Goal: Task Accomplishment & Management: Use online tool/utility

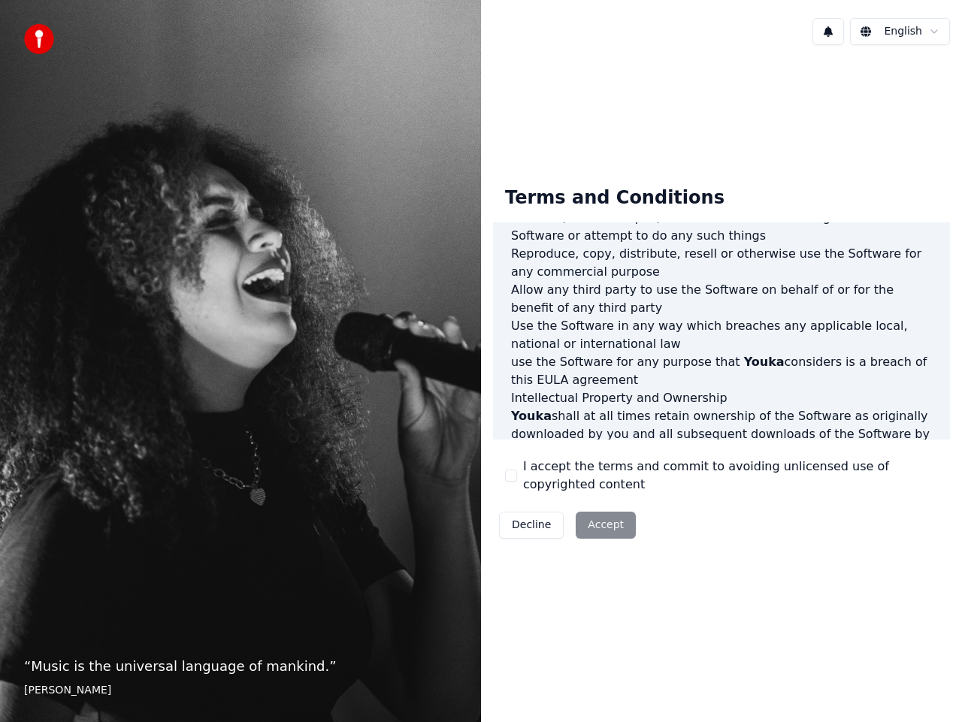
scroll to position [827, 0]
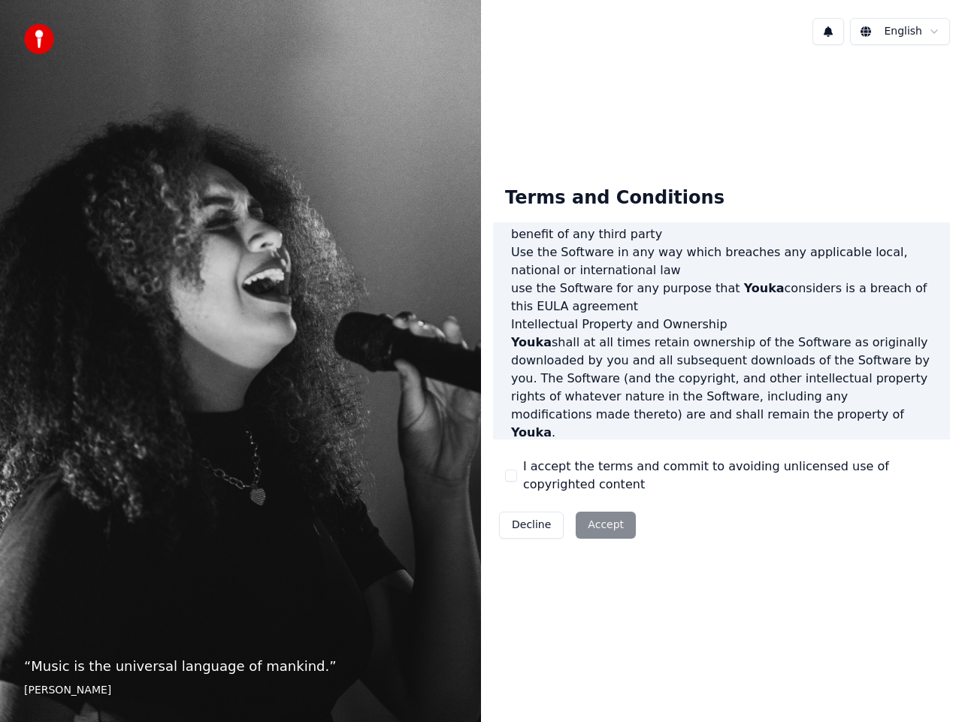
click at [515, 470] on button "I accept the terms and commit to avoiding unlicensed use of copyrighted content" at bounding box center [511, 476] width 12 height 12
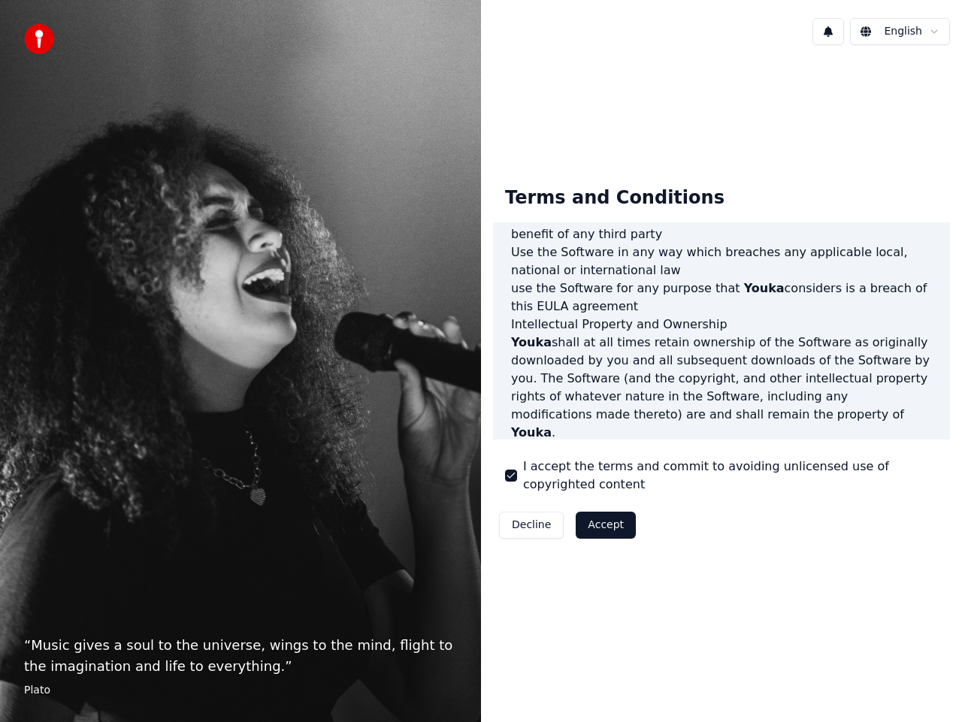
click at [588, 516] on button "Accept" at bounding box center [606, 525] width 60 height 27
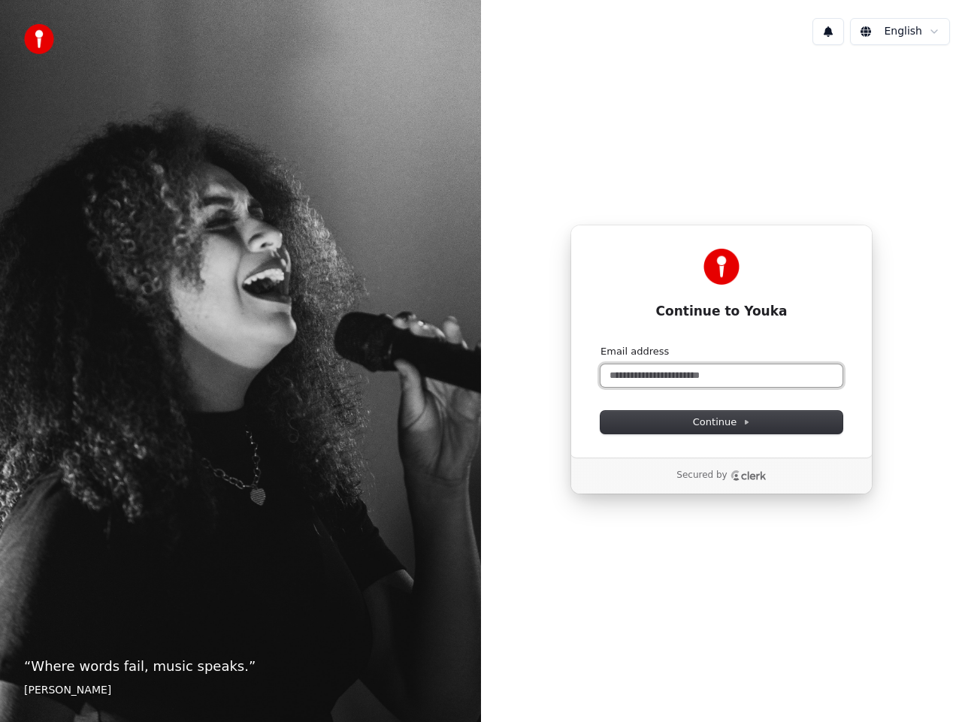
click at [694, 373] on input "Email address" at bounding box center [721, 375] width 242 height 23
click at [942, 29] on html "“ Where words fail, music speaks. ” Hans Christian Andersen English Continue to…" at bounding box center [481, 361] width 962 height 722
click at [934, 29] on html "“ Where words fail, music speaks. ” Hans Christian Andersen English Continue to…" at bounding box center [481, 361] width 962 height 722
click at [928, 32] on html "“ Where words fail, music speaks. ” Hans Christian Andersen English Continue to…" at bounding box center [481, 361] width 962 height 722
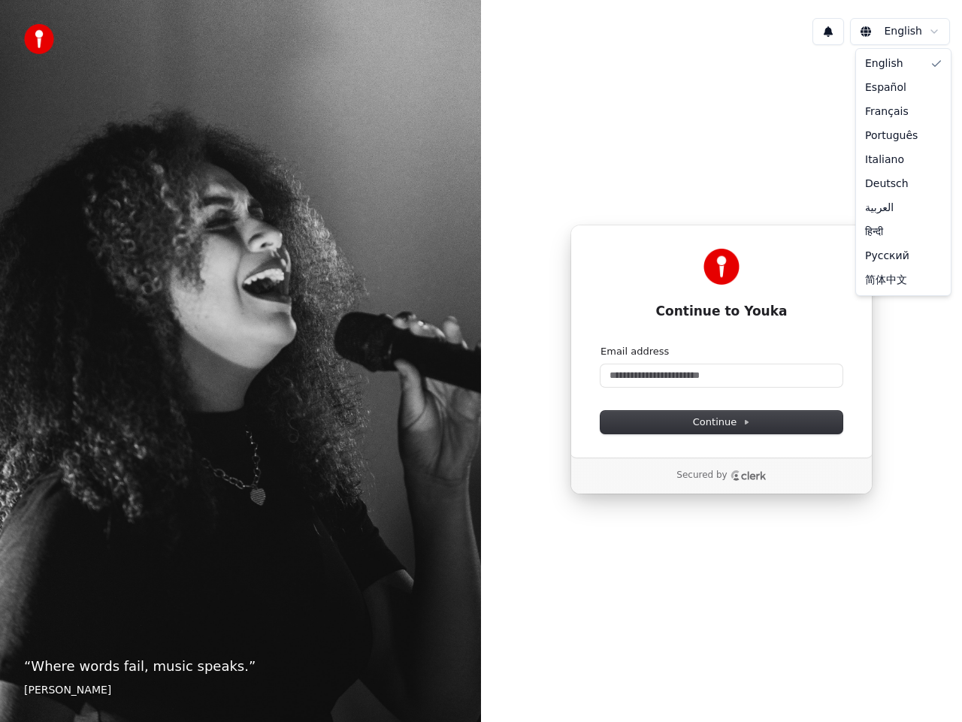
click at [909, 27] on html "“ Where words fail, music speaks. ” Hans Christian Andersen English Continue to…" at bounding box center [481, 361] width 962 height 722
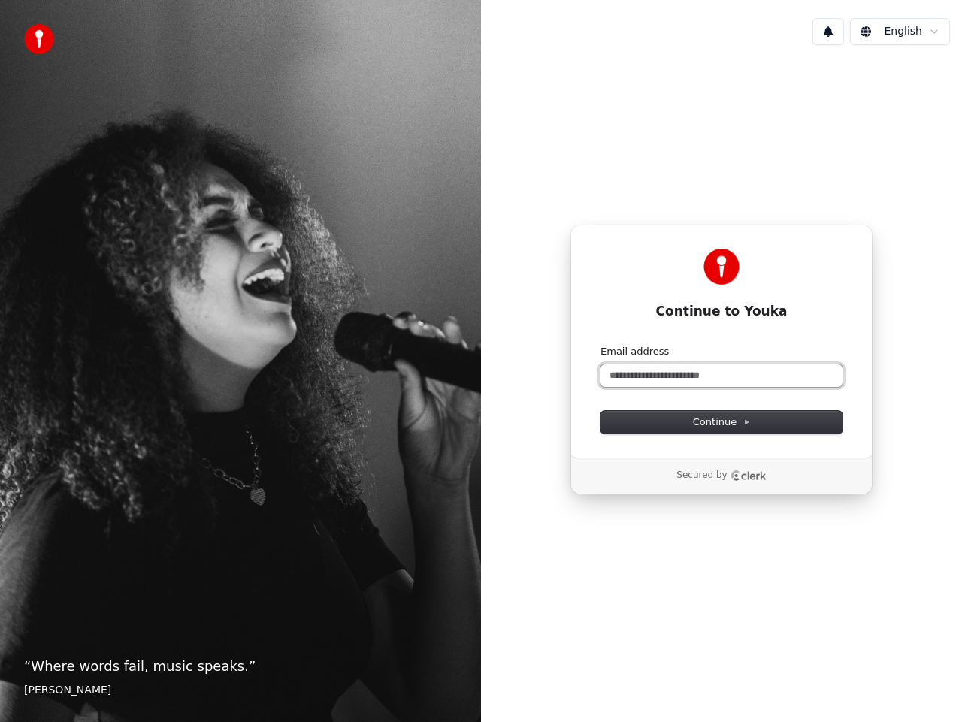
click at [641, 377] on input "Email address" at bounding box center [721, 375] width 242 height 23
paste input "**********"
click at [636, 422] on button "Continue" at bounding box center [721, 422] width 242 height 23
type input "**********"
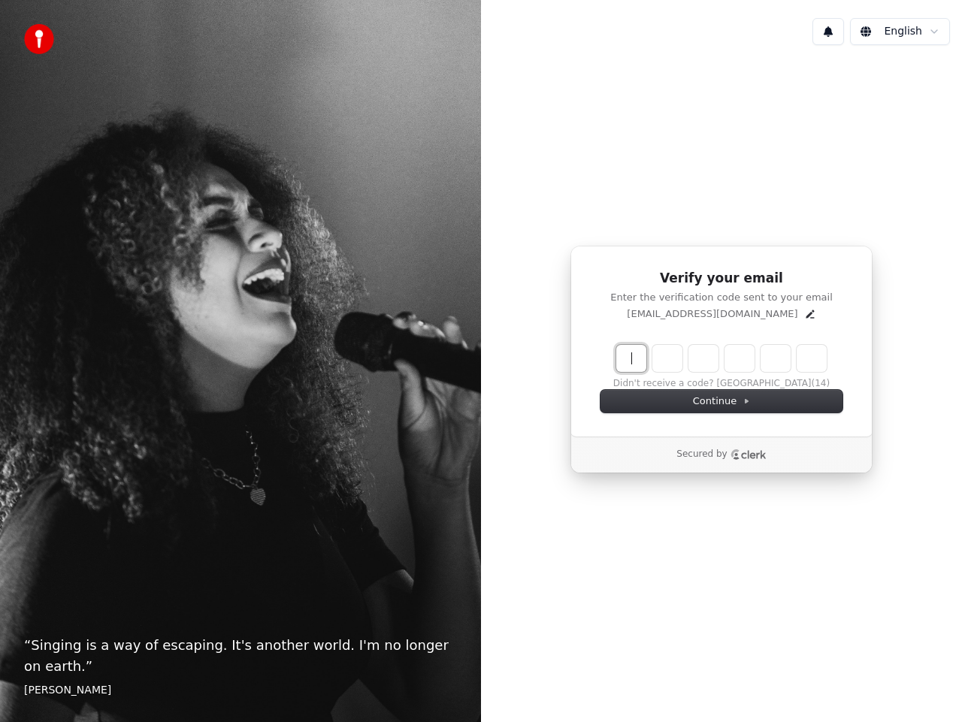
paste input "******"
type input "******"
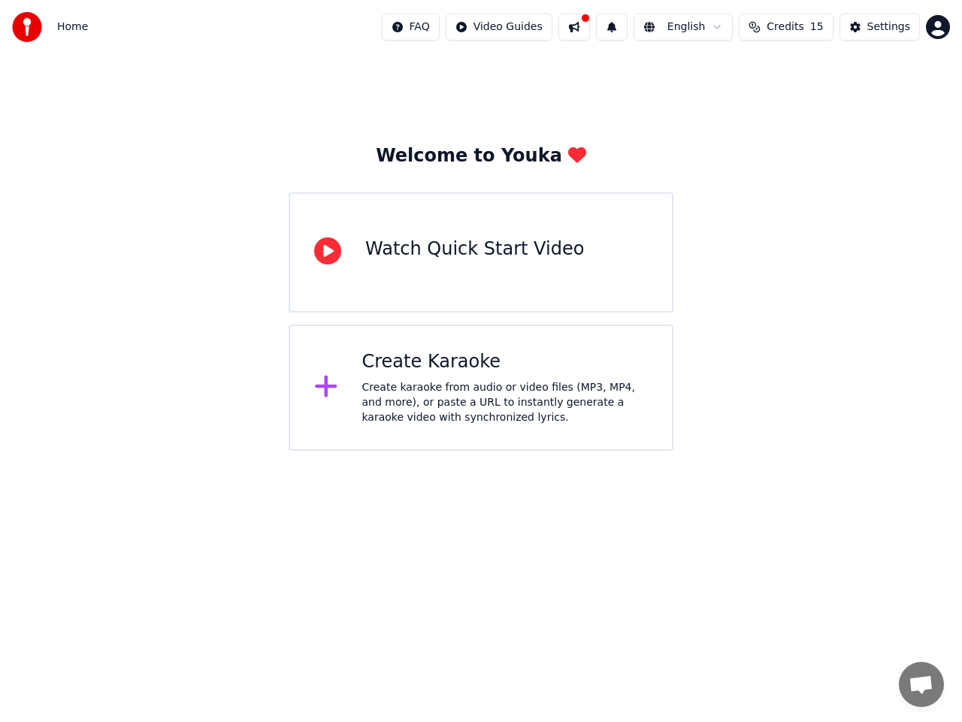
click at [410, 376] on div "Create Karaoke Create karaoke from audio or video files (MP3, MP4, and more), o…" at bounding box center [505, 387] width 286 height 75
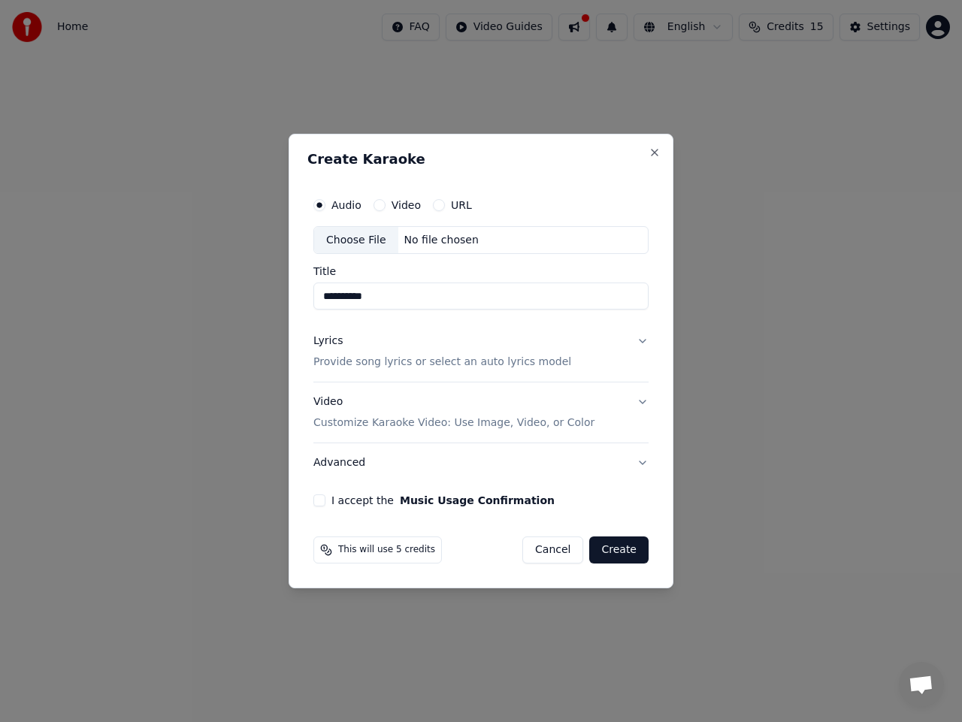
click at [449, 422] on p "Customize Karaoke Video: Use Image, Video, or Color" at bounding box center [453, 423] width 281 height 15
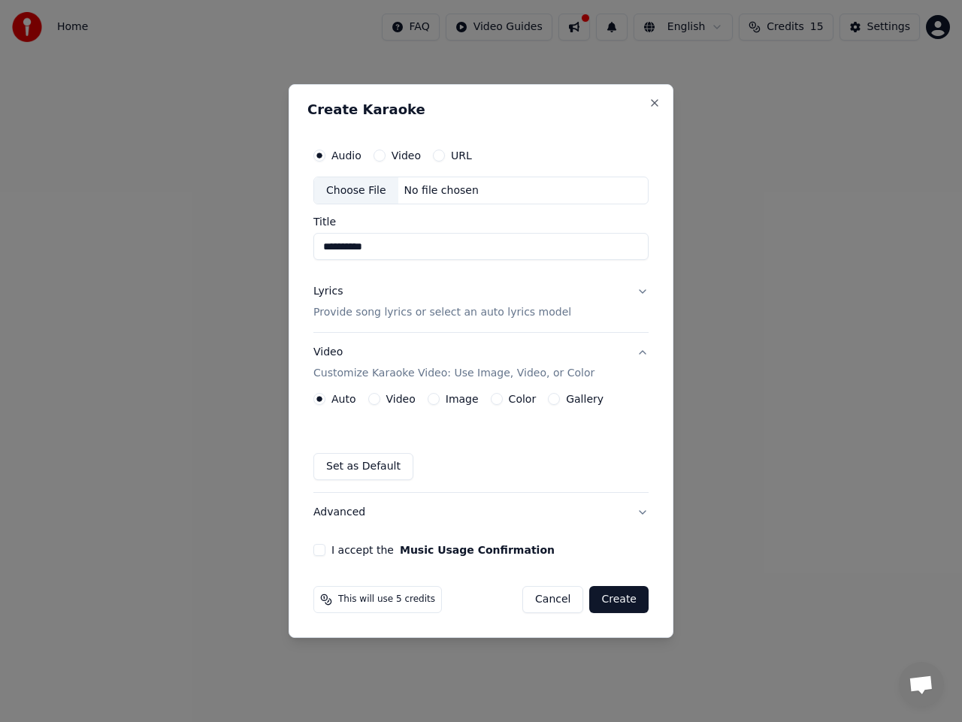
drag, startPoint x: 360, startPoint y: 467, endPoint x: 384, endPoint y: 468, distance: 24.1
click at [360, 468] on button "Set as Default" at bounding box center [363, 466] width 100 height 27
click at [394, 437] on div "Auto Video Image Color Gallery Saved" at bounding box center [480, 436] width 335 height 87
click at [436, 397] on button "Image" at bounding box center [434, 399] width 12 height 12
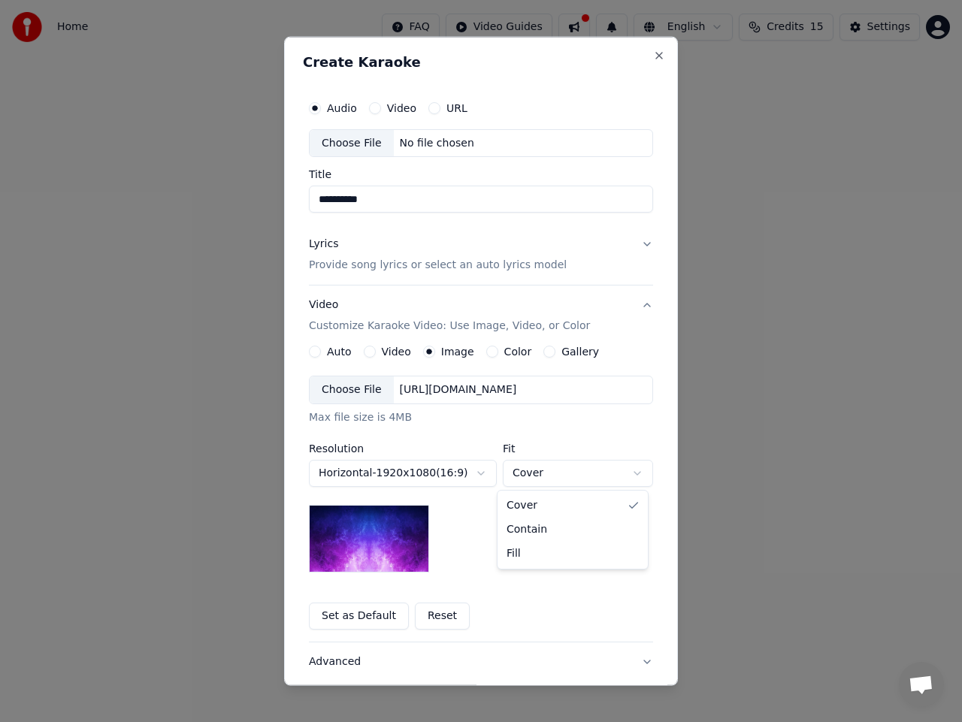
click at [525, 451] on body "**********" at bounding box center [481, 225] width 962 height 451
click at [393, 358] on body "**********" at bounding box center [481, 225] width 962 height 451
click at [388, 354] on label "Video" at bounding box center [396, 351] width 29 height 11
click at [376, 354] on button "Video" at bounding box center [370, 352] width 12 height 12
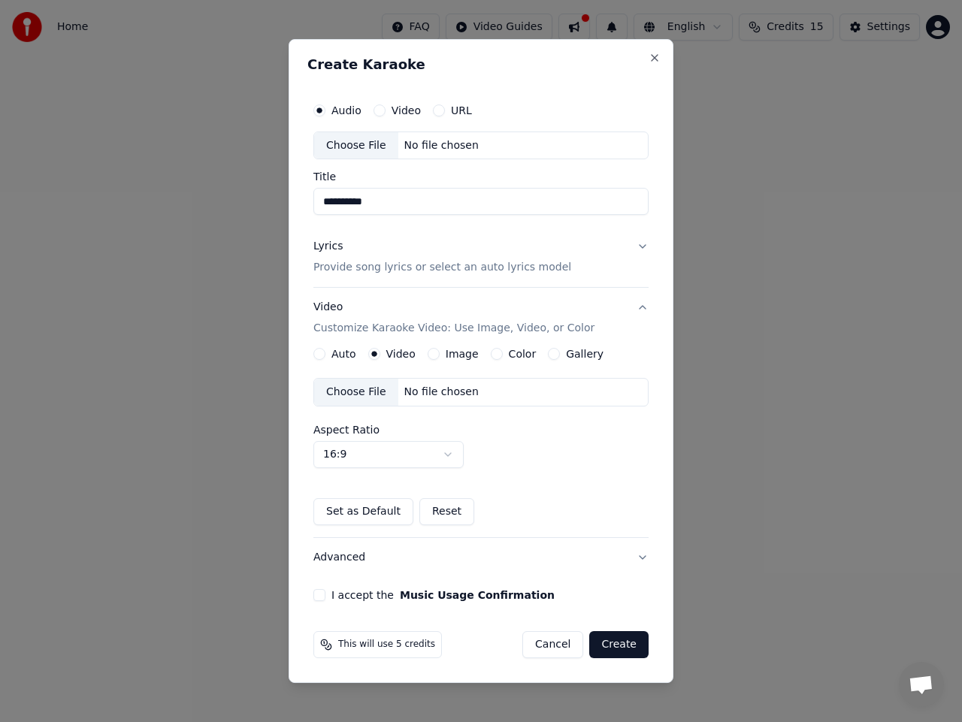
click at [343, 354] on label "Auto" at bounding box center [343, 354] width 25 height 11
click at [325, 354] on button "Auto" at bounding box center [319, 354] width 12 height 12
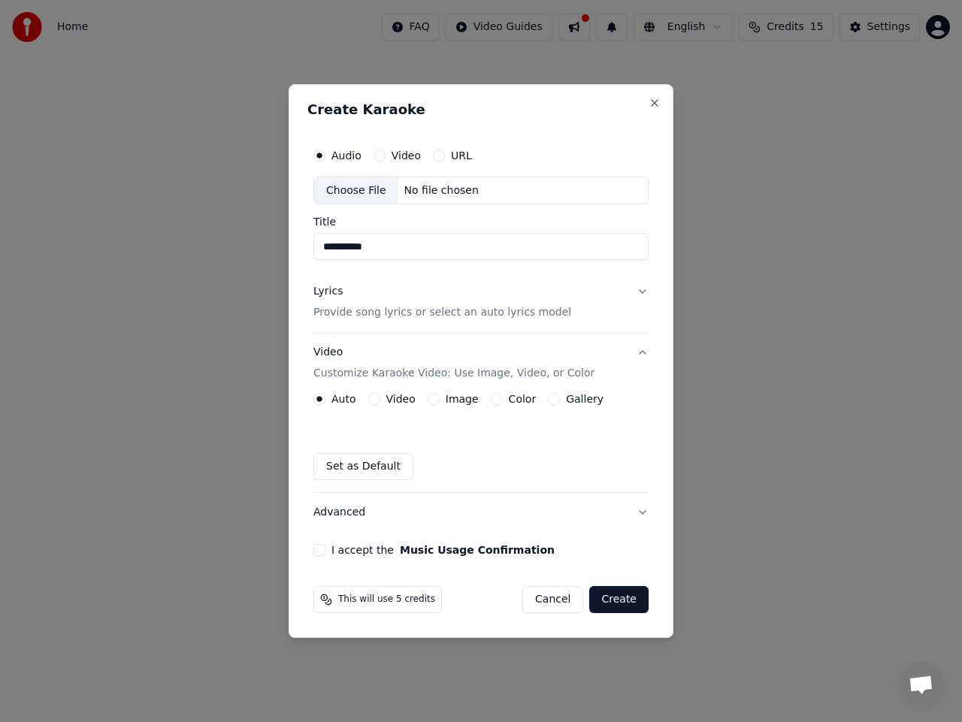
click at [358, 192] on div "Choose File" at bounding box center [356, 190] width 84 height 27
type input "**********"
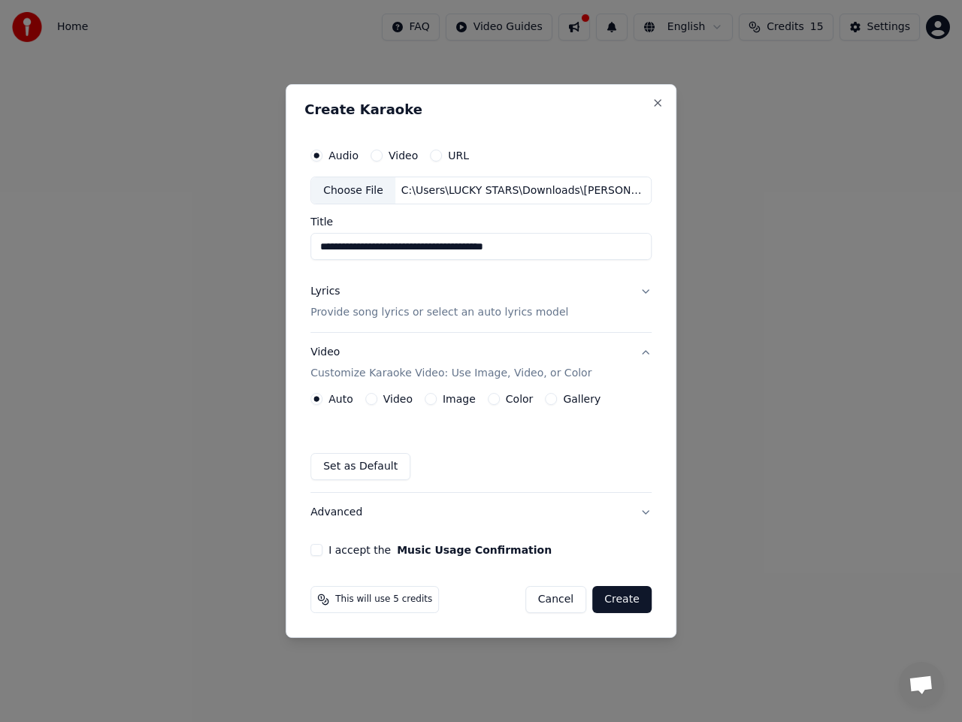
click at [307, 555] on div "**********" at bounding box center [481, 361] width 391 height 555
click at [319, 555] on button "I accept the Music Usage Confirmation" at bounding box center [316, 550] width 12 height 12
click at [483, 314] on p "Provide song lyrics or select an auto lyrics model" at bounding box center [439, 313] width 258 height 15
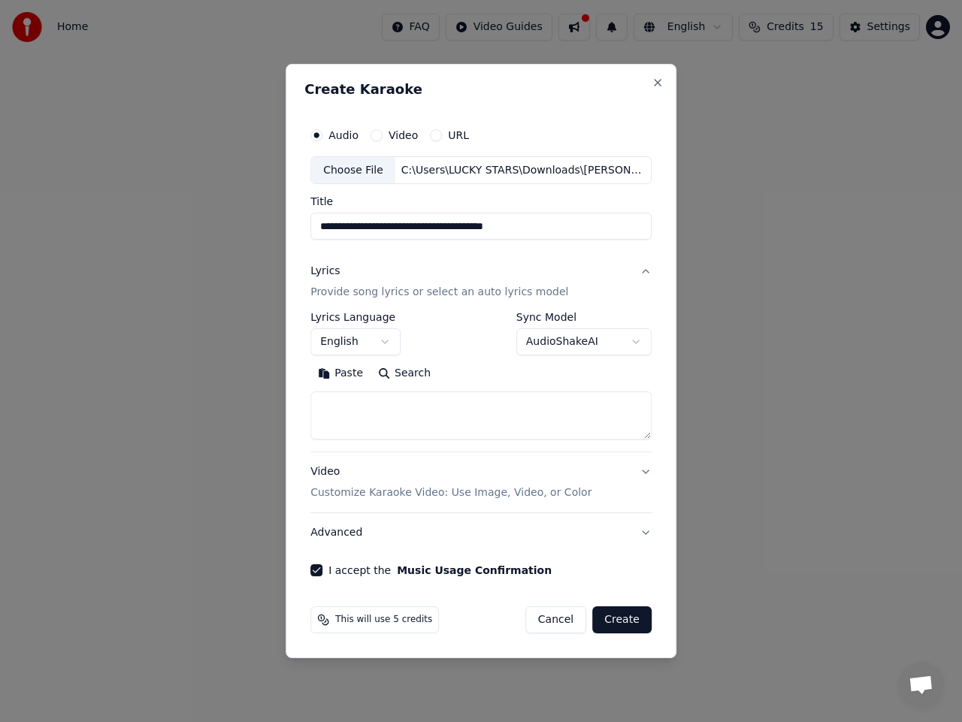
click at [389, 343] on body "**********" at bounding box center [481, 225] width 962 height 451
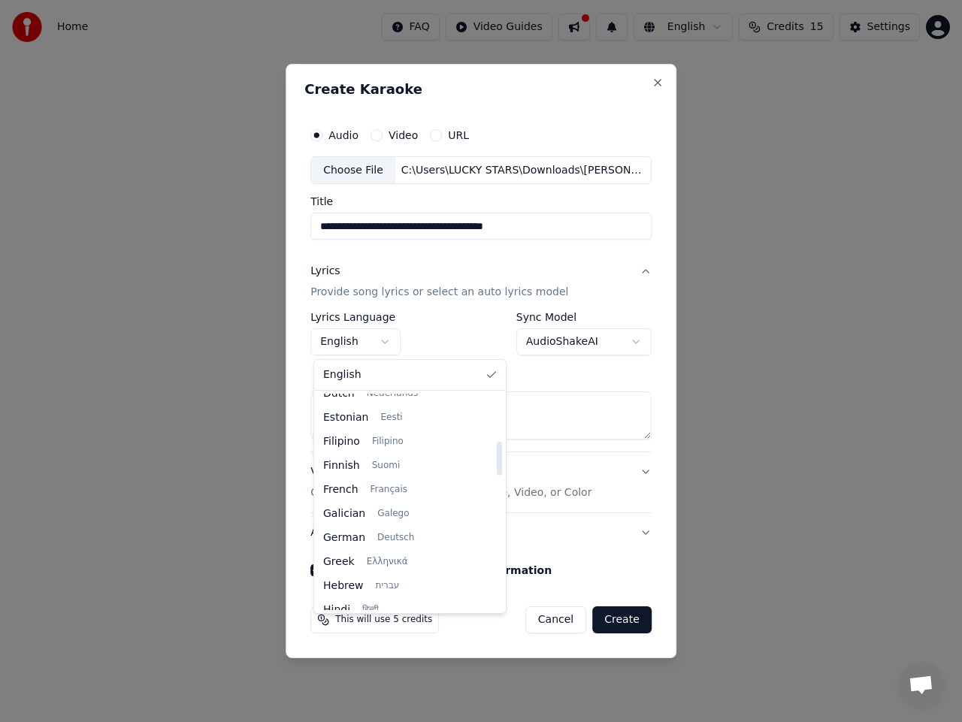
scroll to position [1153, 0]
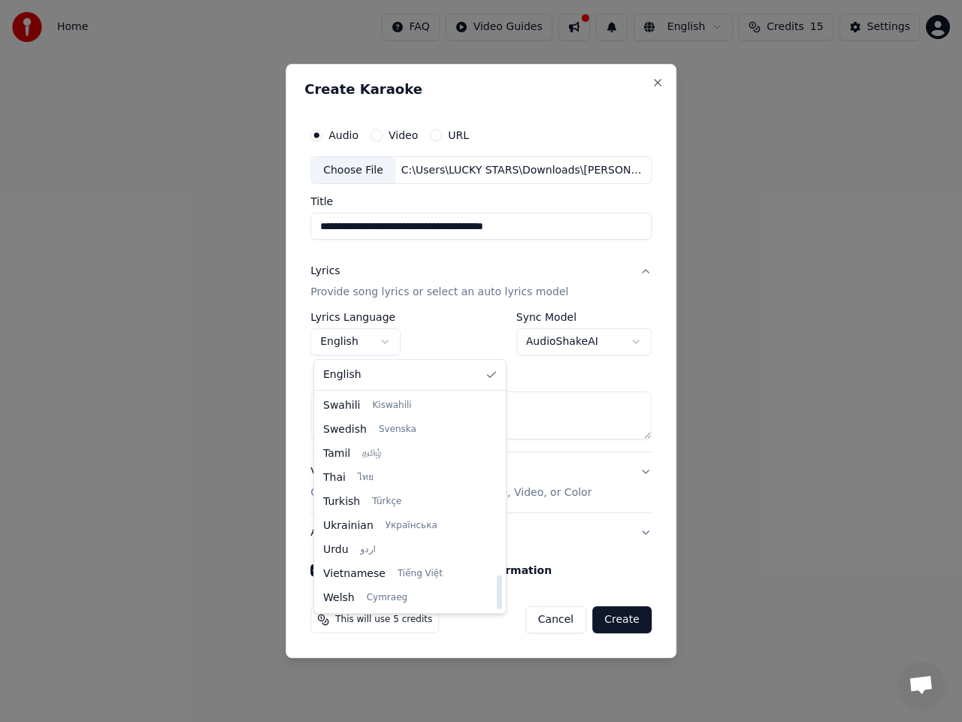
select select "**"
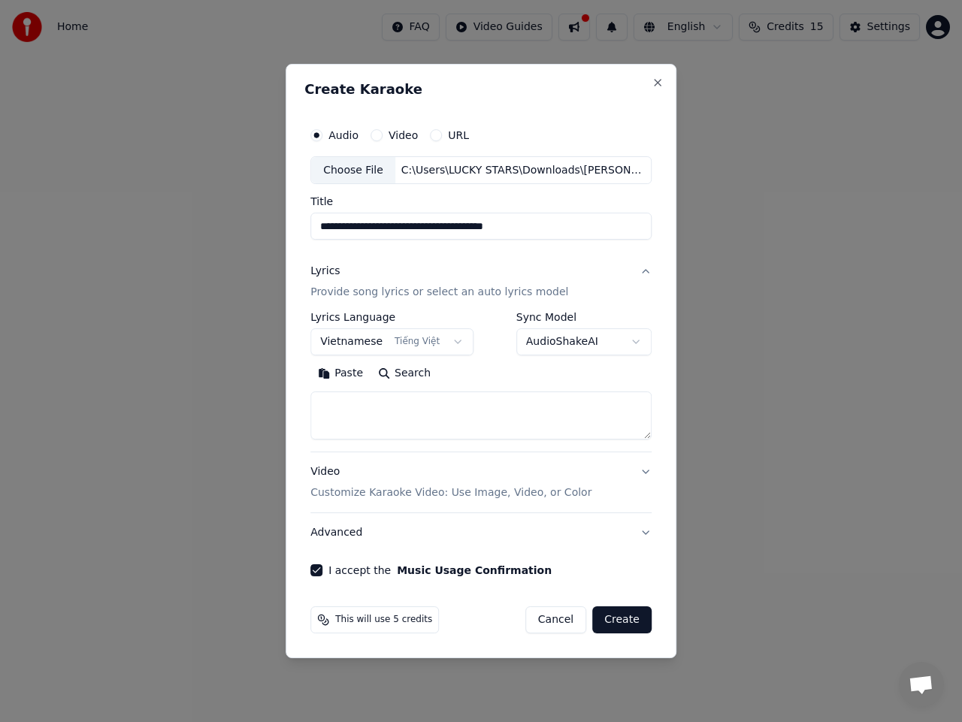
click at [443, 408] on textarea at bounding box center [480, 416] width 341 height 48
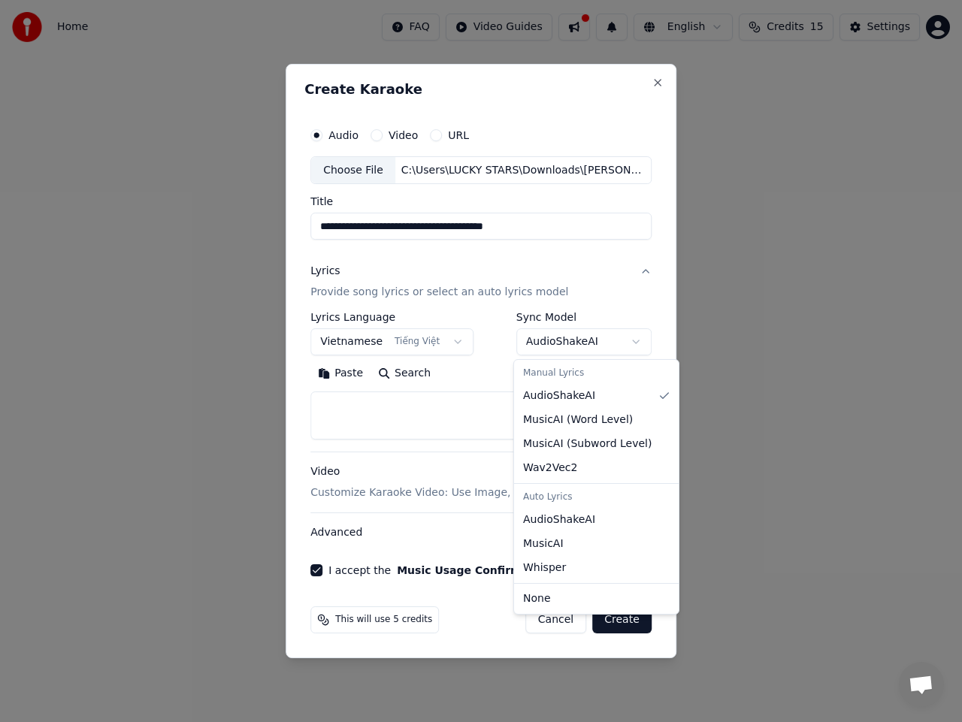
click at [570, 343] on body "**********" at bounding box center [481, 225] width 962 height 451
select select "**********"
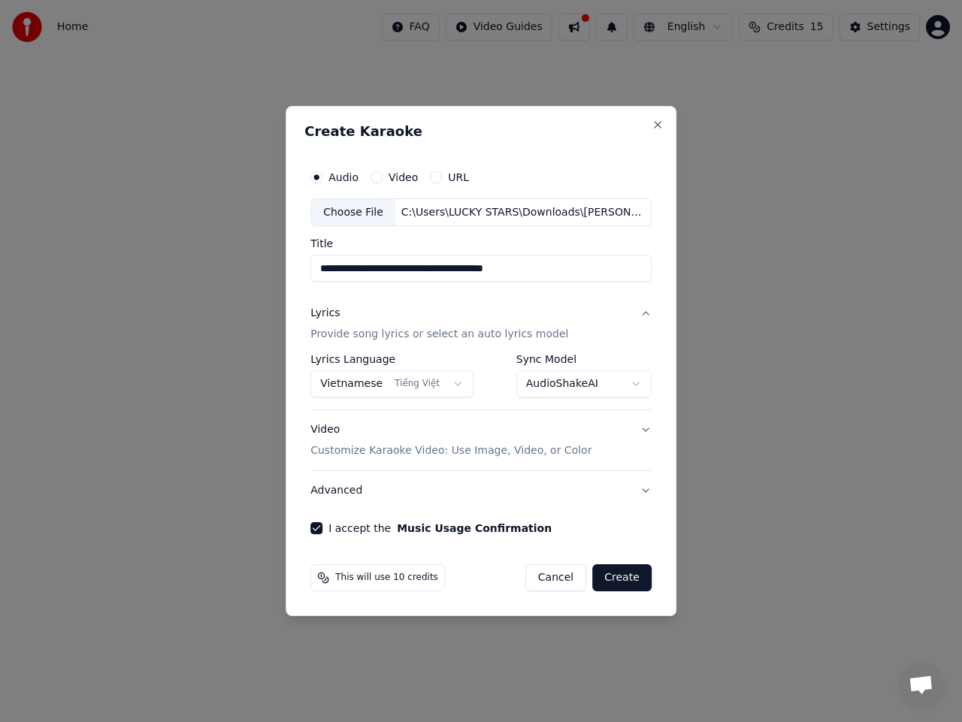
click at [640, 432] on button "Video Customize Karaoke Video: Use Image, Video, or Color" at bounding box center [480, 441] width 341 height 60
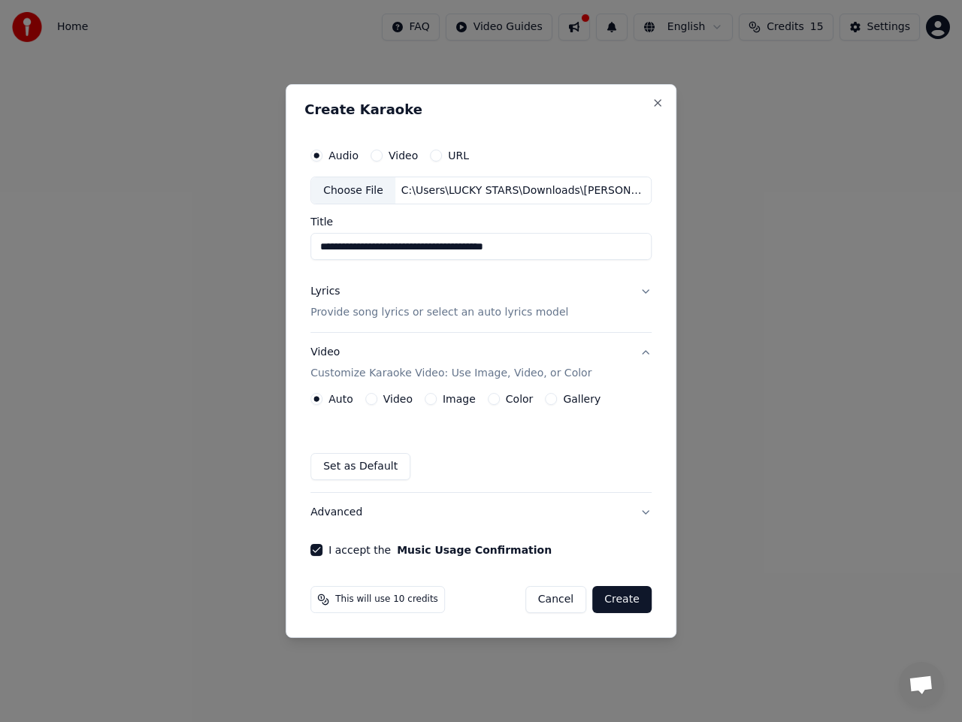
click at [440, 401] on div "Image" at bounding box center [450, 399] width 51 height 12
click at [441, 397] on div "Image" at bounding box center [450, 399] width 51 height 12
click at [404, 399] on label "Video" at bounding box center [397, 399] width 29 height 11
click at [377, 399] on button "Video" at bounding box center [371, 399] width 12 height 12
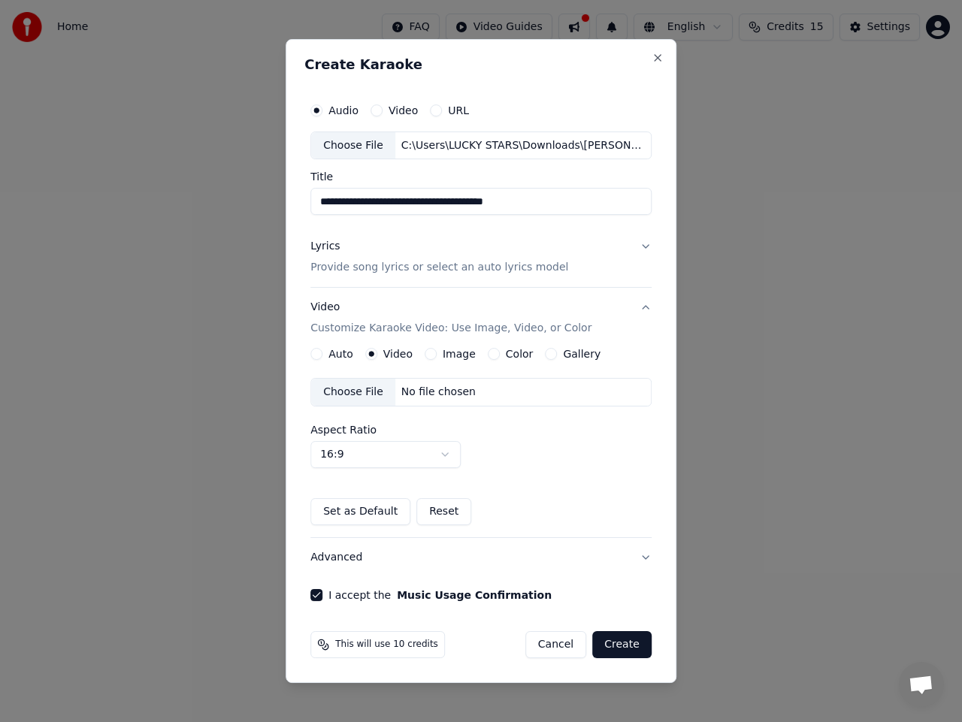
click at [346, 389] on div "Choose File" at bounding box center [353, 392] width 84 height 27
drag, startPoint x: 615, startPoint y: 639, endPoint x: 552, endPoint y: 403, distance: 245.2
click at [552, 403] on form "**********" at bounding box center [480, 377] width 353 height 576
drag, startPoint x: 460, startPoint y: 204, endPoint x: 555, endPoint y: 198, distance: 95.6
click at [555, 198] on input "**********" at bounding box center [480, 202] width 341 height 27
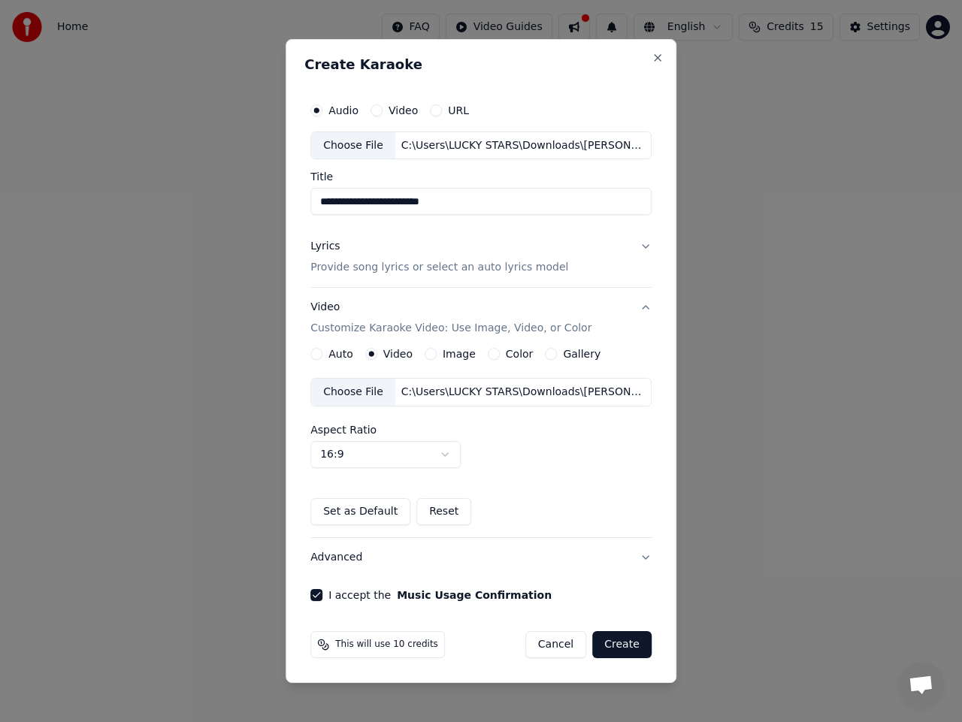
type input "**********"
click at [616, 639] on button "Create" at bounding box center [621, 644] width 59 height 27
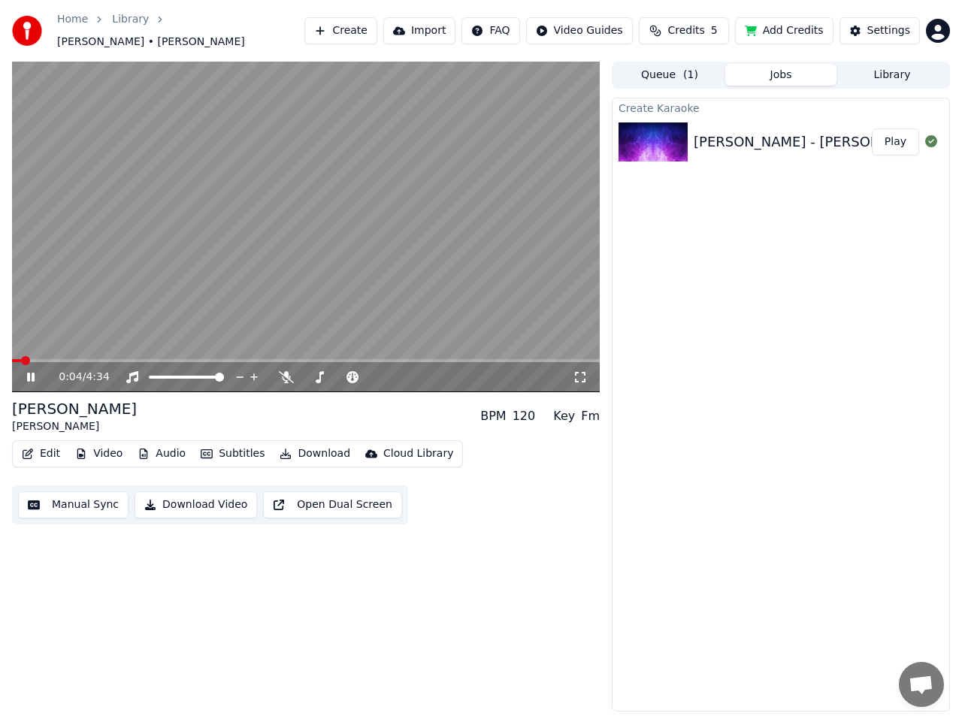
click at [317, 144] on video at bounding box center [306, 227] width 588 height 331
click at [265, 219] on video at bounding box center [306, 227] width 588 height 331
click at [168, 373] on span at bounding box center [169, 377] width 9 height 9
click at [160, 373] on span at bounding box center [163, 377] width 9 height 9
click at [287, 371] on icon at bounding box center [286, 377] width 15 height 12
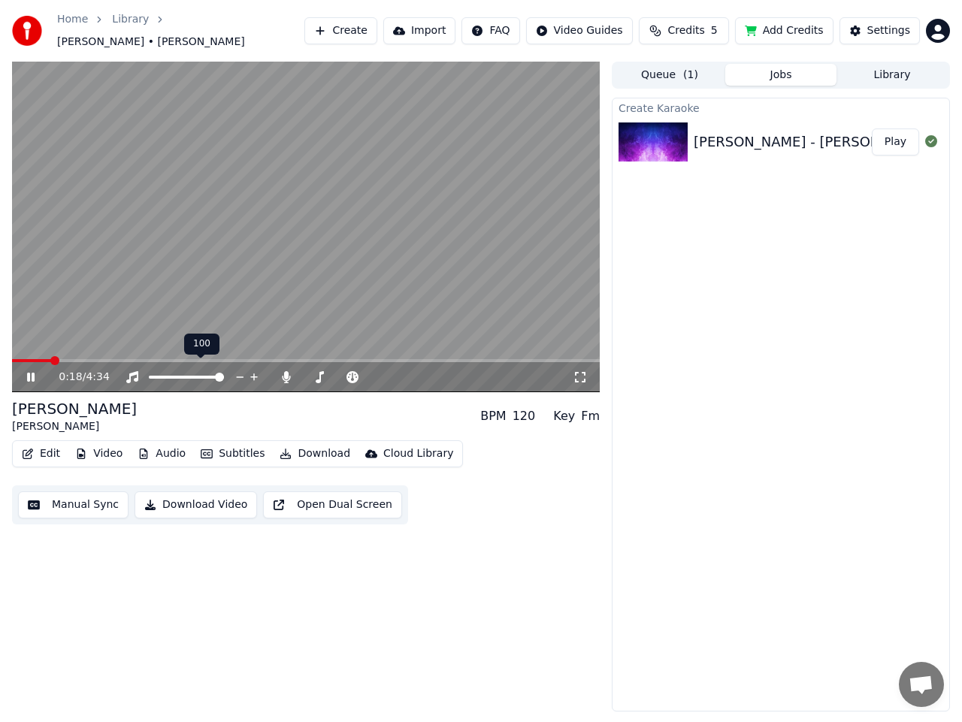
click at [224, 373] on span at bounding box center [219, 377] width 9 height 9
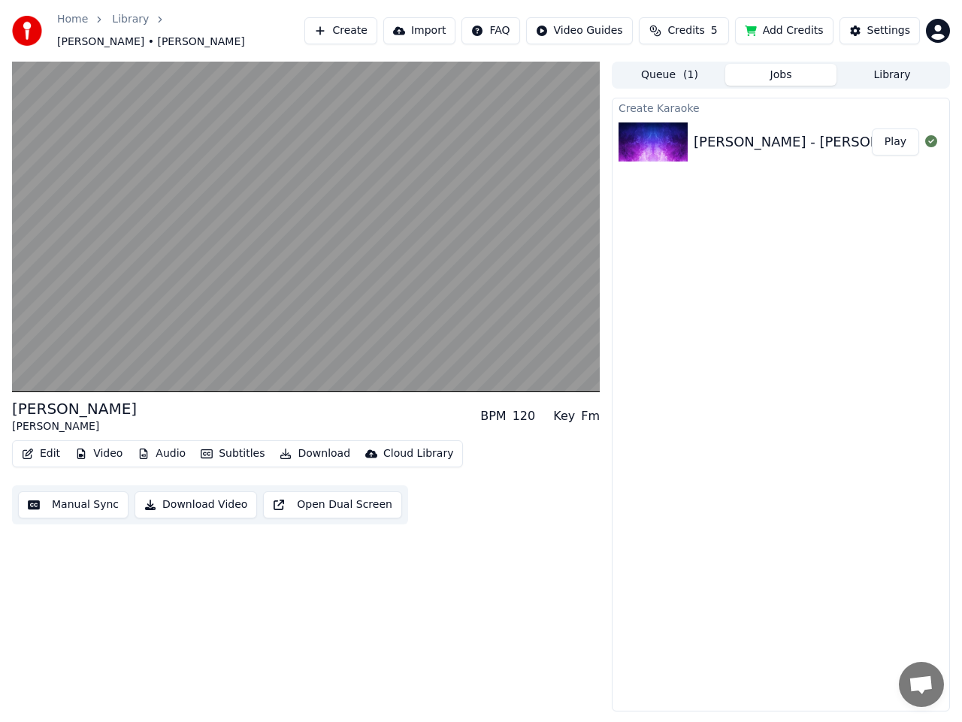
click at [32, 449] on icon "button" at bounding box center [28, 454] width 11 height 11
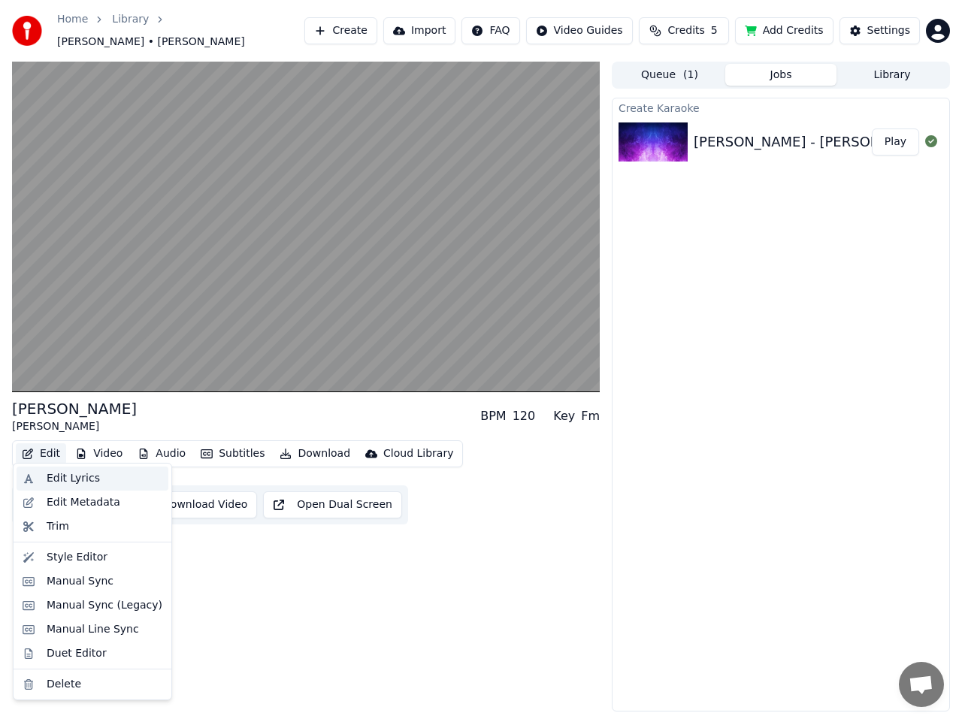
click at [52, 479] on div "Edit Lyrics" at bounding box center [73, 478] width 53 height 15
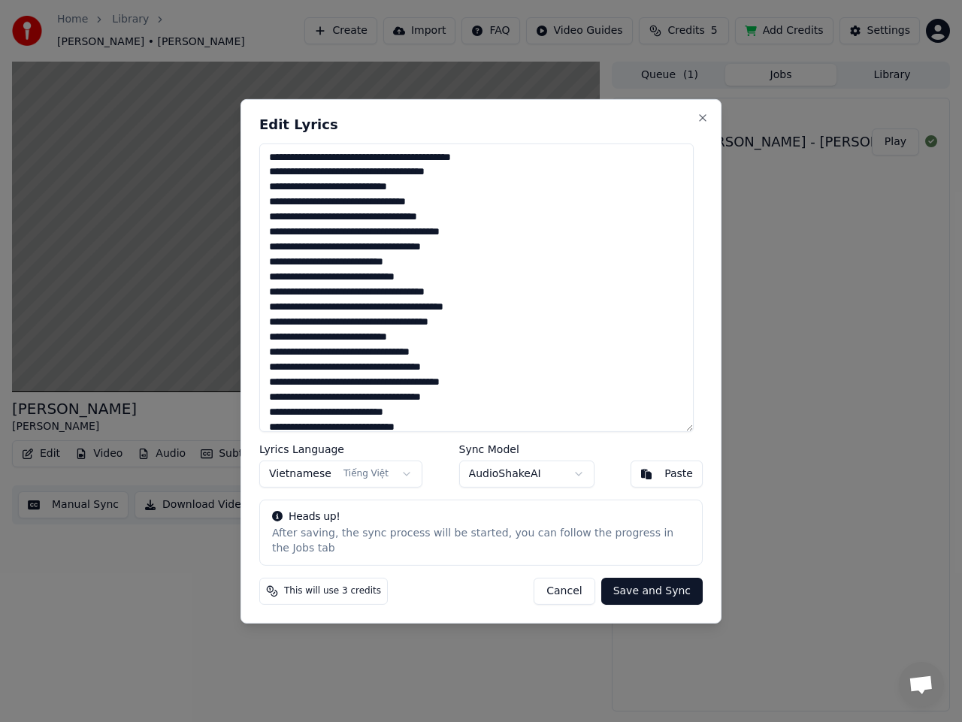
click at [463, 259] on textarea at bounding box center [476, 287] width 434 height 289
click at [703, 122] on button "Close" at bounding box center [703, 117] width 12 height 12
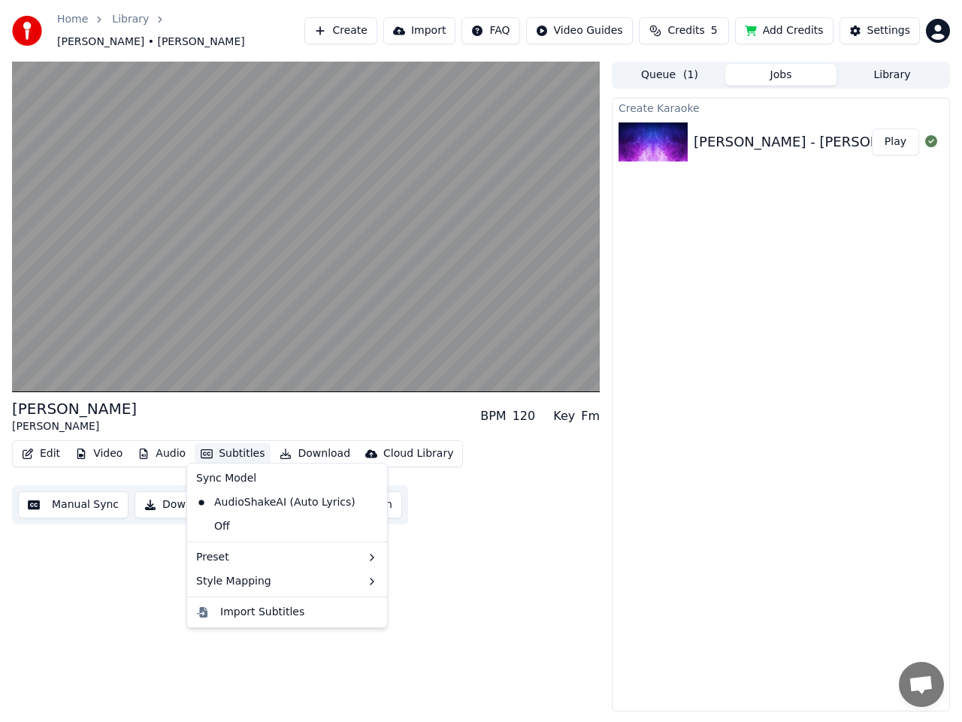
click at [221, 447] on button "Subtitles" at bounding box center [233, 453] width 76 height 21
click at [74, 498] on button "Manual Sync" at bounding box center [73, 504] width 110 height 27
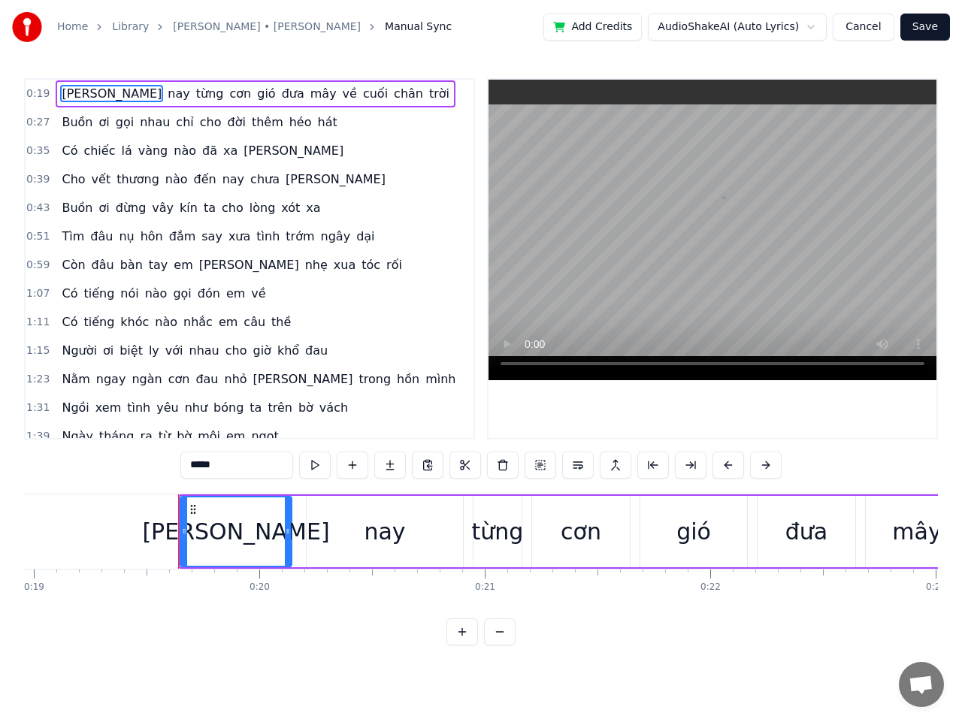
scroll to position [0, 4352]
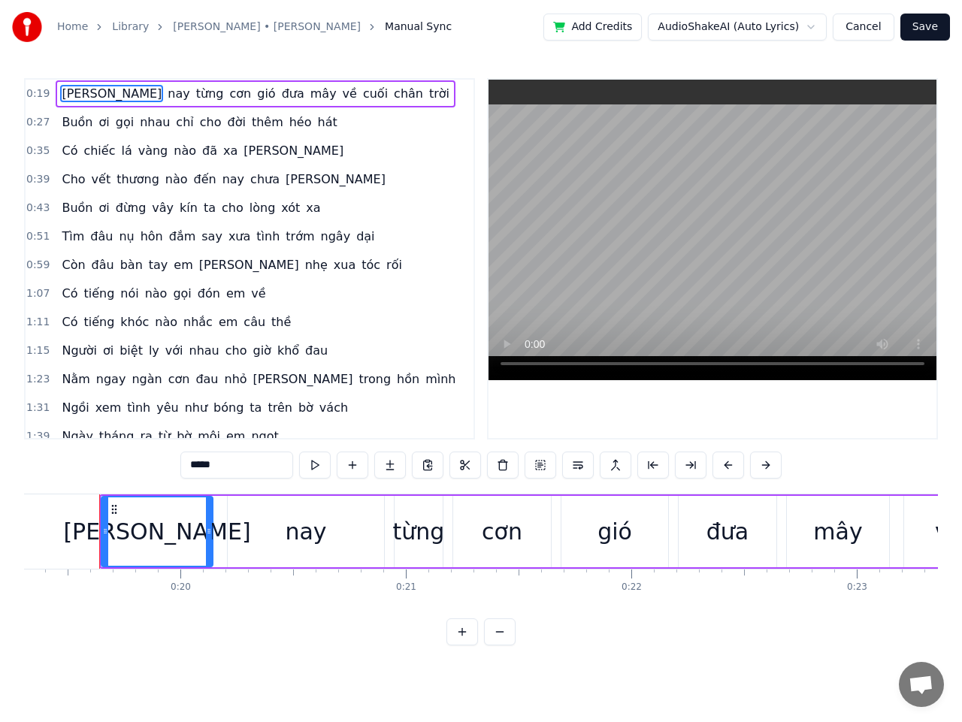
click at [316, 127] on span "hát" at bounding box center [327, 121] width 23 height 17
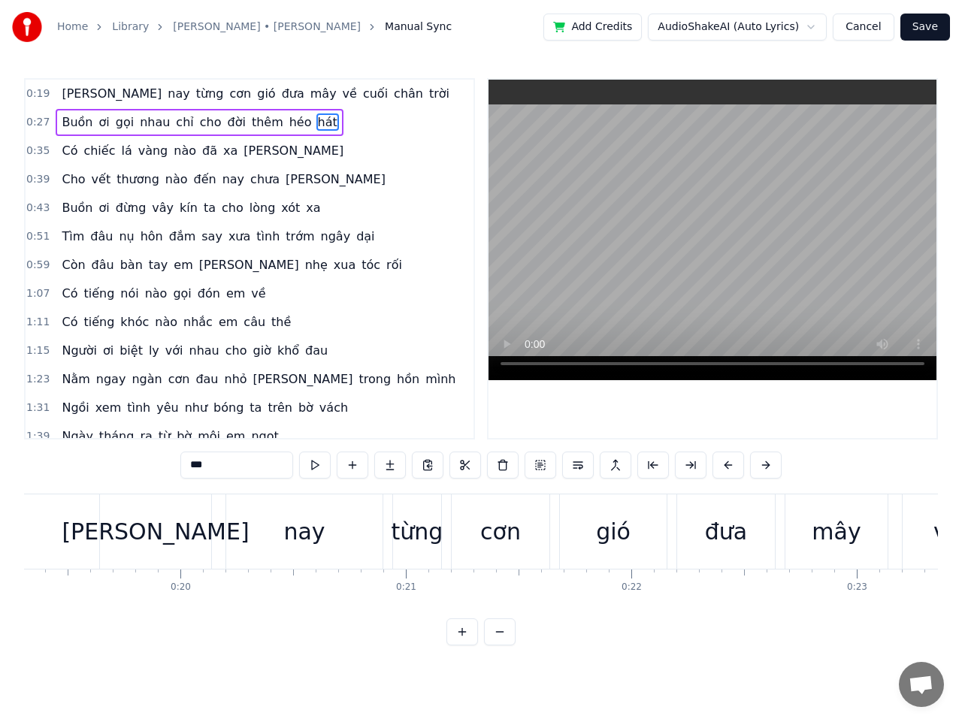
click at [316, 122] on span "hát" at bounding box center [327, 121] width 23 height 17
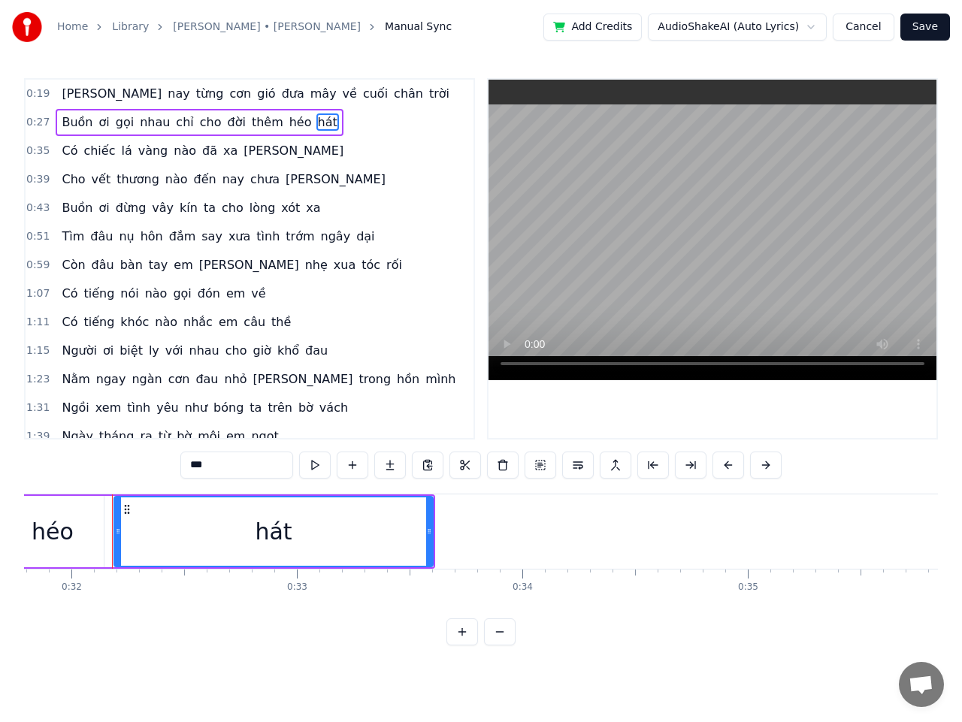
scroll to position [0, 7179]
click at [316, 122] on span "hát" at bounding box center [327, 121] width 23 height 17
click at [258, 534] on div "hát" at bounding box center [260, 532] width 37 height 34
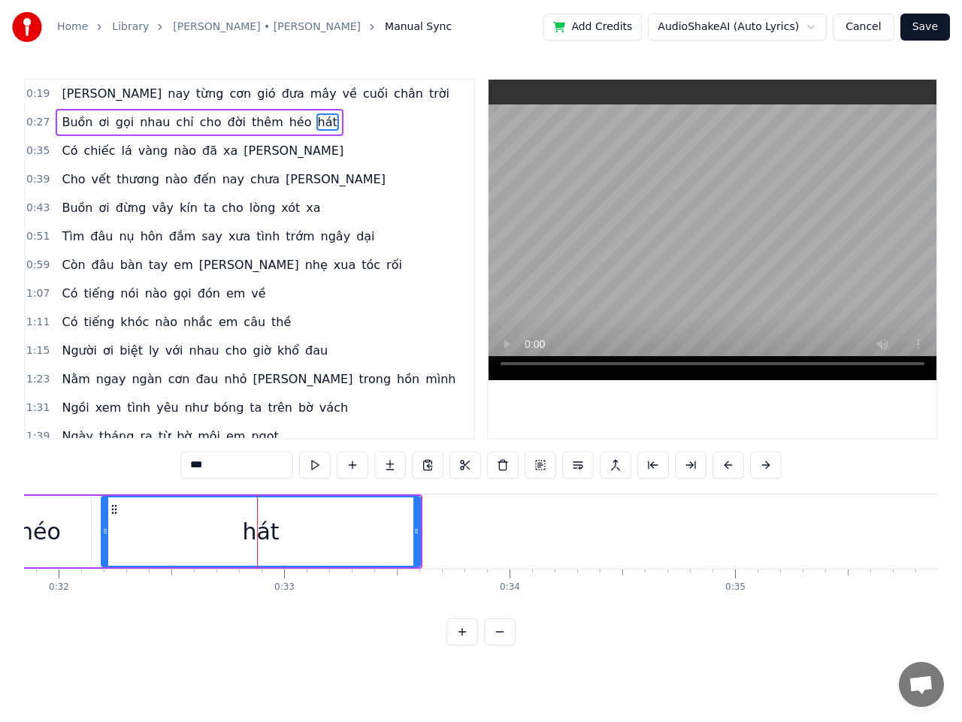
click at [269, 531] on div "hát" at bounding box center [260, 532] width 37 height 34
click at [316, 120] on span "hát" at bounding box center [327, 121] width 23 height 17
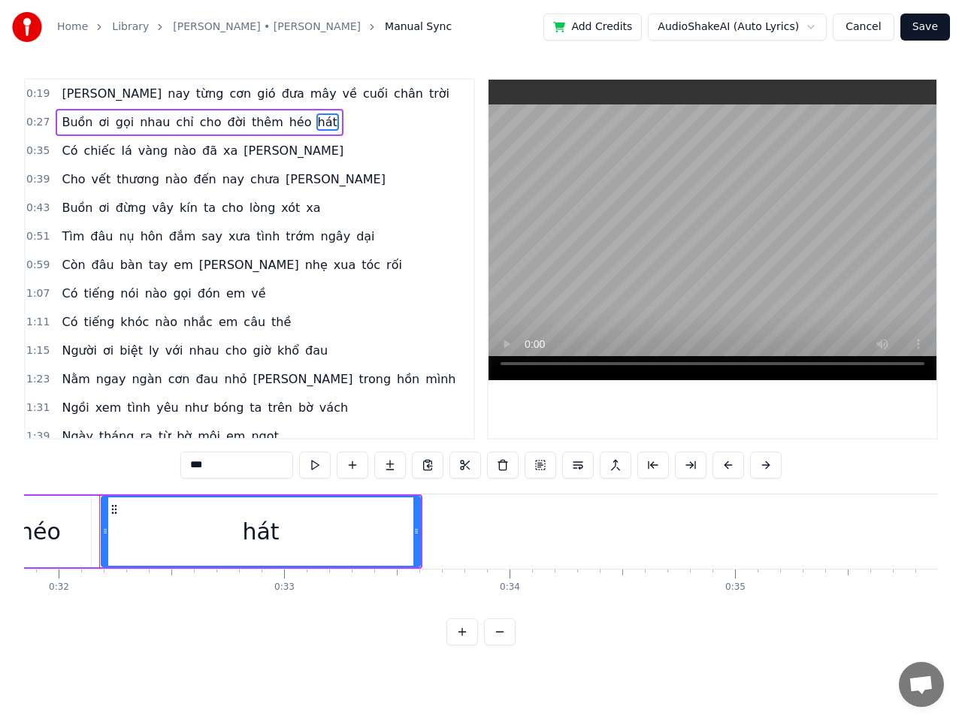
click at [316, 120] on span "hát" at bounding box center [327, 121] width 23 height 17
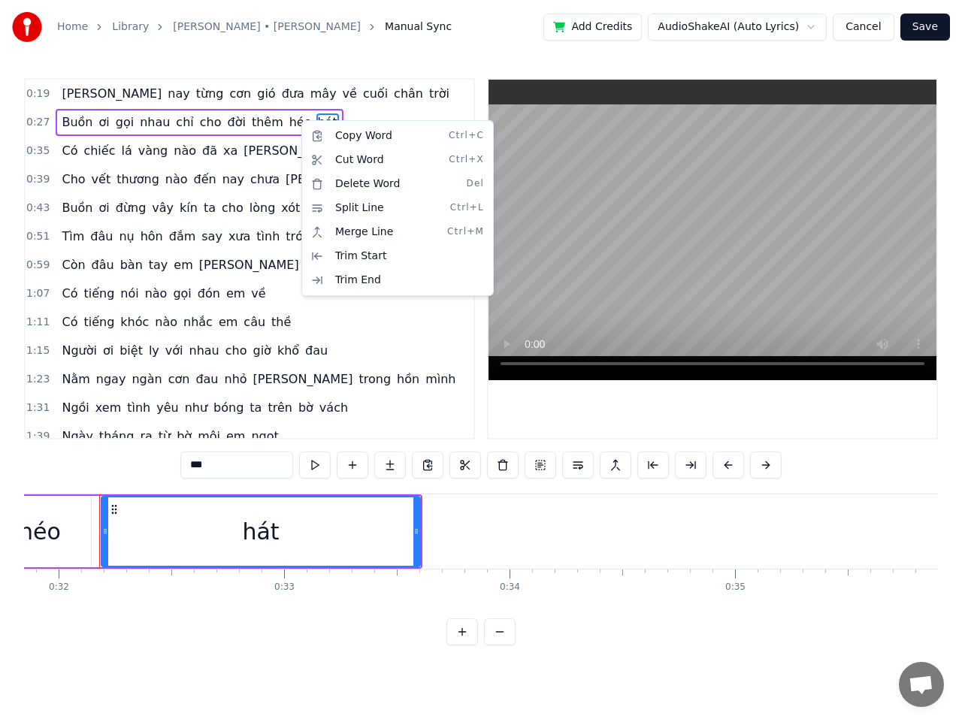
click at [300, 120] on html "Home Library [PERSON_NAME] • [PERSON_NAME] Manual Sync Add Credits AudioShakeAI…" at bounding box center [481, 334] width 962 height 669
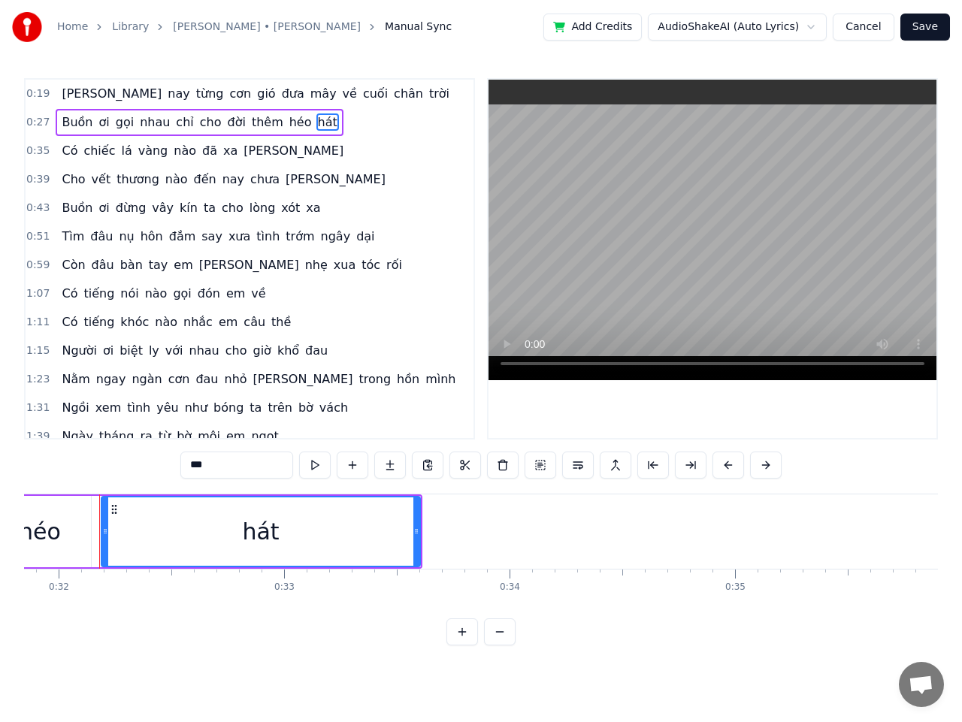
click at [316, 120] on span "hát" at bounding box center [327, 121] width 23 height 17
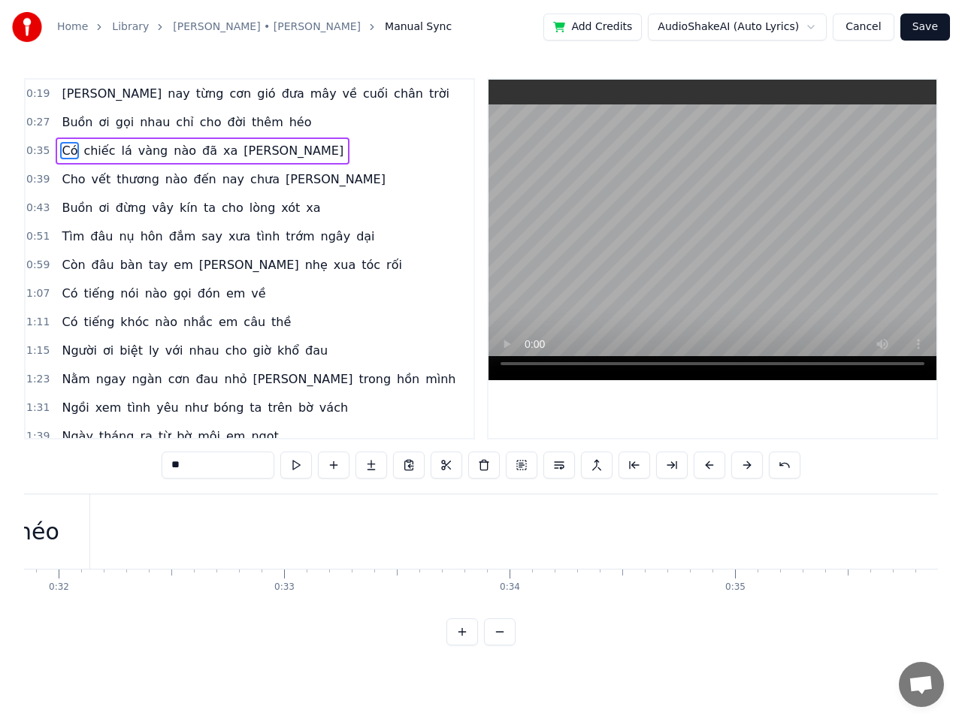
type input "**"
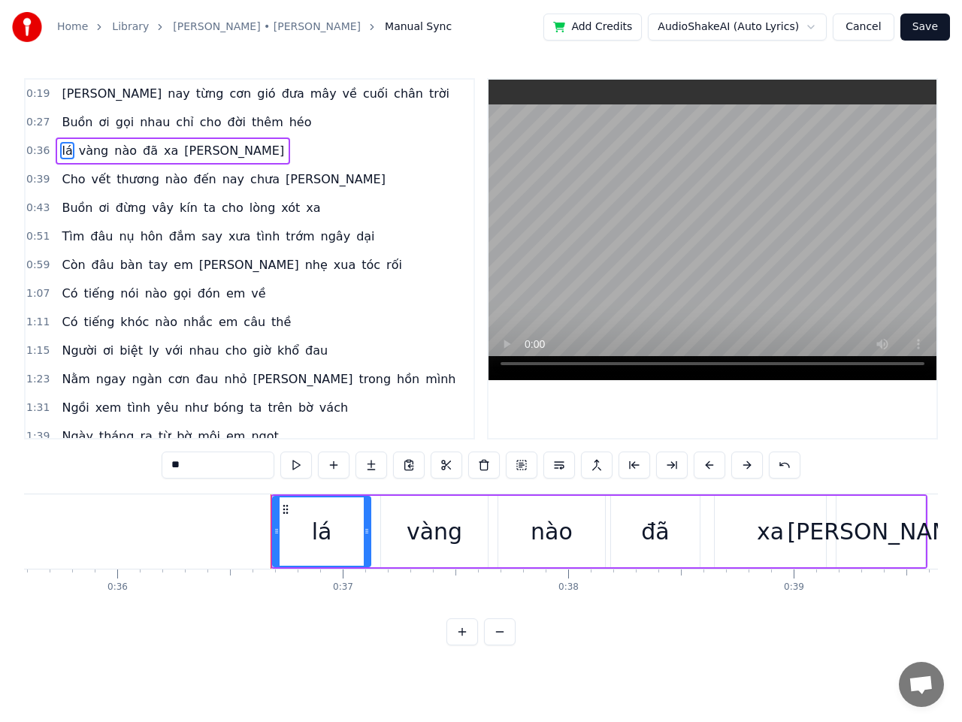
click at [863, 27] on button "Cancel" at bounding box center [863, 27] width 61 height 27
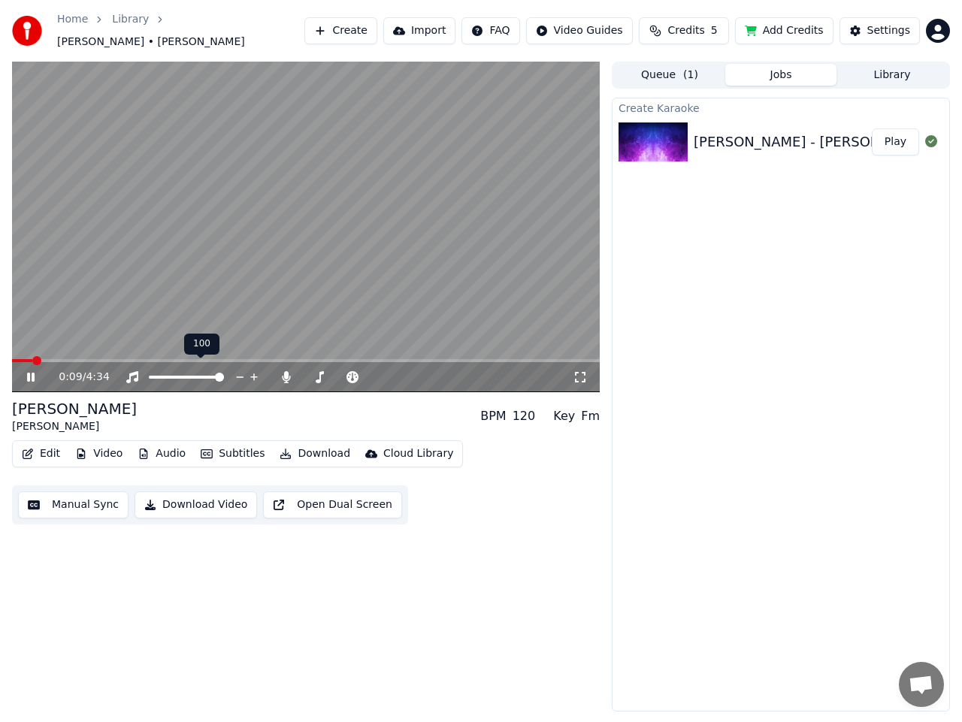
drag, startPoint x: 185, startPoint y: 372, endPoint x: 173, endPoint y: 371, distance: 12.0
click at [175, 371] on div at bounding box center [200, 377] width 121 height 15
click at [171, 371] on div at bounding box center [200, 377] width 121 height 15
click at [166, 376] on span at bounding box center [186, 377] width 75 height 3
click at [224, 376] on span at bounding box center [186, 377] width 75 height 3
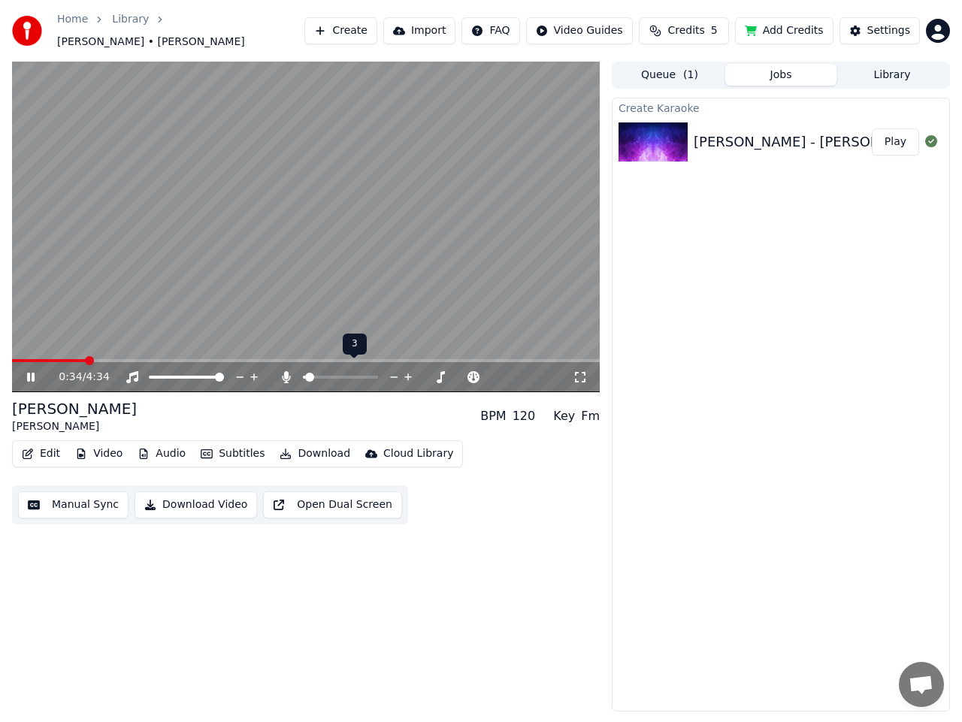
click at [305, 376] on span at bounding box center [304, 377] width 2 height 3
click at [303, 373] on span at bounding box center [307, 377] width 9 height 9
click at [378, 373] on span at bounding box center [373, 377] width 9 height 9
click at [224, 373] on span at bounding box center [219, 377] width 9 height 9
click at [149, 373] on span at bounding box center [153, 377] width 9 height 9
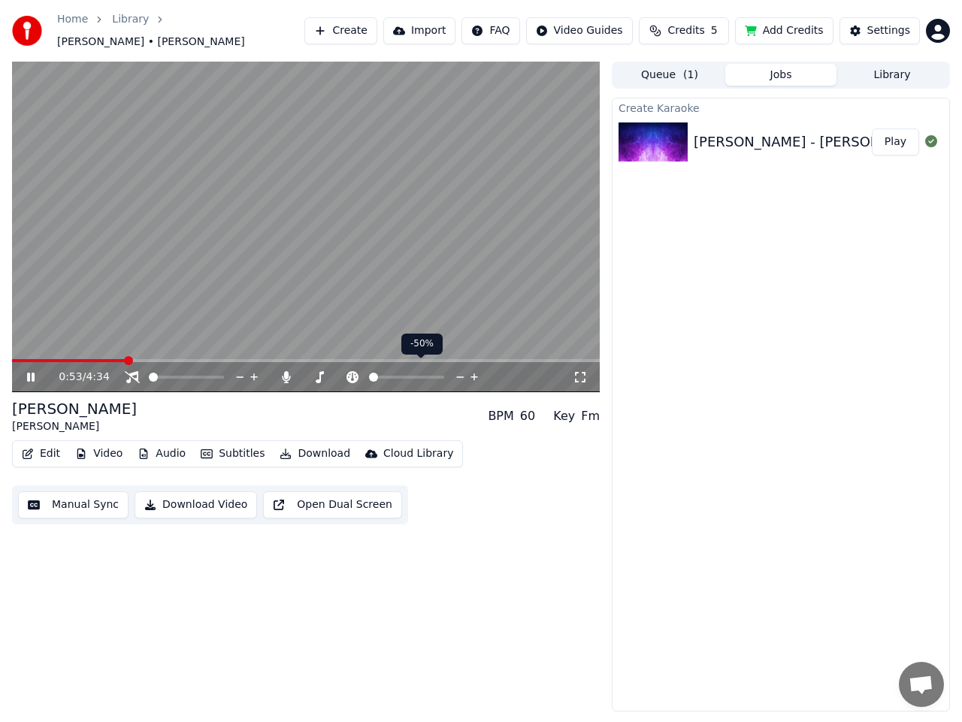
click at [369, 376] on span at bounding box center [369, 377] width 0 height 3
click at [322, 371] on icon at bounding box center [319, 377] width 15 height 12
click at [411, 373] on span at bounding box center [406, 377] width 9 height 9
click at [309, 376] on span at bounding box center [340, 377] width 75 height 3
click at [340, 376] on span at bounding box center [340, 377] width 75 height 3
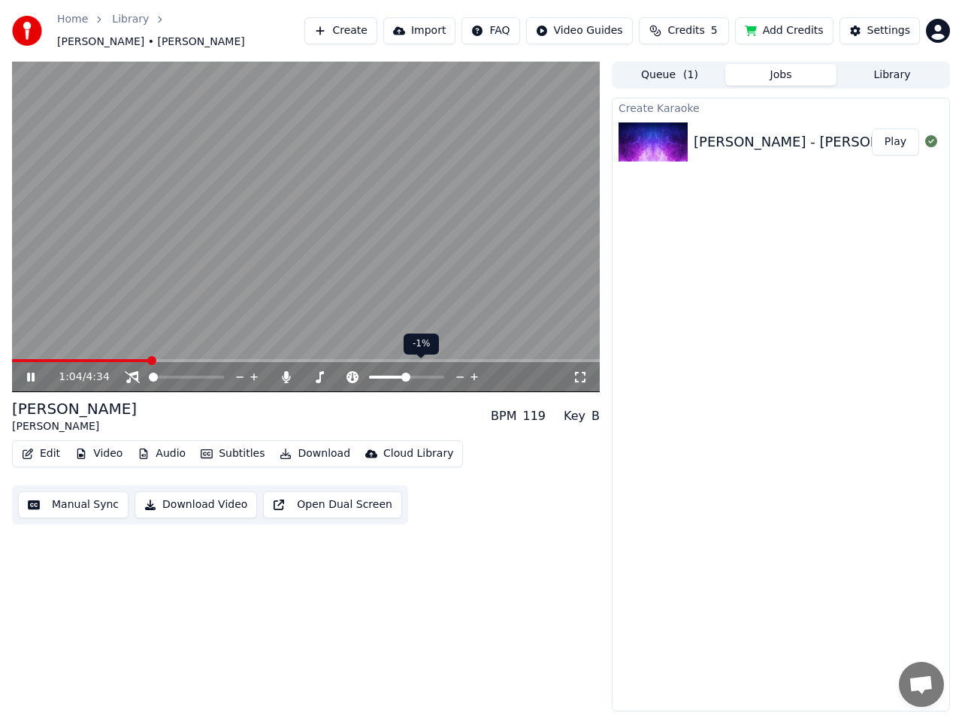
click at [406, 373] on span at bounding box center [405, 377] width 9 height 9
click at [303, 376] on span at bounding box center [309, 377] width 13 height 3
click at [224, 376] on span at bounding box center [186, 377] width 75 height 3
click at [224, 373] on span at bounding box center [219, 377] width 9 height 9
click at [303, 373] on span at bounding box center [307, 377] width 9 height 9
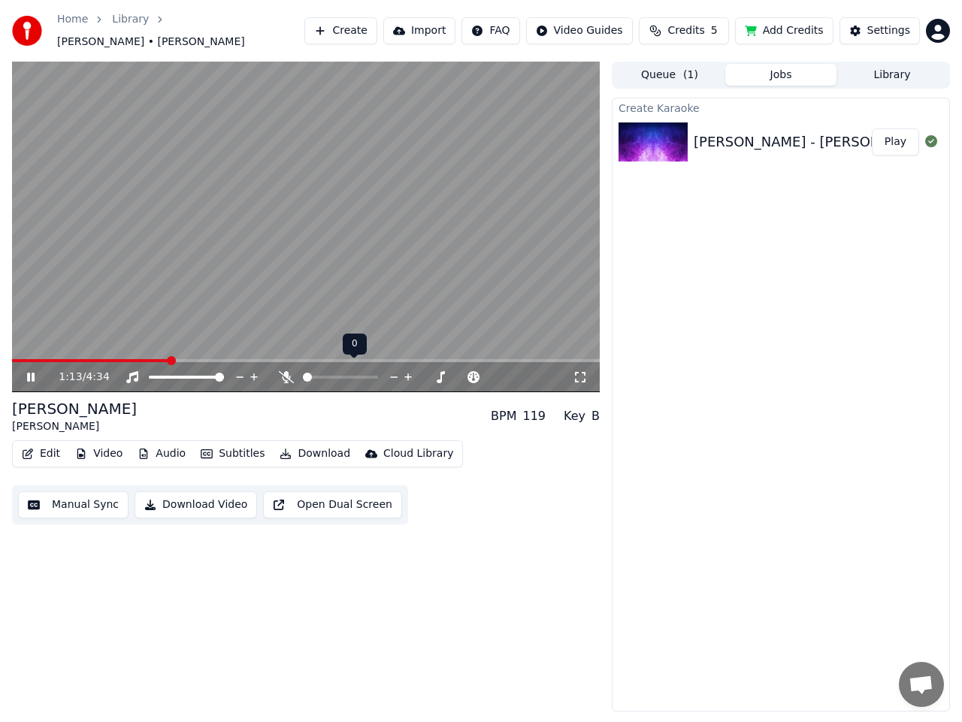
click at [405, 370] on icon at bounding box center [408, 377] width 14 height 15
click at [406, 370] on icon at bounding box center [408, 377] width 14 height 15
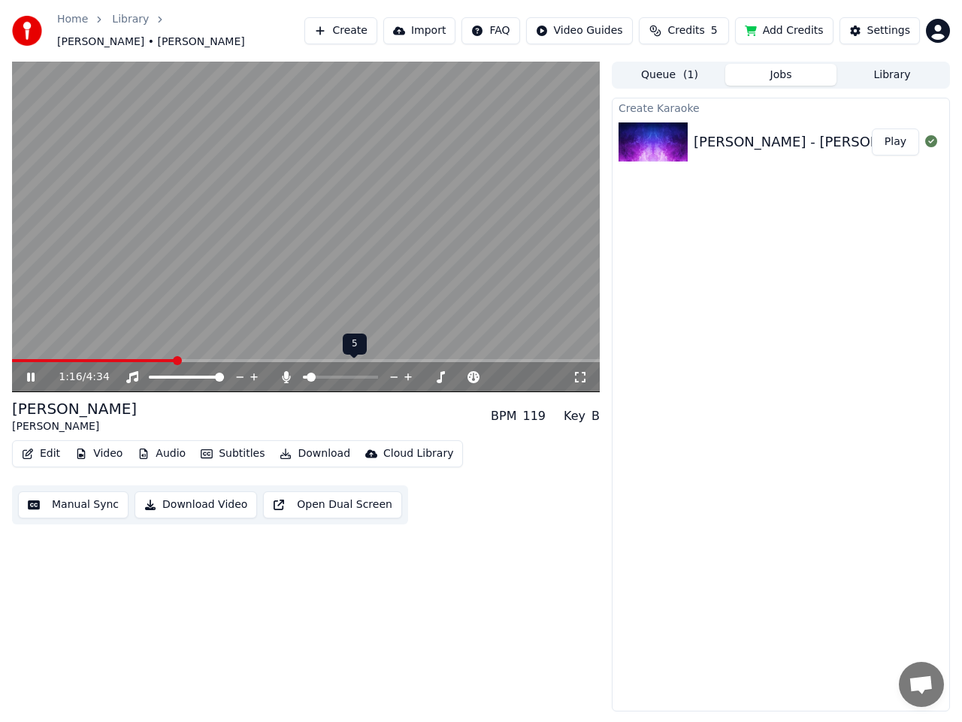
click at [406, 370] on icon at bounding box center [408, 377] width 14 height 15
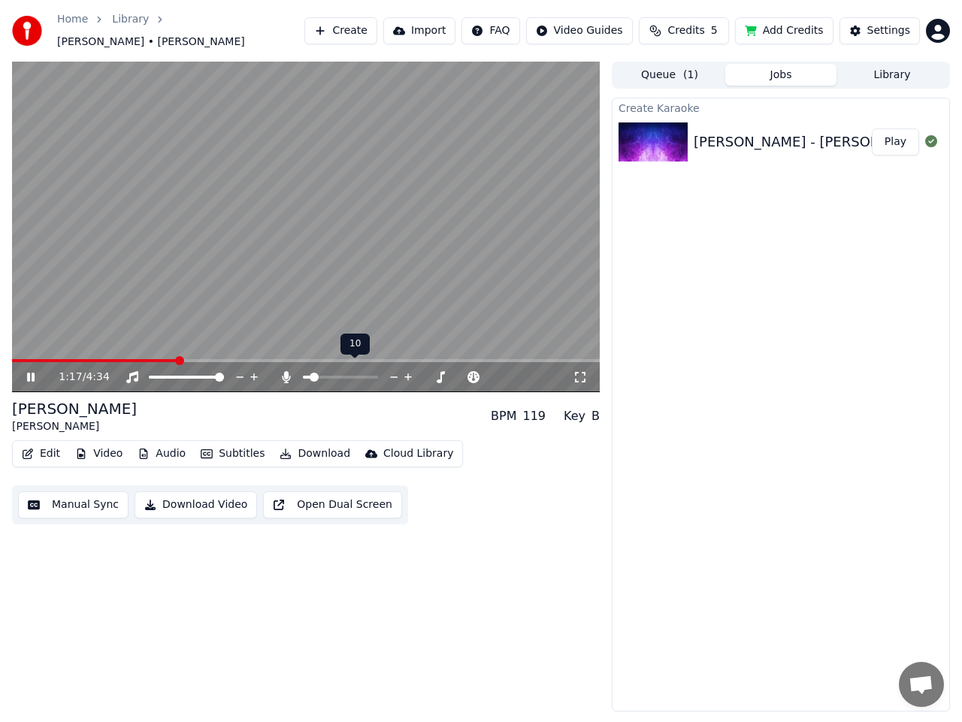
click at [406, 370] on icon at bounding box center [408, 377] width 14 height 15
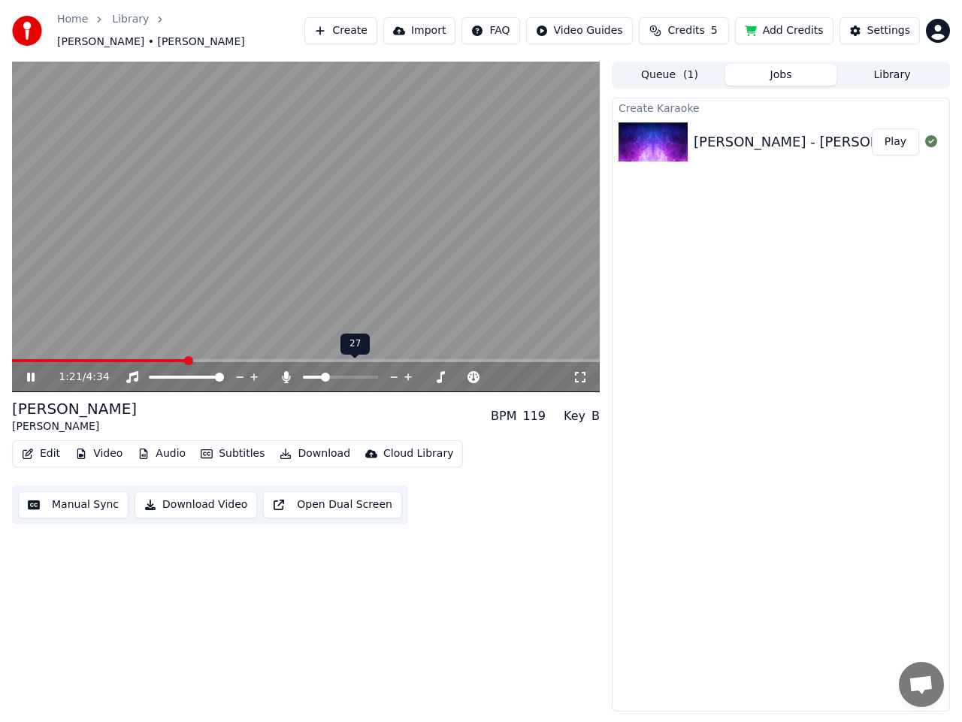
click at [303, 376] on span at bounding box center [313, 377] width 20 height 3
click at [32, 371] on icon at bounding box center [41, 377] width 35 height 12
click at [467, 370] on div "1:27 / 4:34" at bounding box center [316, 377] width 514 height 15
click at [348, 371] on icon at bounding box center [352, 377] width 12 height 12
click at [31, 372] on icon at bounding box center [30, 377] width 9 height 11
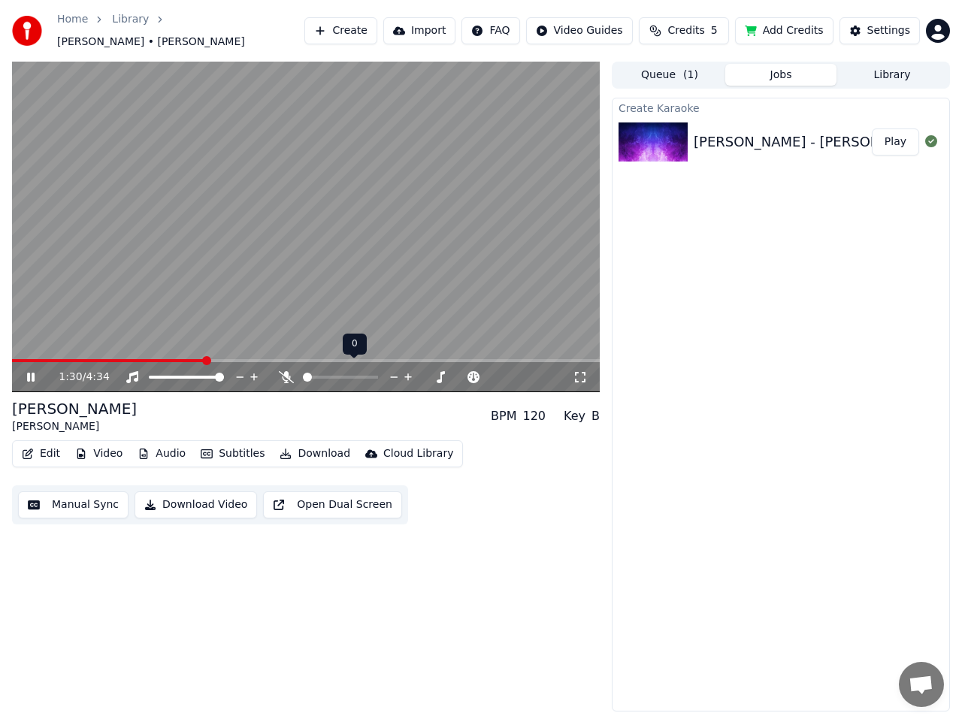
click at [303, 373] on span at bounding box center [307, 377] width 9 height 9
click at [378, 376] on span at bounding box center [340, 377] width 75 height 3
click at [315, 371] on icon at bounding box center [319, 377] width 15 height 12
click at [288, 373] on icon at bounding box center [287, 377] width 8 height 12
click at [31, 371] on icon at bounding box center [41, 377] width 35 height 12
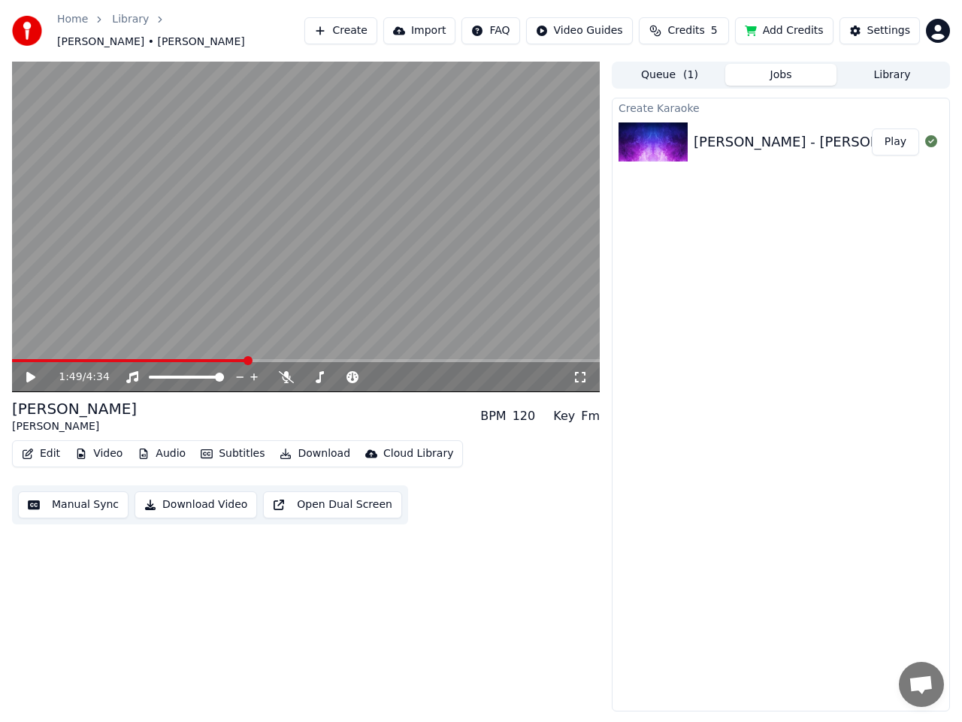
click at [60, 495] on button "Manual Sync" at bounding box center [73, 504] width 110 height 27
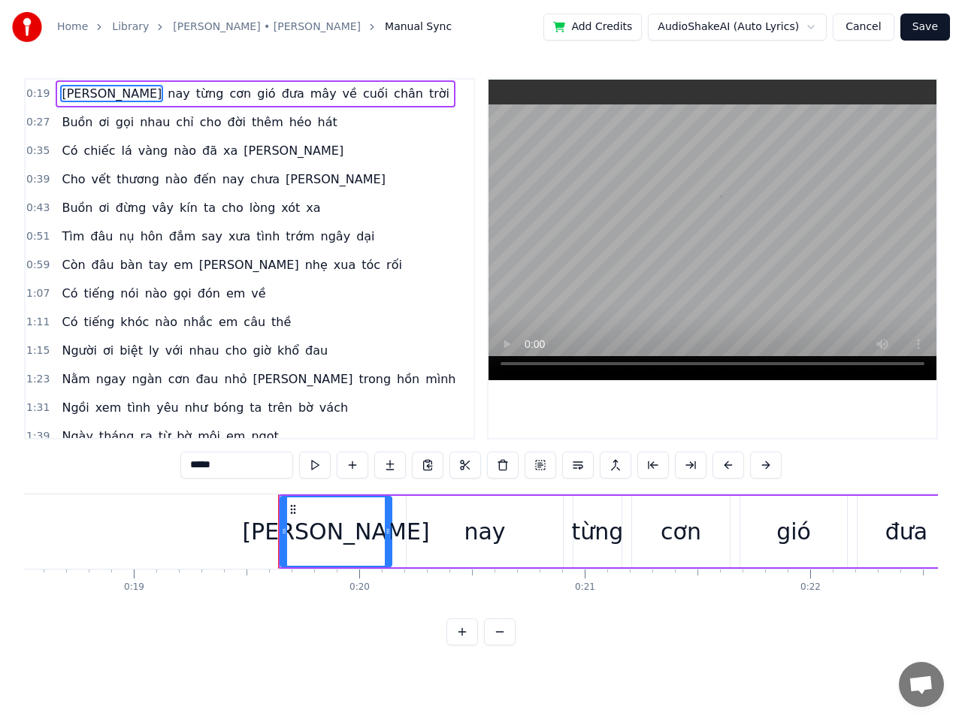
scroll to position [0, 4352]
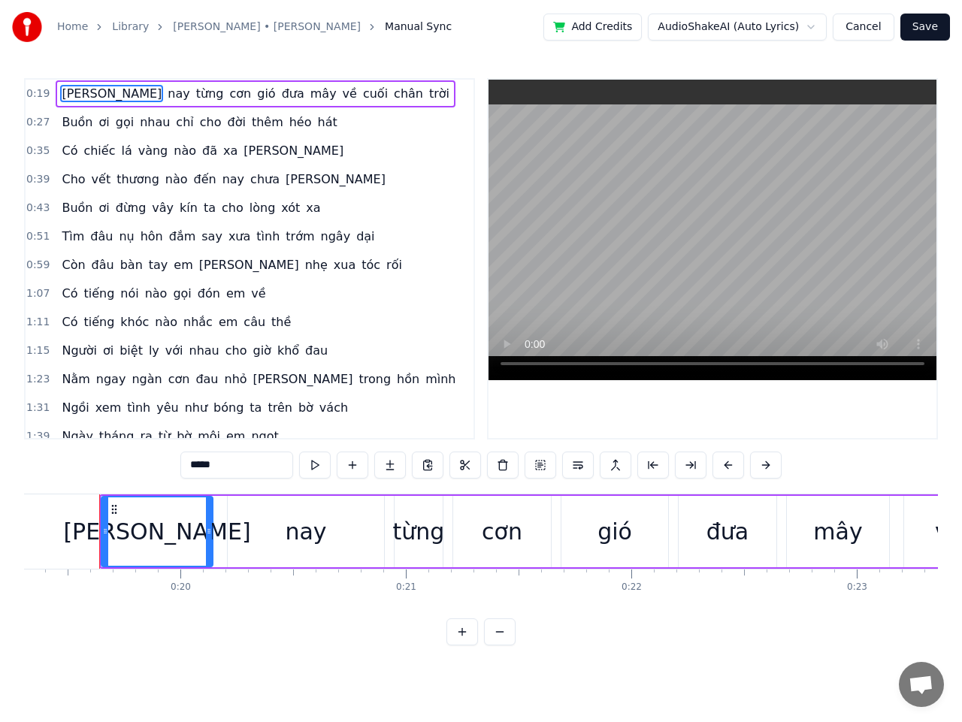
click at [316, 124] on span "hát" at bounding box center [327, 121] width 23 height 17
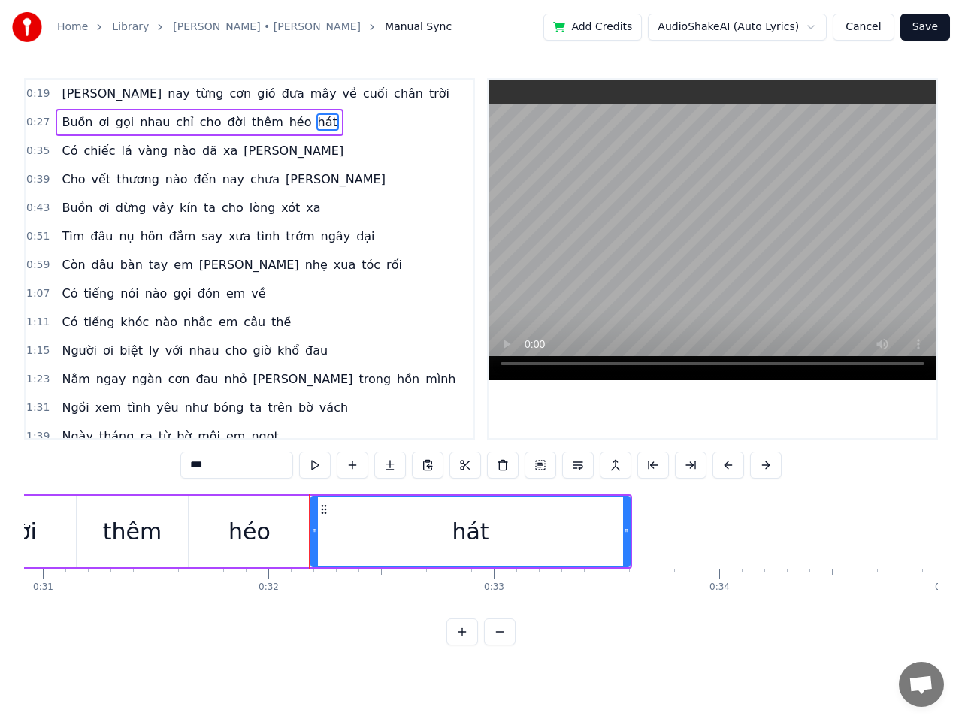
scroll to position [0, 7179]
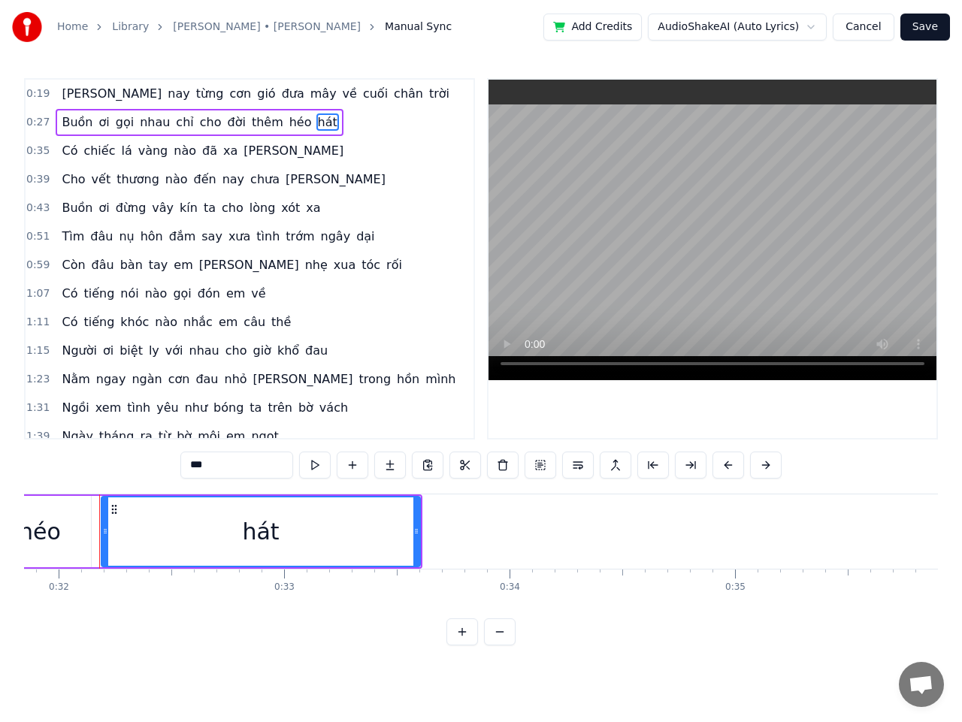
click at [254, 531] on div "hát" at bounding box center [260, 532] width 37 height 34
click at [259, 533] on div "hát" at bounding box center [260, 532] width 37 height 34
drag, startPoint x: 261, startPoint y: 534, endPoint x: 268, endPoint y: 536, distance: 7.7
click at [268, 536] on div "hát" at bounding box center [260, 532] width 37 height 34
drag, startPoint x: 268, startPoint y: 536, endPoint x: 258, endPoint y: 536, distance: 9.8
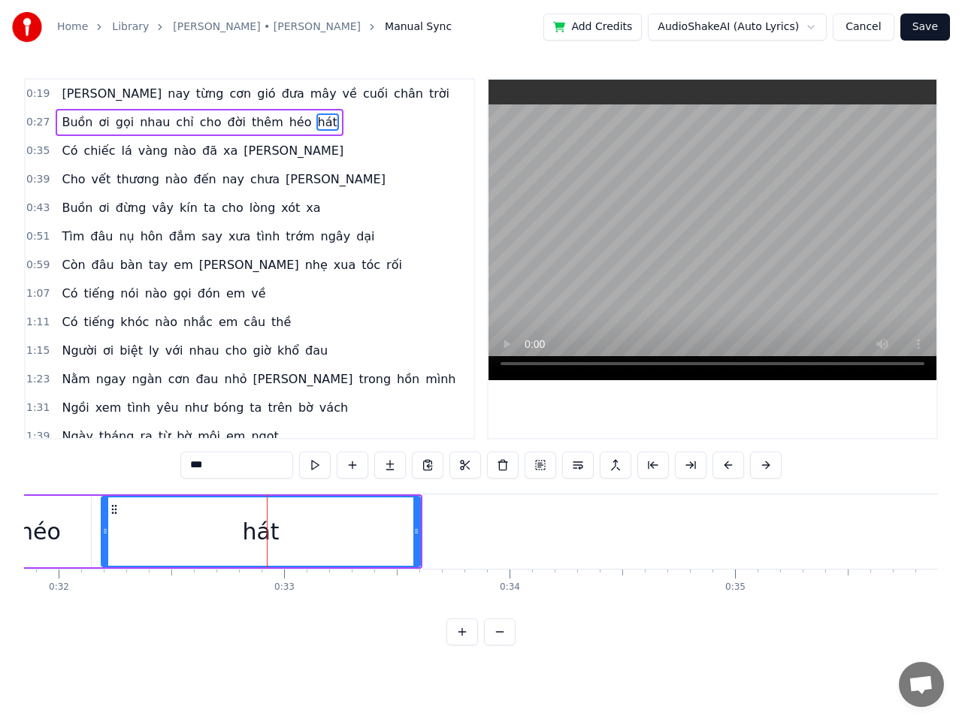
click at [258, 536] on div "hát" at bounding box center [260, 532] width 37 height 34
click at [266, 536] on div "hát" at bounding box center [260, 532] width 37 height 34
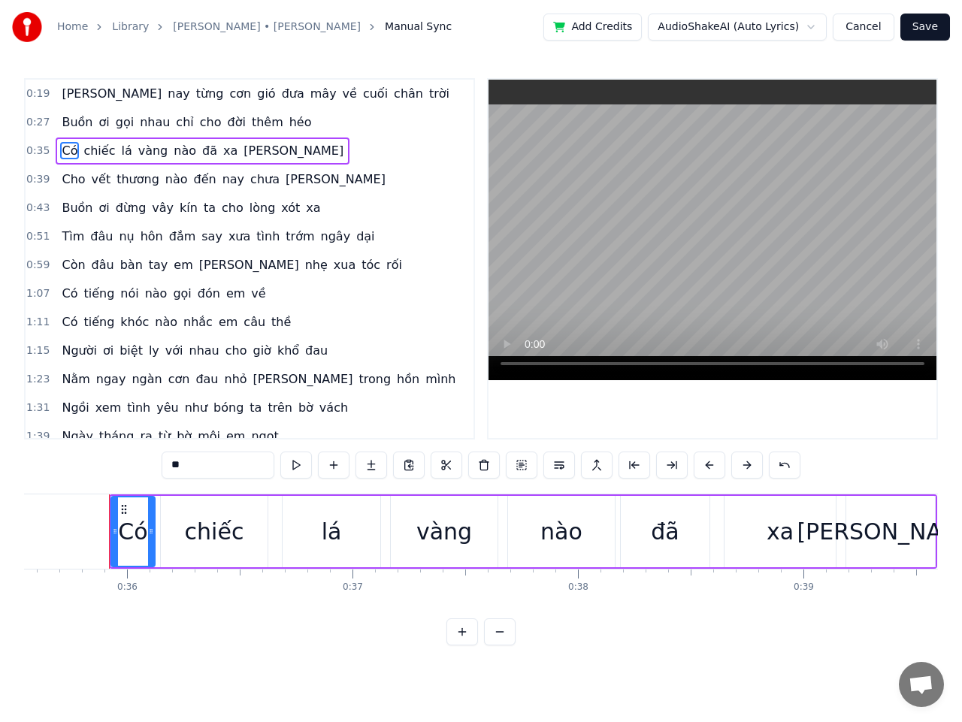
scroll to position [0, 8022]
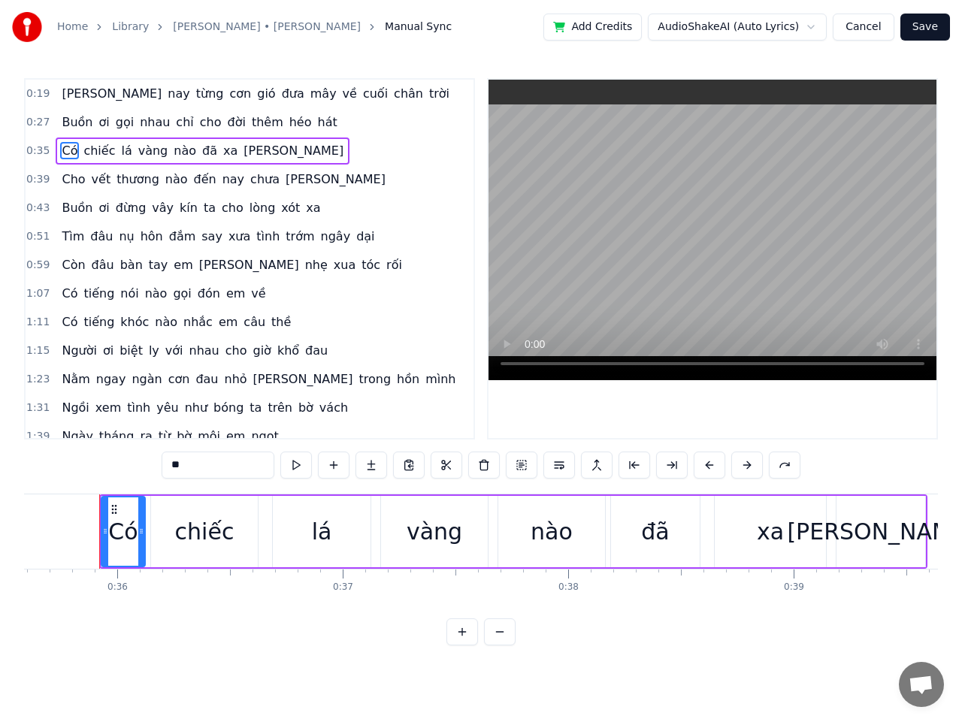
click at [316, 124] on span "hát" at bounding box center [327, 121] width 23 height 17
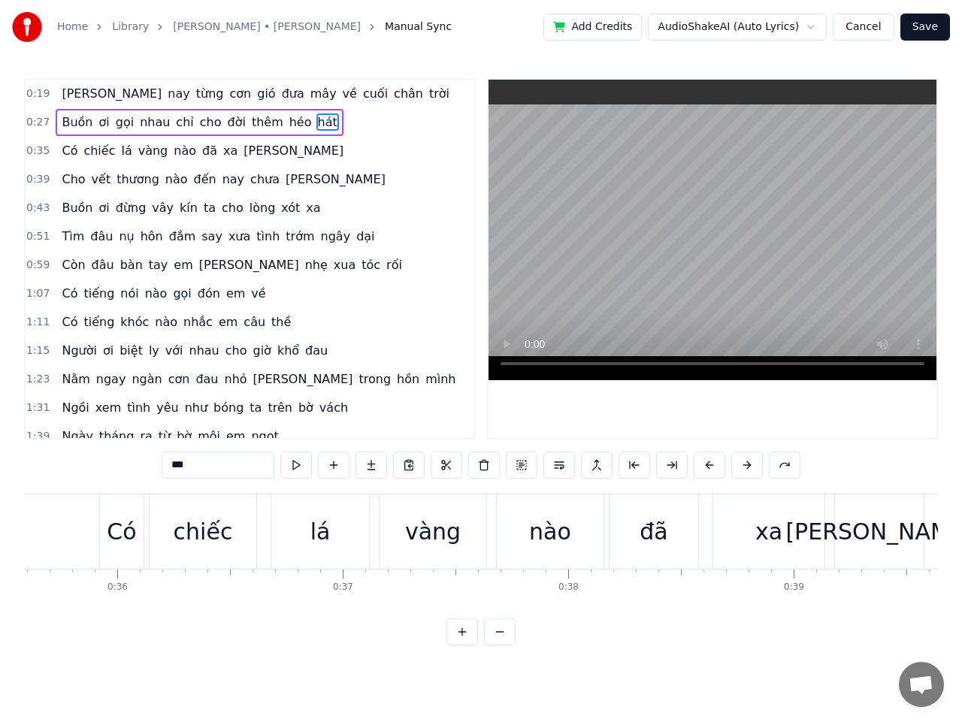
click at [316, 124] on span "hát" at bounding box center [327, 121] width 23 height 17
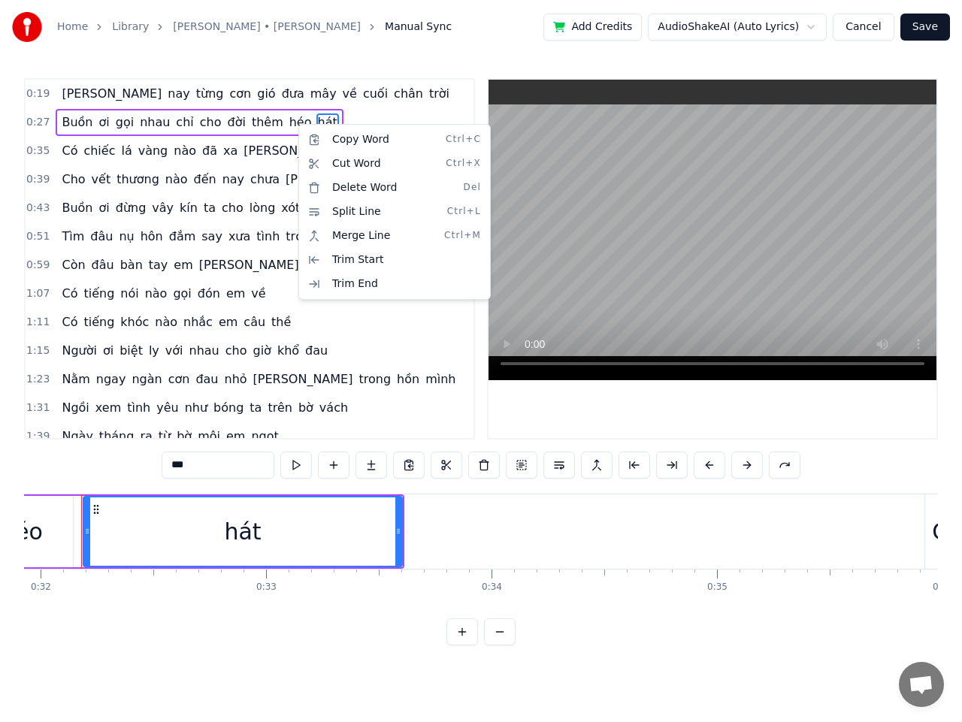
scroll to position [0, 7179]
click at [297, 121] on html "Home Library [PERSON_NAME] • [PERSON_NAME] Manual Sync Add Credits AudioShakeAI…" at bounding box center [481, 334] width 962 height 669
click at [316, 121] on span "hát" at bounding box center [327, 121] width 23 height 17
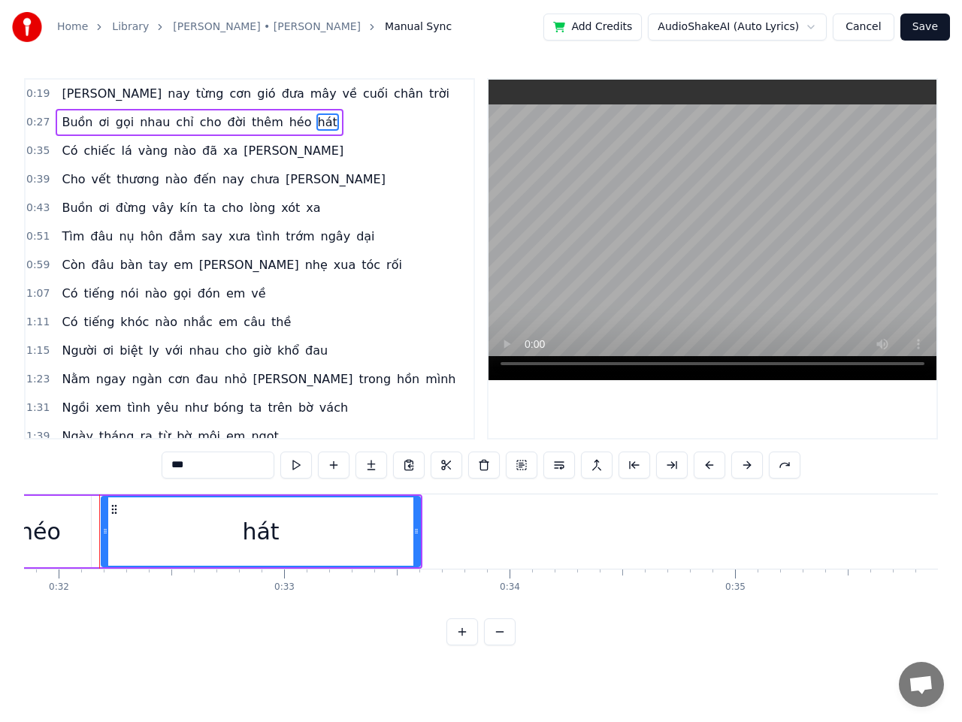
click at [316, 121] on span "hát" at bounding box center [327, 121] width 23 height 17
click at [251, 535] on div "hát" at bounding box center [260, 532] width 37 height 34
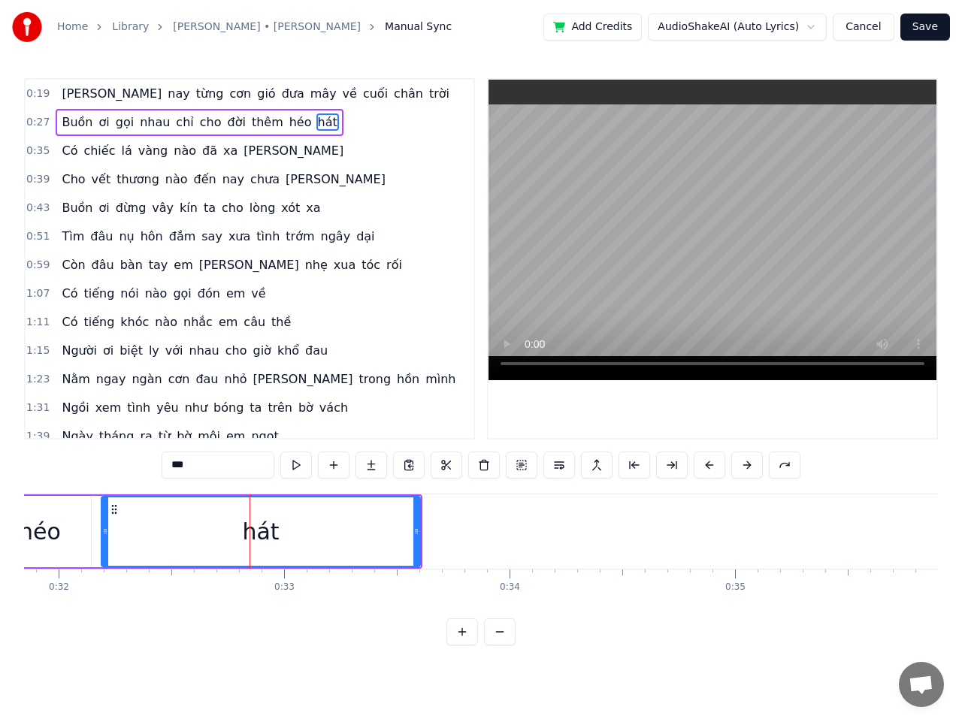
click at [257, 535] on div "hát" at bounding box center [260, 532] width 37 height 34
click at [261, 535] on div "hát" at bounding box center [260, 532] width 37 height 34
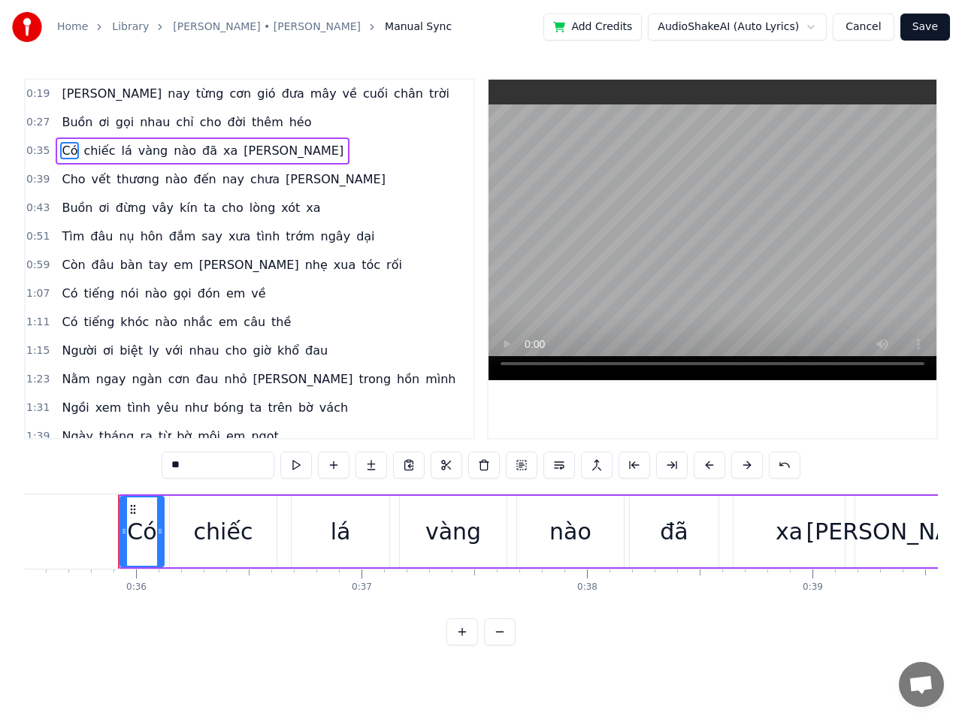
scroll to position [0, 8022]
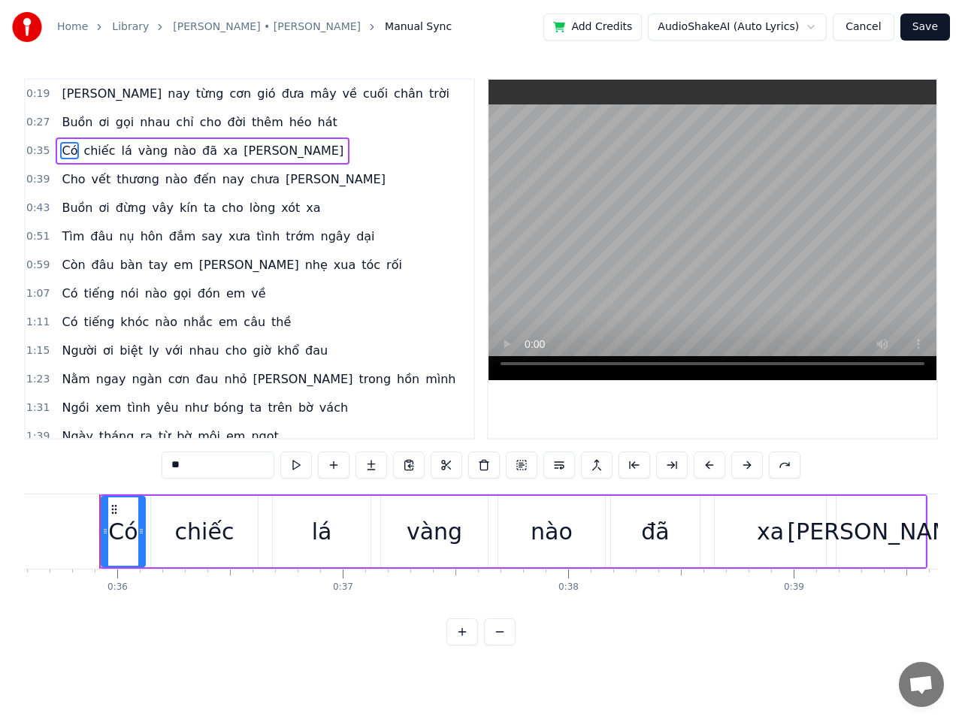
click at [316, 119] on span "hát" at bounding box center [327, 121] width 23 height 17
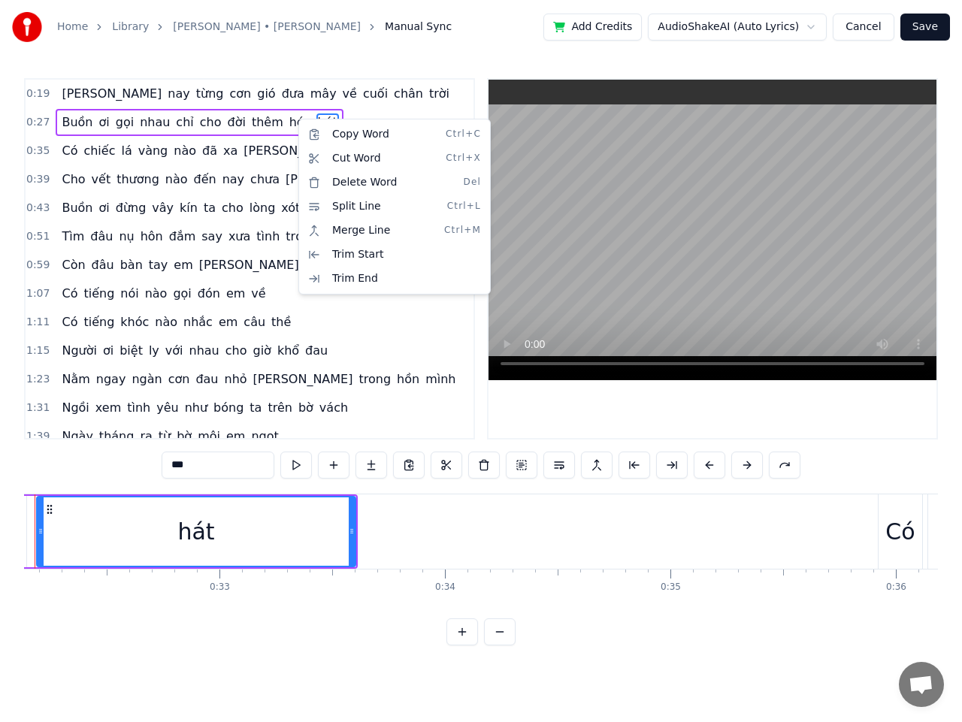
scroll to position [0, 7179]
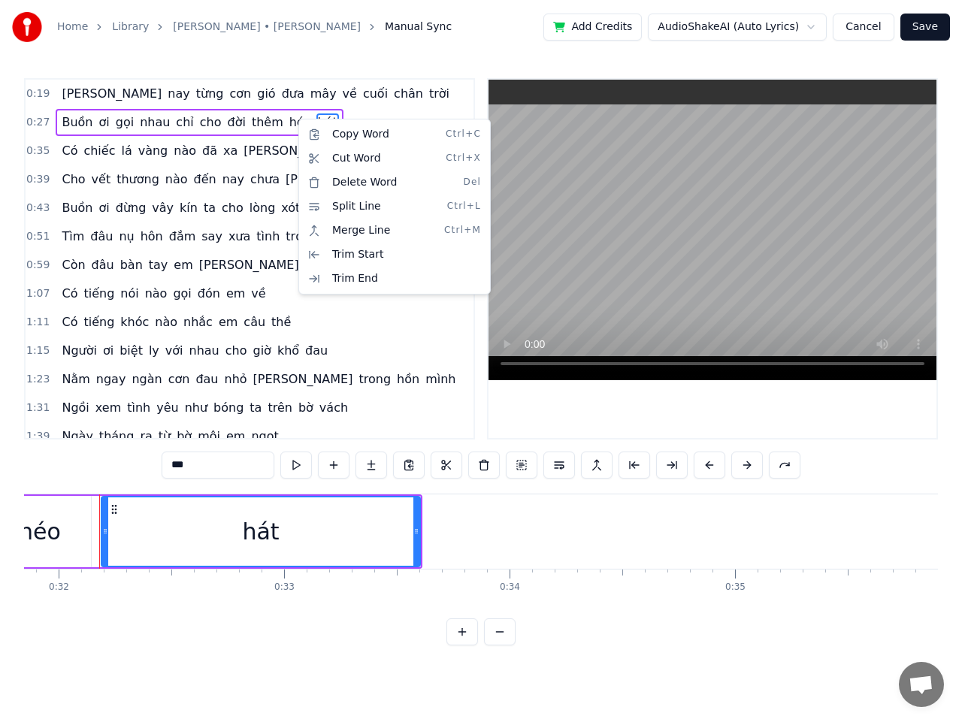
click at [297, 119] on html "Home Library [PERSON_NAME] • [PERSON_NAME] Manual Sync Add Credits AudioShakeAI…" at bounding box center [481, 334] width 962 height 669
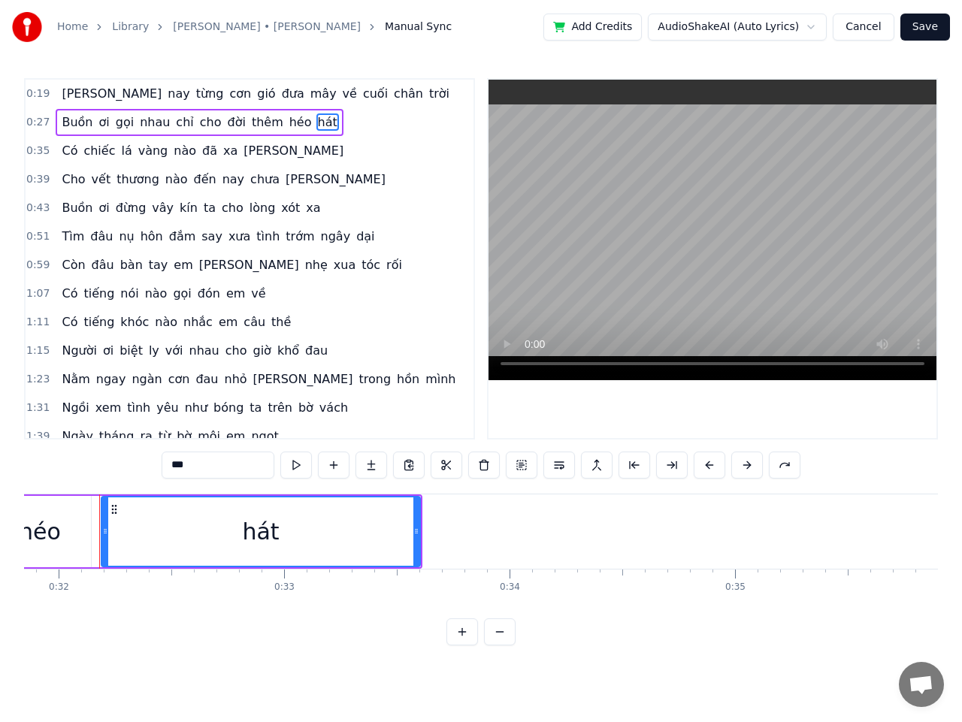
click at [827, 31] on html "Home Library [PERSON_NAME] • [PERSON_NAME] Manual Sync Add Credits AudioShakeAI…" at bounding box center [481, 334] width 962 height 669
click at [825, 29] on html "Home Library [PERSON_NAME] • [PERSON_NAME] Manual Sync Add Credits AudioShakeAI…" at bounding box center [481, 334] width 962 height 669
click at [180, 461] on input "***" at bounding box center [218, 465] width 113 height 27
drag, startPoint x: 180, startPoint y: 464, endPoint x: 188, endPoint y: 464, distance: 8.3
click at [188, 464] on input "***" at bounding box center [218, 465] width 113 height 27
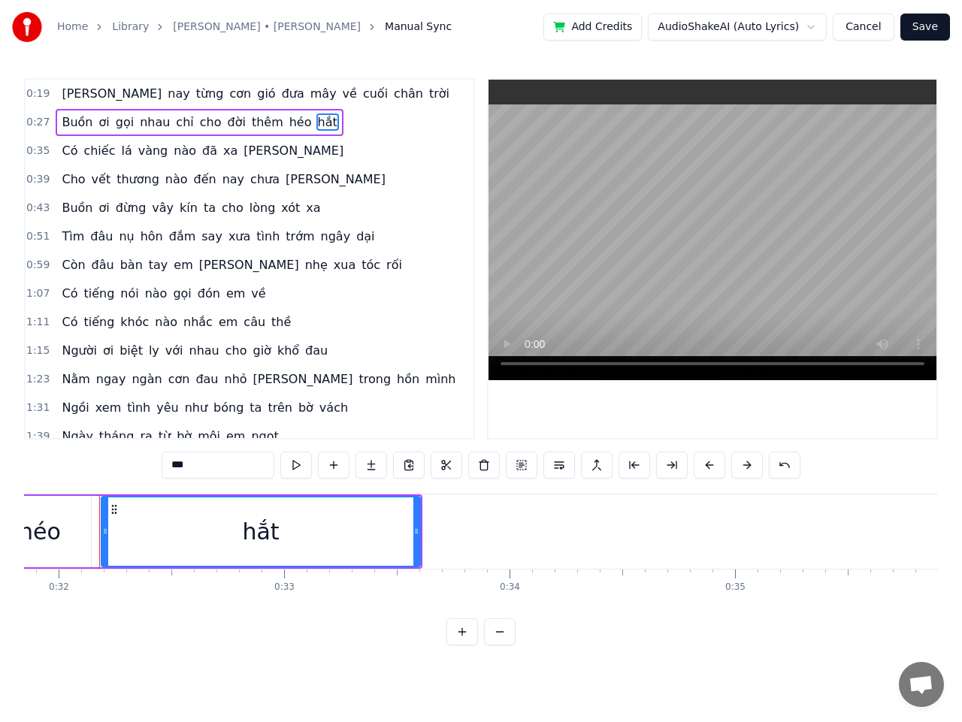
scroll to position [75, 0]
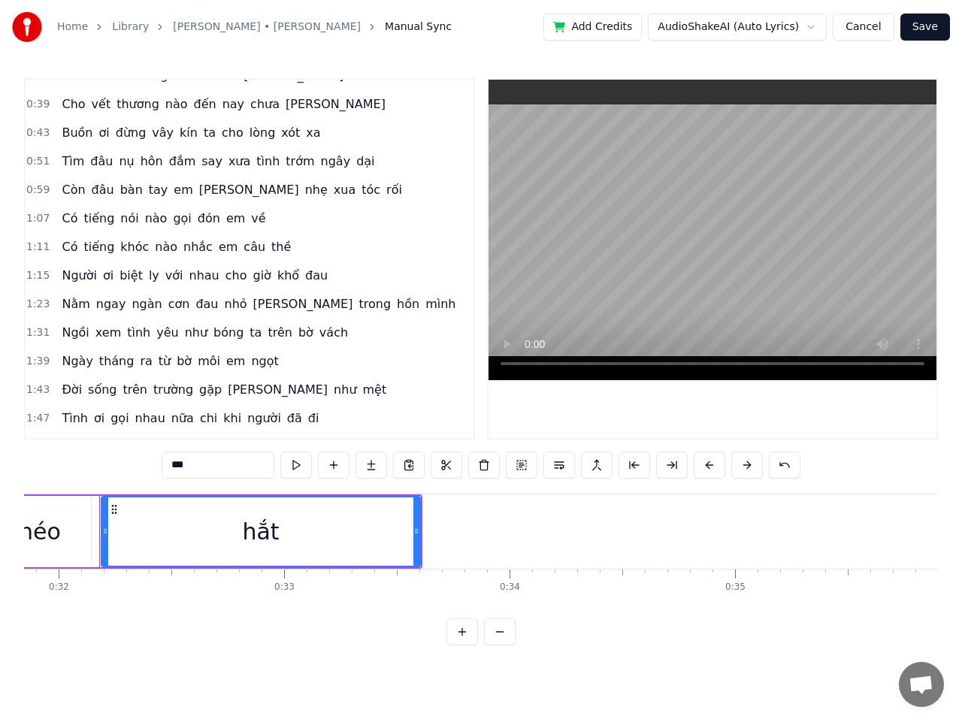
type input "***"
click at [35, 303] on span "1:23" at bounding box center [37, 304] width 23 height 15
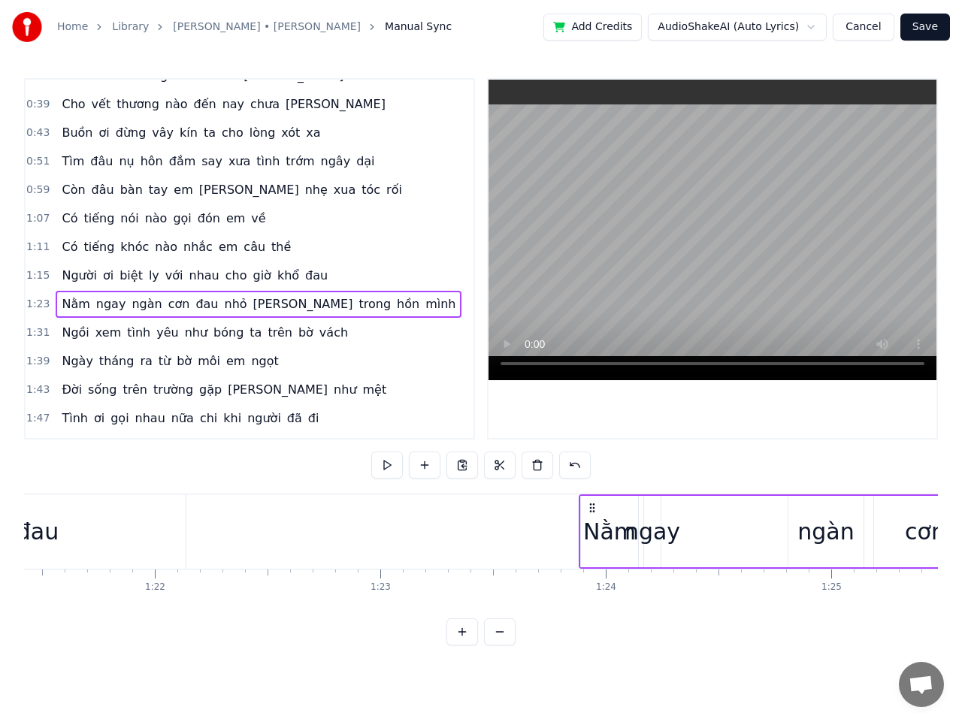
scroll to position [0, 18833]
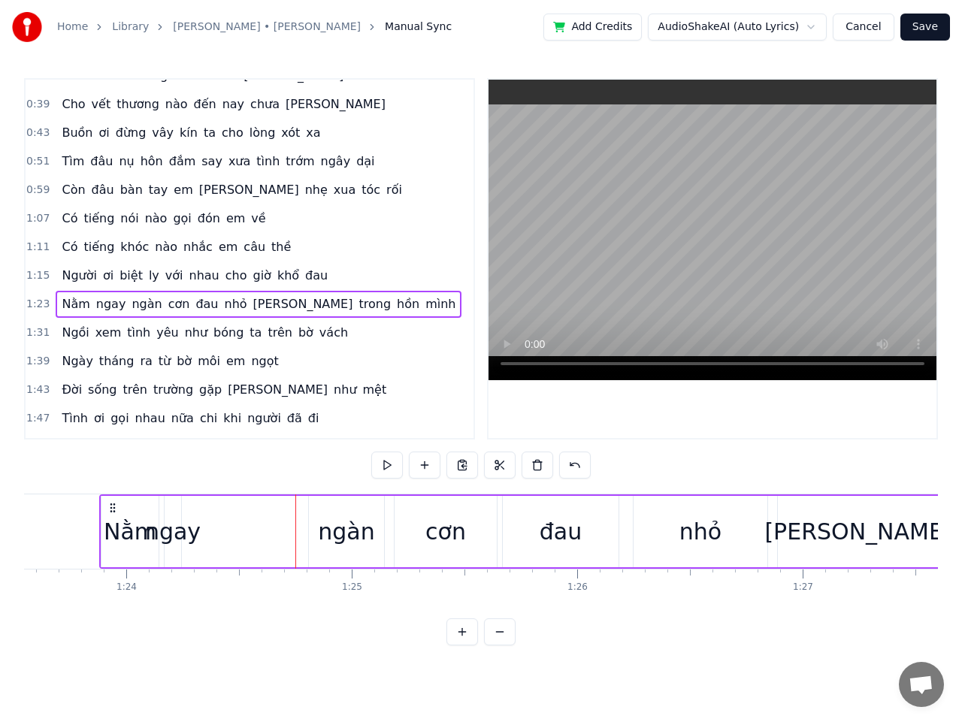
click at [101, 301] on span "ngay" at bounding box center [111, 303] width 33 height 17
click at [101, 301] on div "0:19 [PERSON_NAME] [PERSON_NAME] cơn gió đưa mây về cuối [PERSON_NAME] 0:27 Buồ…" at bounding box center [249, 258] width 451 height 361
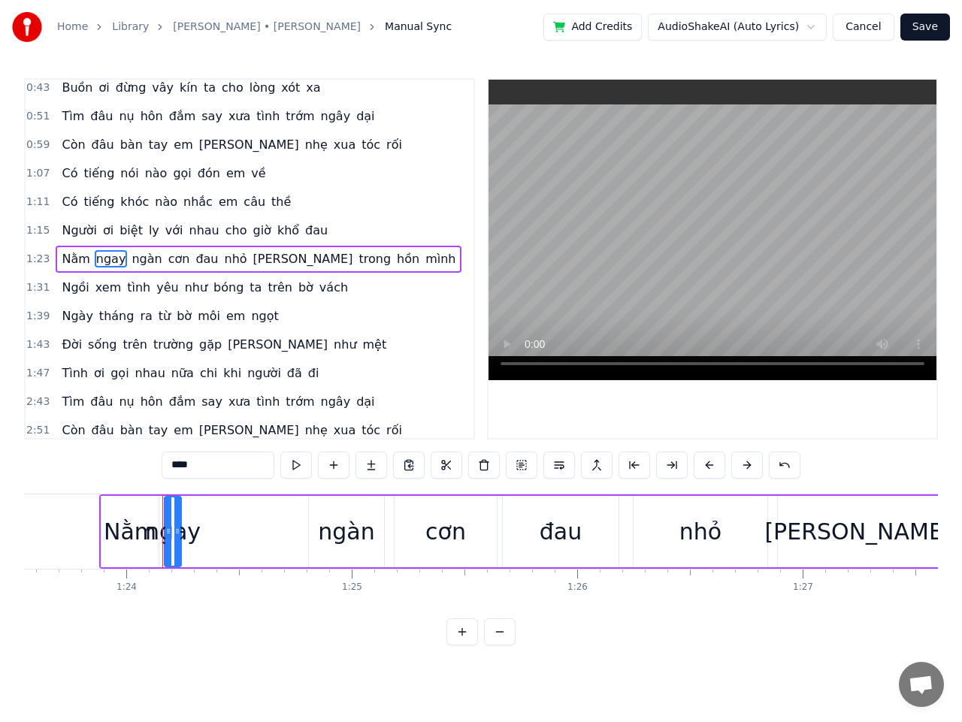
click at [184, 467] on input "****" at bounding box center [218, 465] width 113 height 27
type input "****"
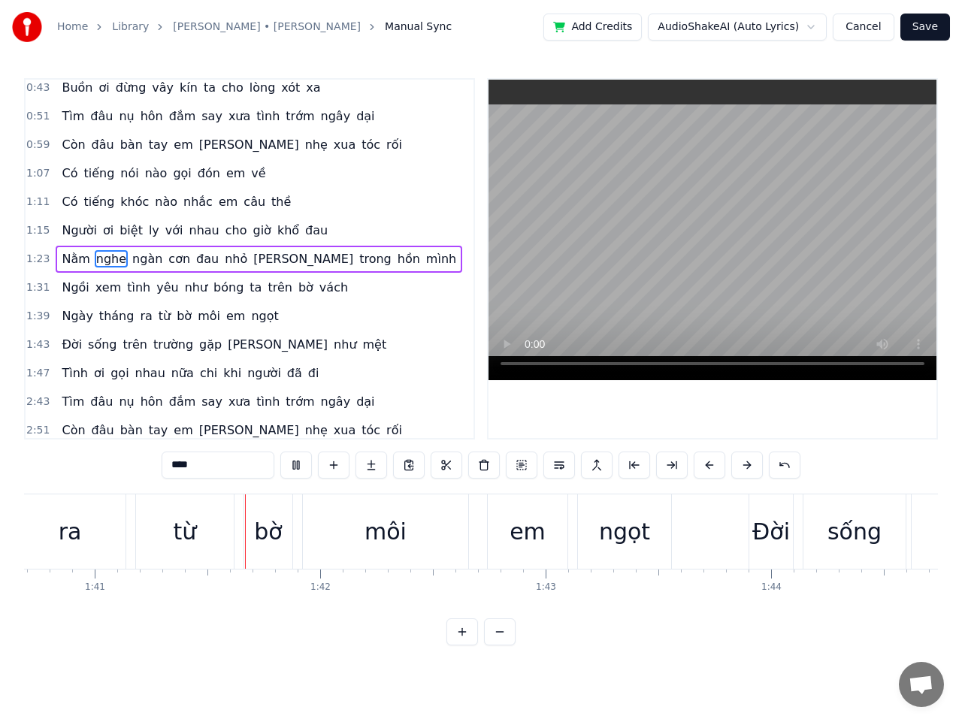
scroll to position [0, 22725]
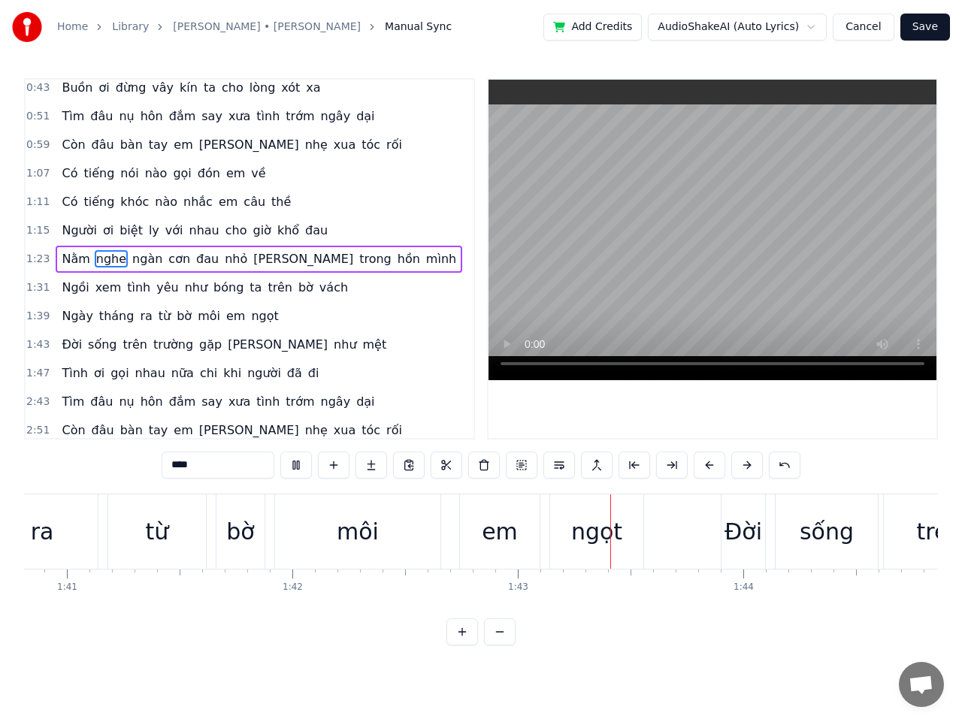
click at [138, 318] on span "ra" at bounding box center [145, 315] width 15 height 17
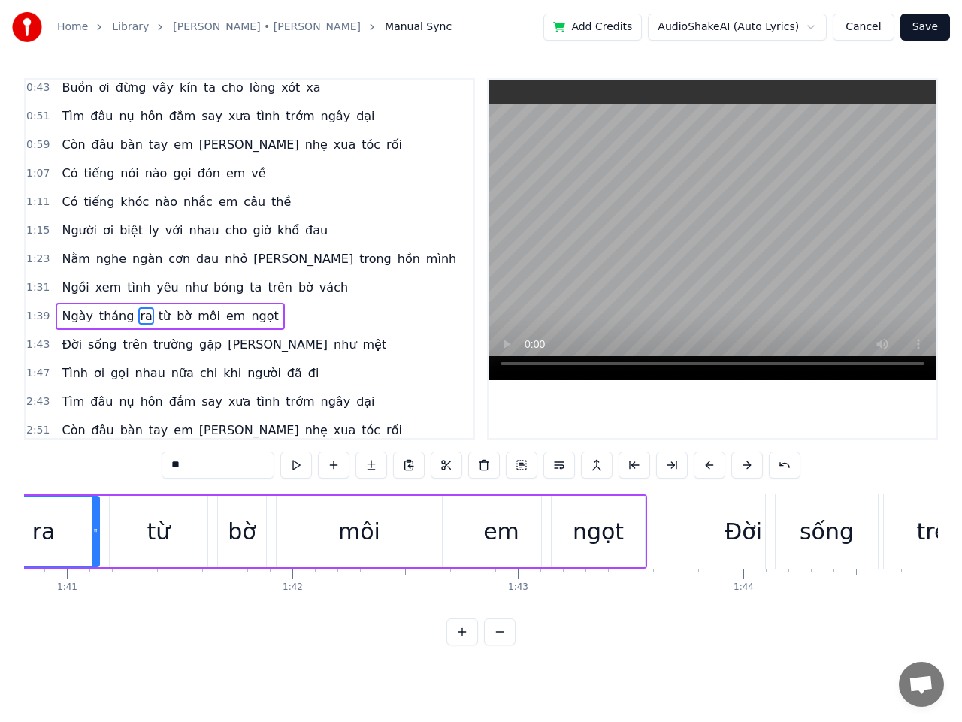
scroll to position [0, 22611]
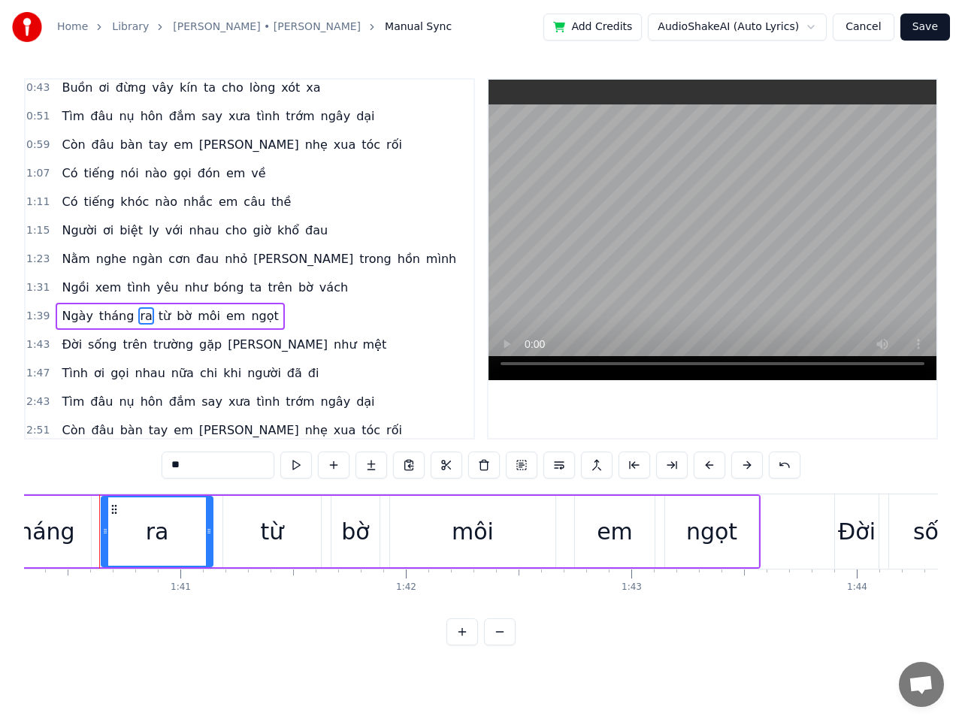
click at [138, 318] on span "ra" at bounding box center [145, 315] width 15 height 17
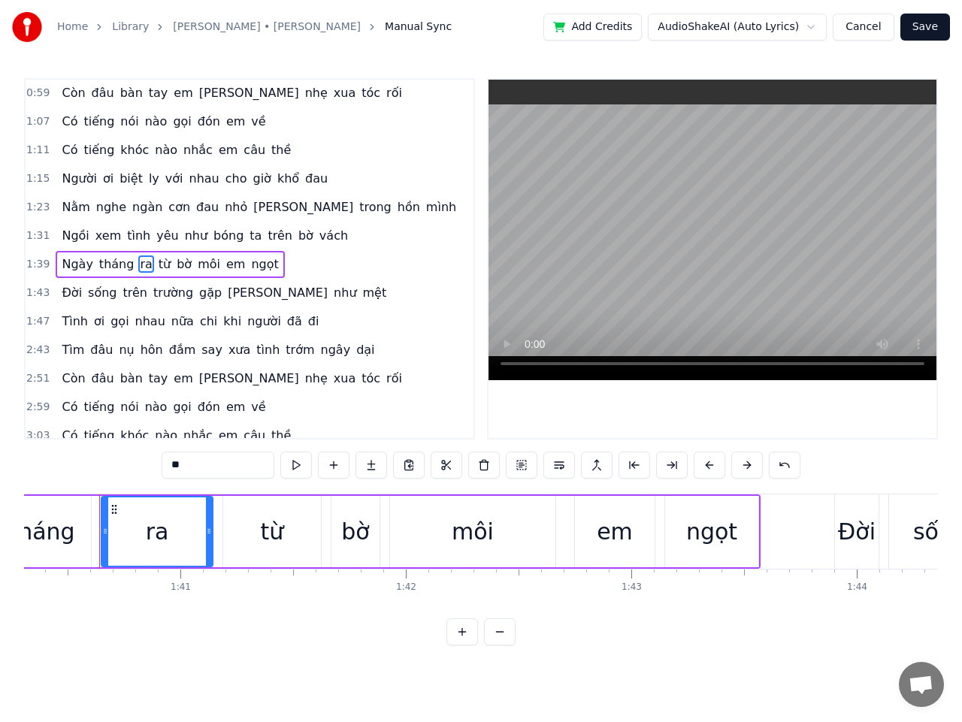
scroll to position [177, 0]
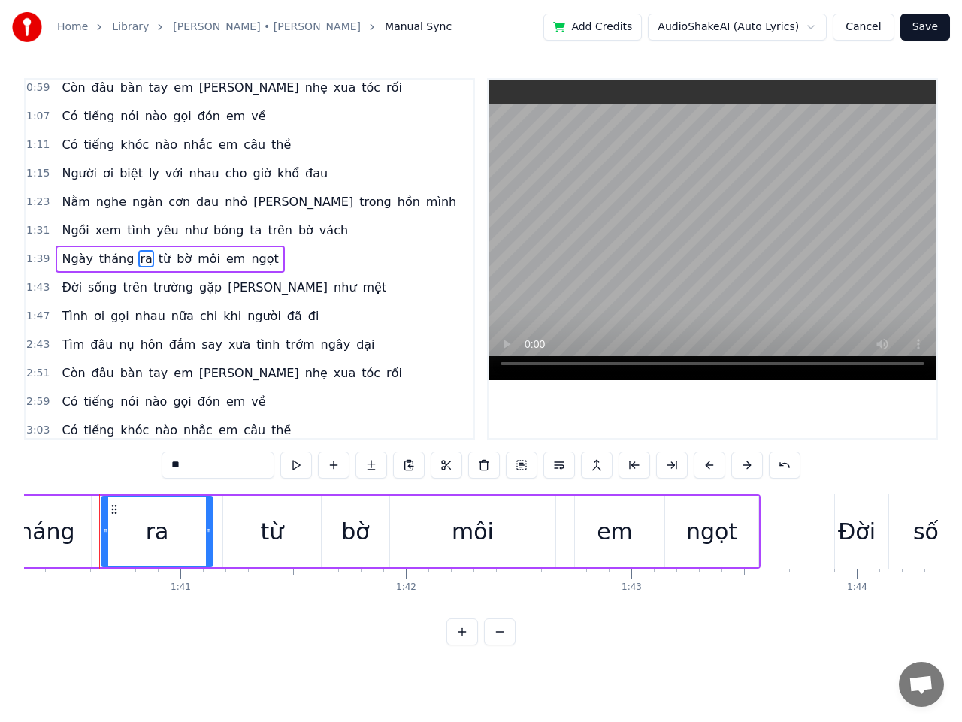
click at [138, 263] on span "ra" at bounding box center [145, 258] width 15 height 17
drag, startPoint x: 181, startPoint y: 463, endPoint x: 153, endPoint y: 463, distance: 27.8
click at [153, 463] on div "0:19 [PERSON_NAME] [PERSON_NAME] cơn gió đưa mây về cuối [PERSON_NAME] 0:27 Buồ…" at bounding box center [481, 361] width 914 height 567
click at [60, 289] on span "Đời" at bounding box center [71, 287] width 23 height 17
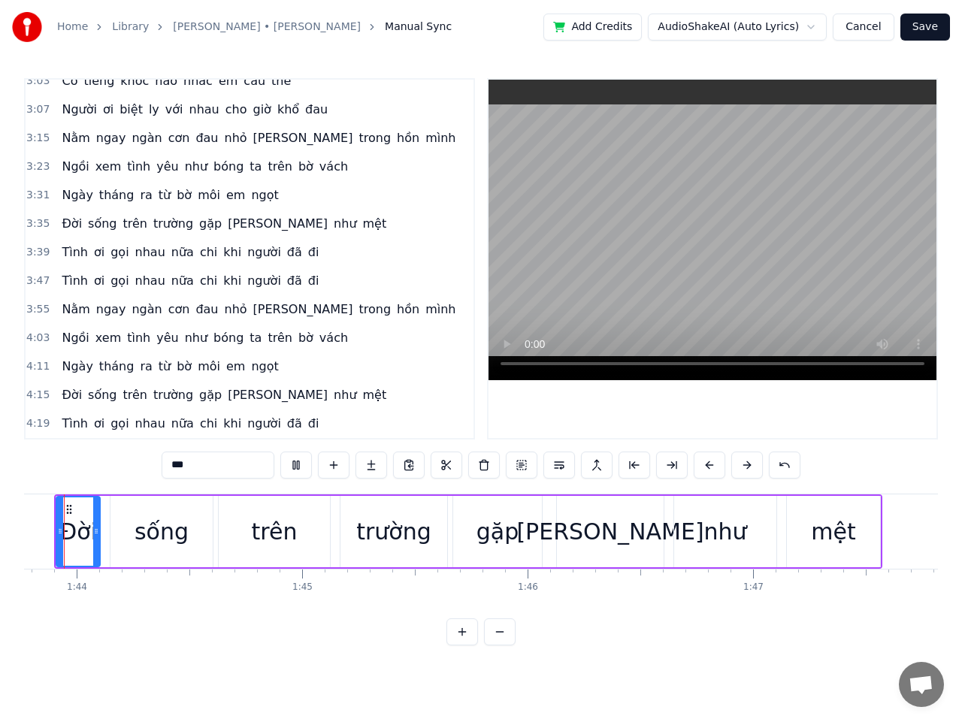
scroll to position [0, 23346]
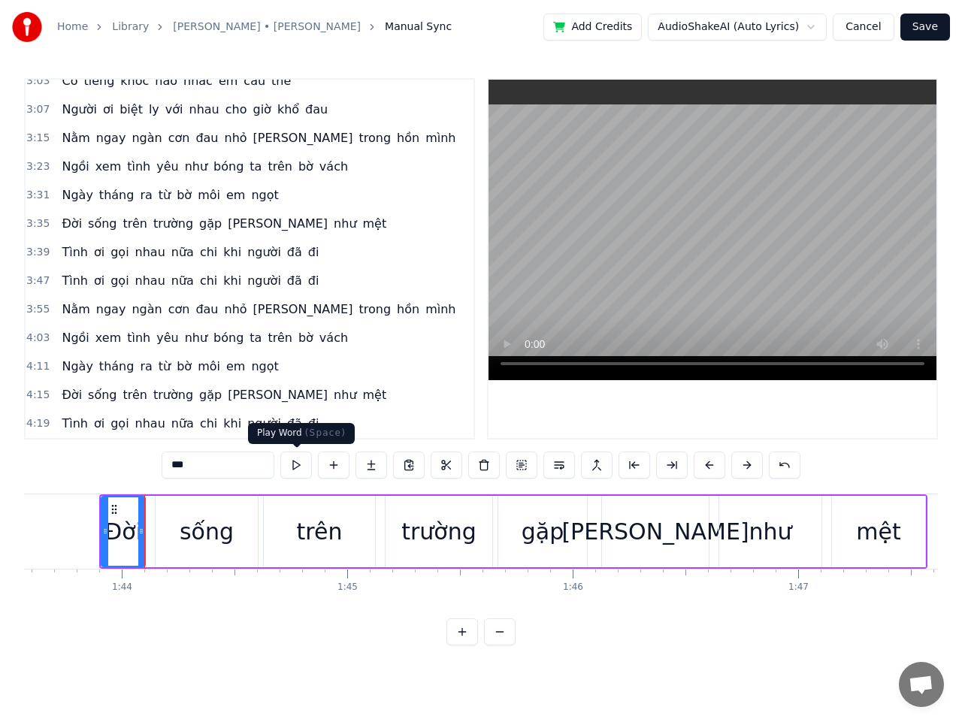
click at [295, 455] on button at bounding box center [296, 465] width 32 height 27
click at [295, 462] on button at bounding box center [296, 465] width 32 height 27
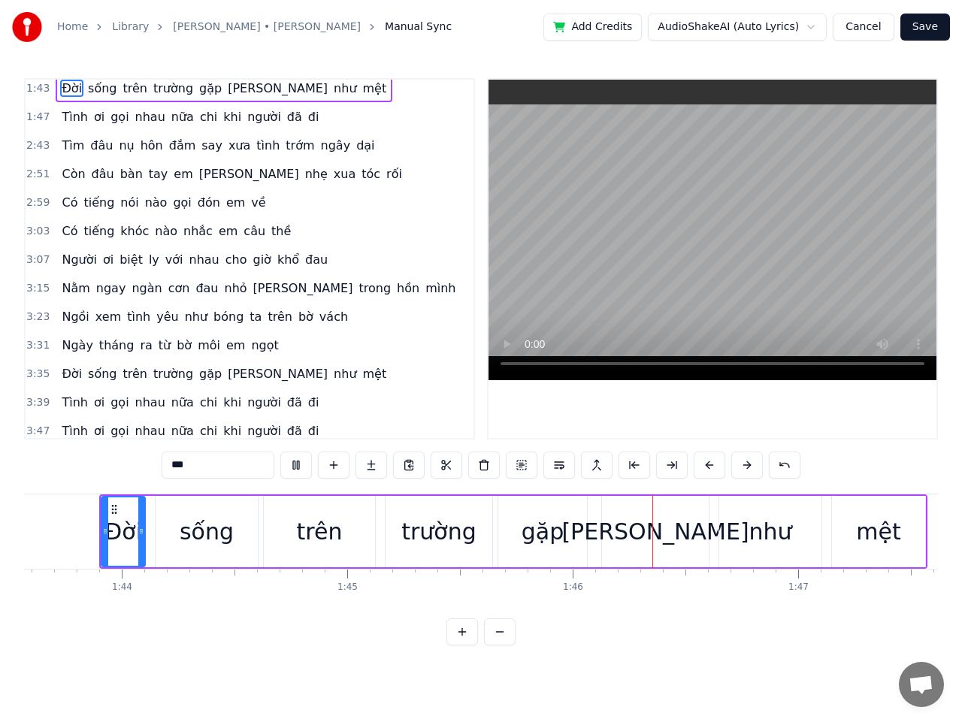
scroll to position [226, 0]
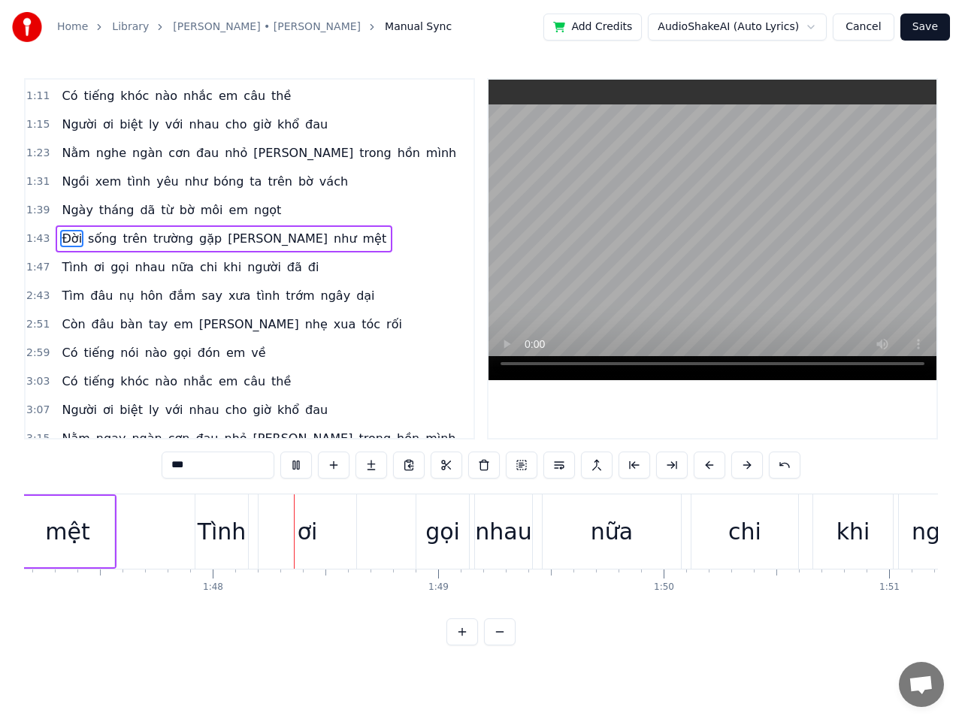
click at [361, 243] on span "mệt" at bounding box center [374, 238] width 27 height 17
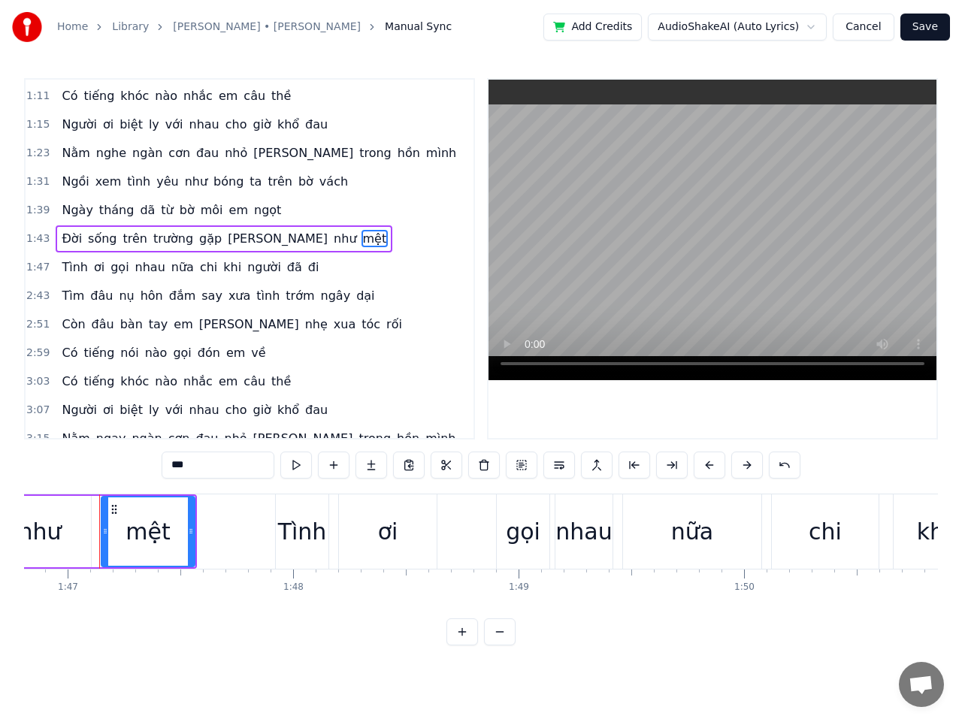
click at [188, 467] on input "***" at bounding box center [218, 465] width 113 height 27
drag, startPoint x: 182, startPoint y: 468, endPoint x: 213, endPoint y: 468, distance: 31.6
click at [213, 468] on input "***" at bounding box center [218, 465] width 113 height 27
click at [170, 263] on span "nữa" at bounding box center [183, 266] width 26 height 17
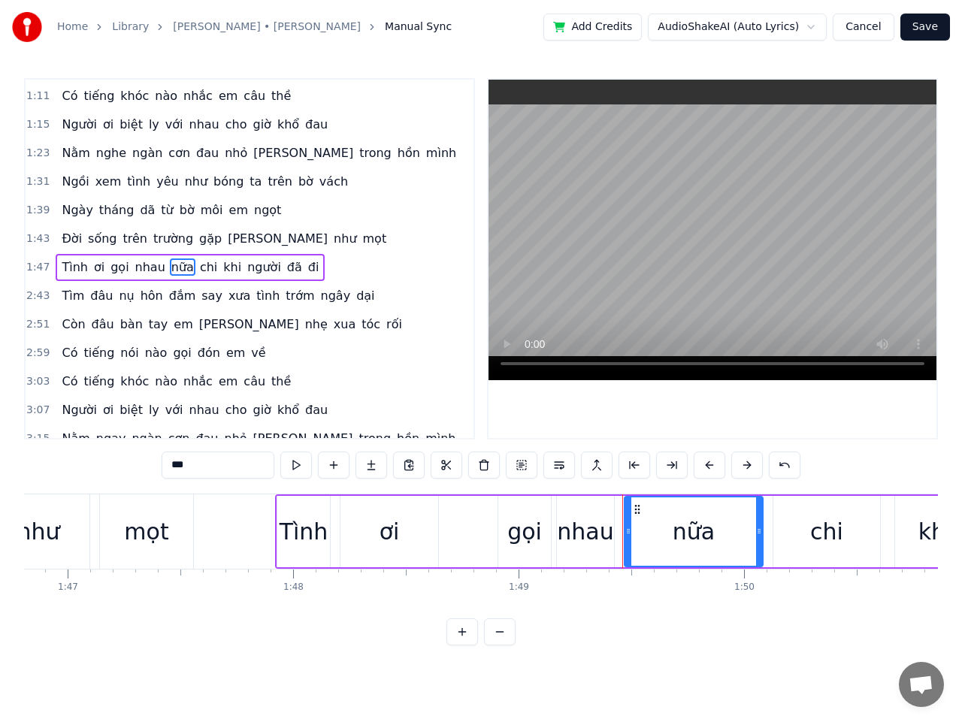
scroll to position [234, 0]
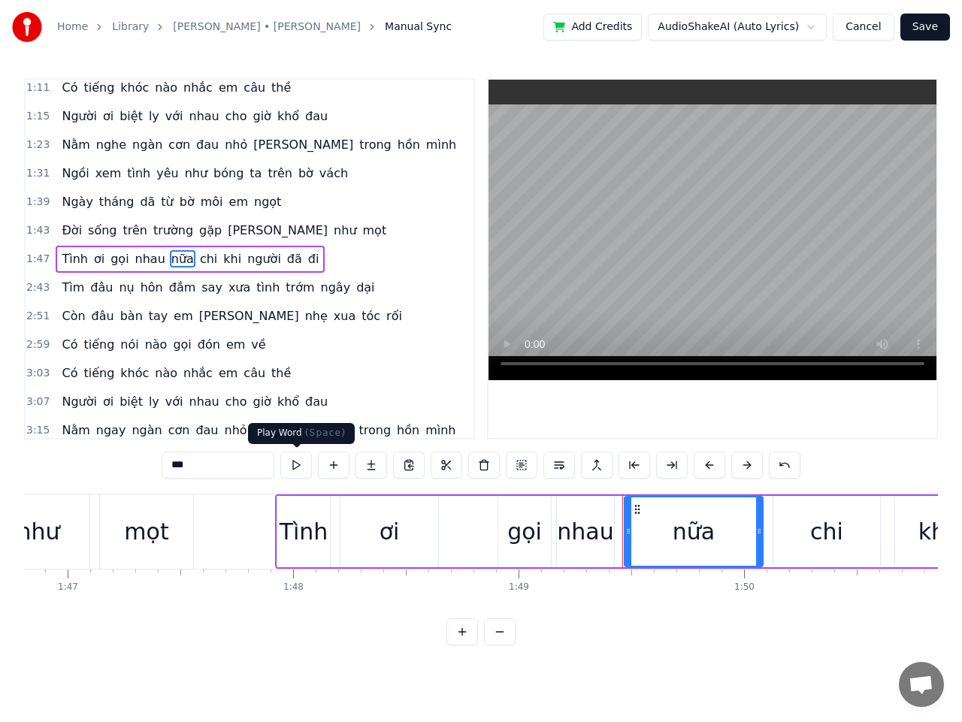
click at [294, 460] on button at bounding box center [296, 465] width 32 height 27
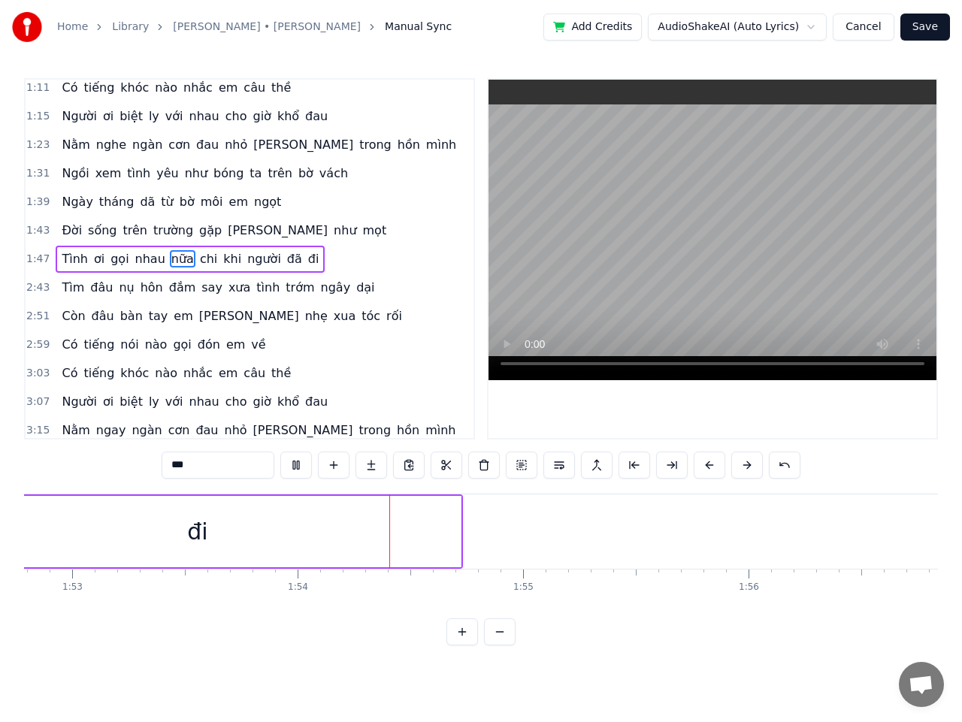
scroll to position [0, 25621]
click at [284, 289] on span "trớm" at bounding box center [300, 287] width 32 height 17
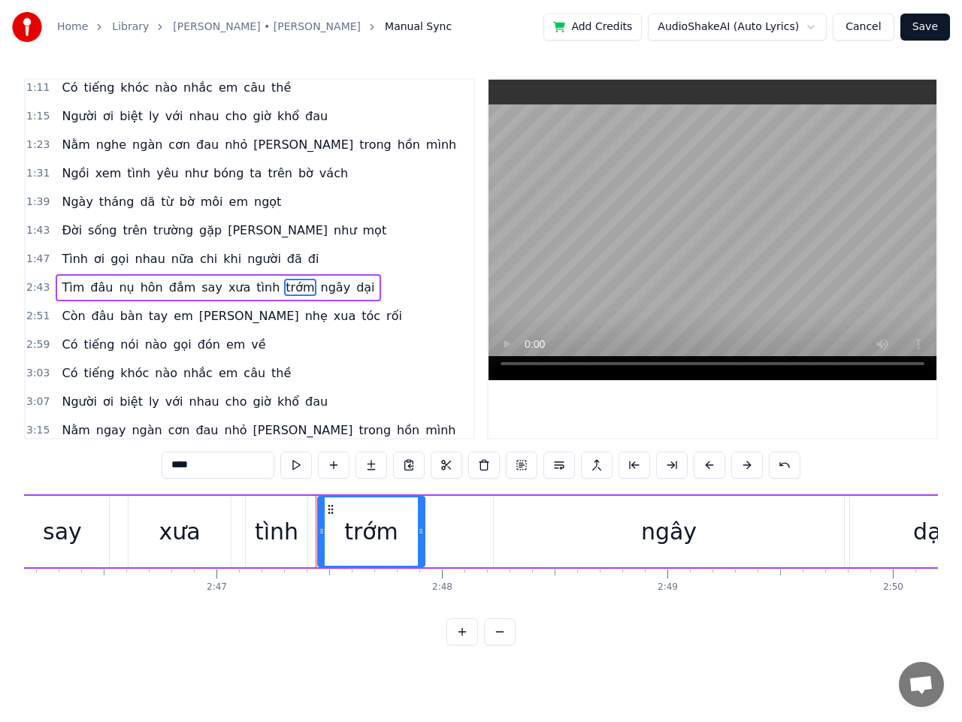
scroll to position [0, 37669]
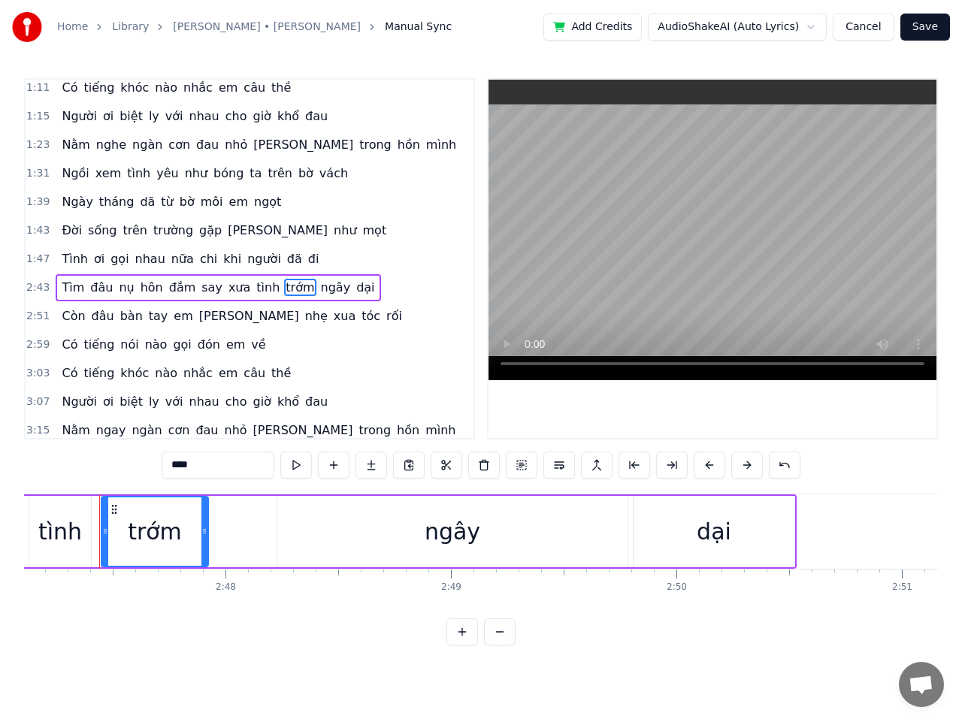
click at [173, 466] on input "****" at bounding box center [218, 465] width 113 height 27
drag, startPoint x: 177, startPoint y: 466, endPoint x: 154, endPoint y: 467, distance: 23.3
click at [143, 467] on div "0:19 [PERSON_NAME] [PERSON_NAME] cơn gió đưa mây về cuối [PERSON_NAME] 0:27 Buồ…" at bounding box center [481, 361] width 914 height 567
drag, startPoint x: 201, startPoint y: 469, endPoint x: 140, endPoint y: 469, distance: 61.6
click at [140, 469] on div "0:19 [PERSON_NAME] [PERSON_NAME] cơn gió đưa mây về cuối [PERSON_NAME] 0:27 Buồ…" at bounding box center [481, 361] width 914 height 567
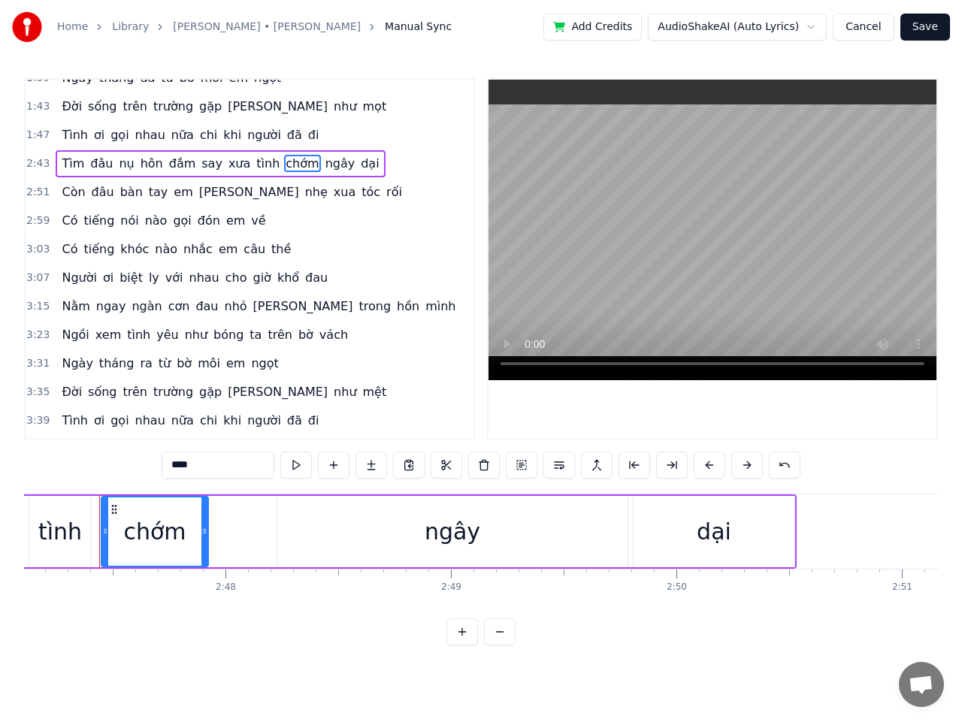
scroll to position [385, 0]
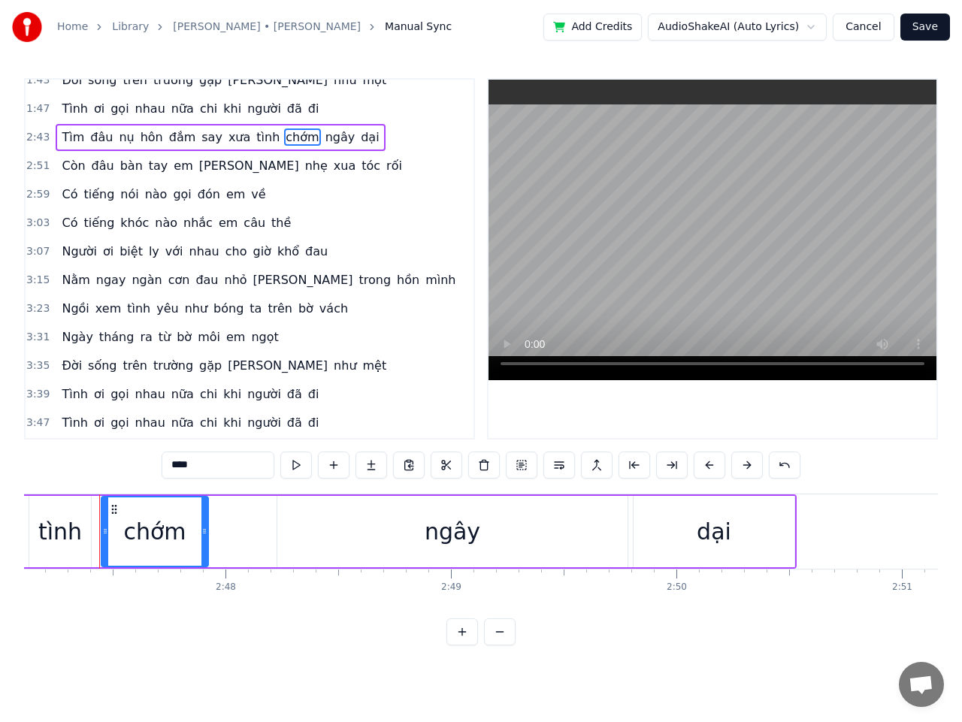
click at [95, 277] on span "ngay" at bounding box center [111, 279] width 33 height 17
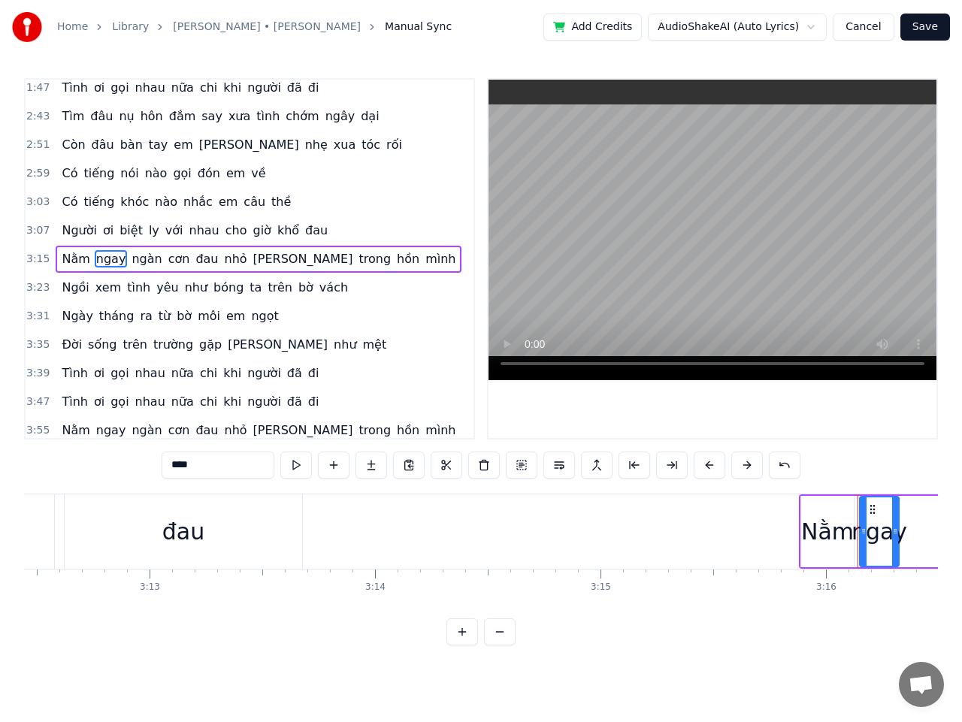
scroll to position [0, 44139]
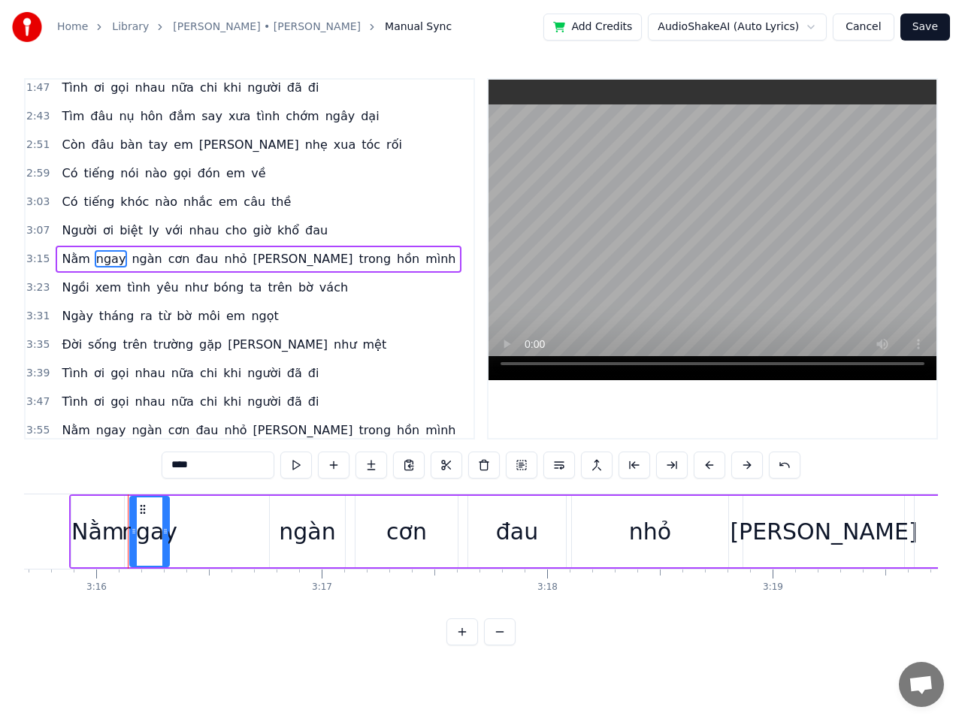
drag, startPoint x: 198, startPoint y: 465, endPoint x: 141, endPoint y: 467, distance: 57.1
click at [143, 467] on div "0:19 [PERSON_NAME] [PERSON_NAME] cơn gió đưa mây về cuối [PERSON_NAME] 0:27 Buồ…" at bounding box center [481, 361] width 914 height 567
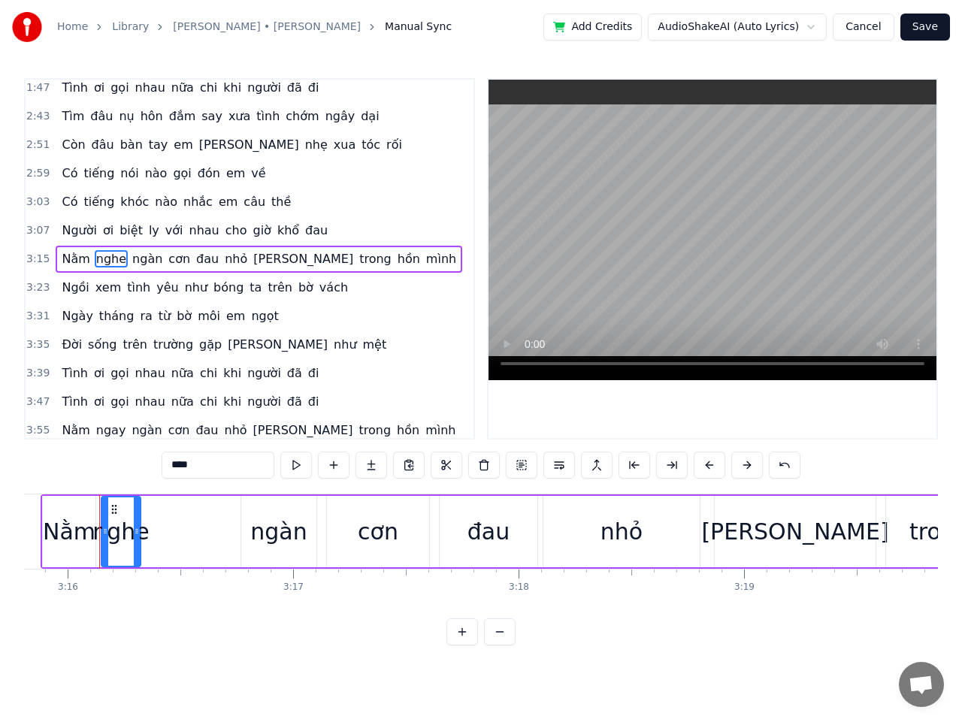
click at [138, 318] on span "ra" at bounding box center [145, 315] width 15 height 17
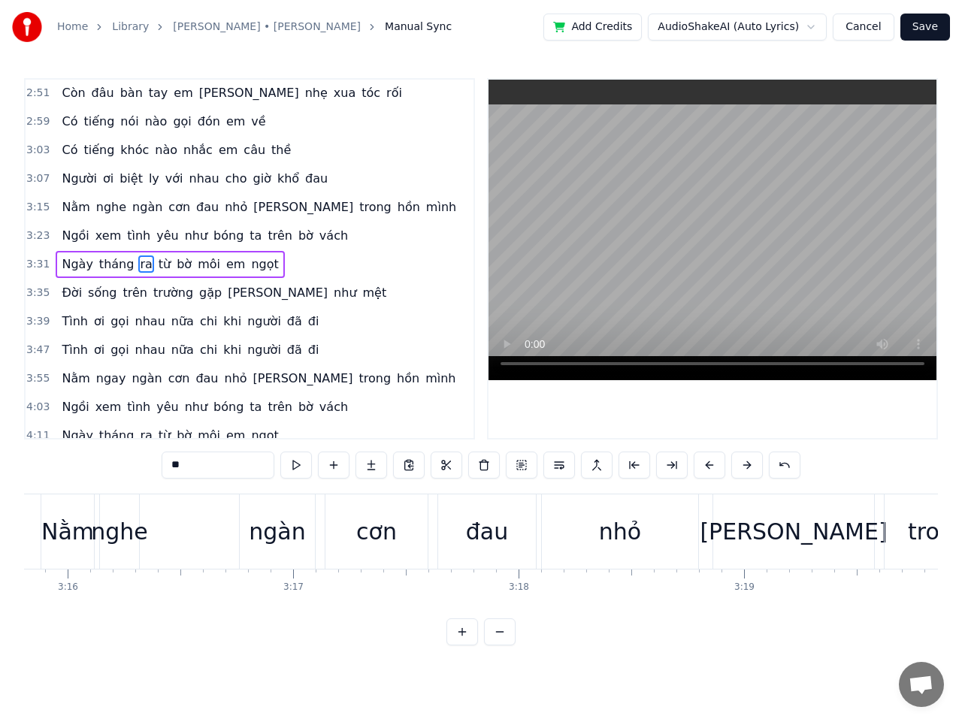
scroll to position [463, 0]
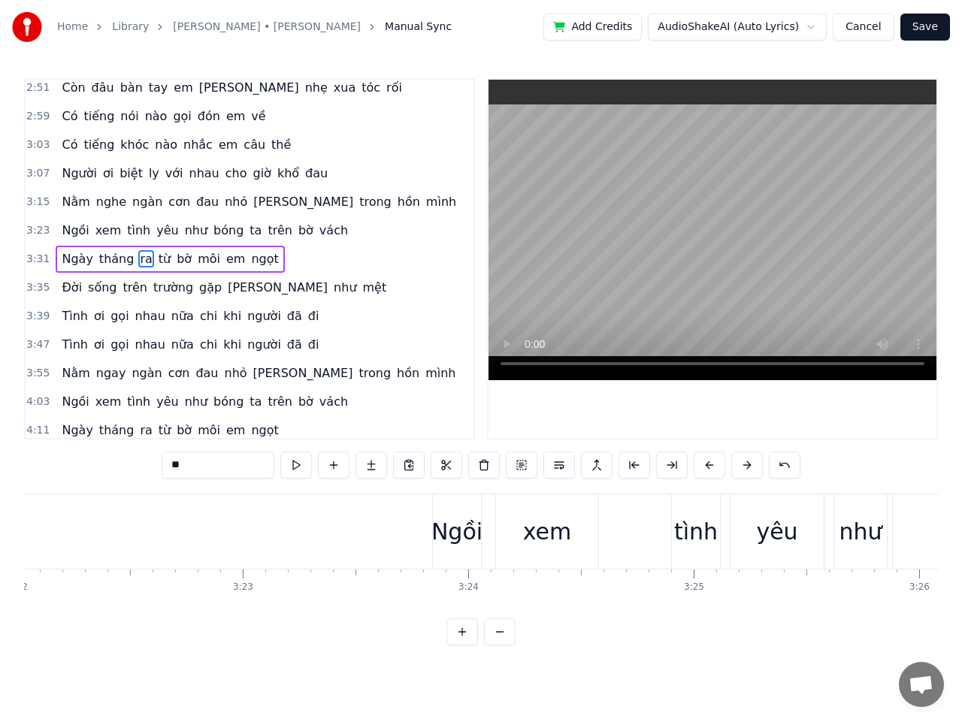
drag, startPoint x: 171, startPoint y: 467, endPoint x: 147, endPoint y: 465, distance: 23.4
click at [147, 465] on div "0:19 [PERSON_NAME] [PERSON_NAME] cơn gió đưa mây về cuối [PERSON_NAME] 0:27 Buồ…" at bounding box center [481, 361] width 914 height 567
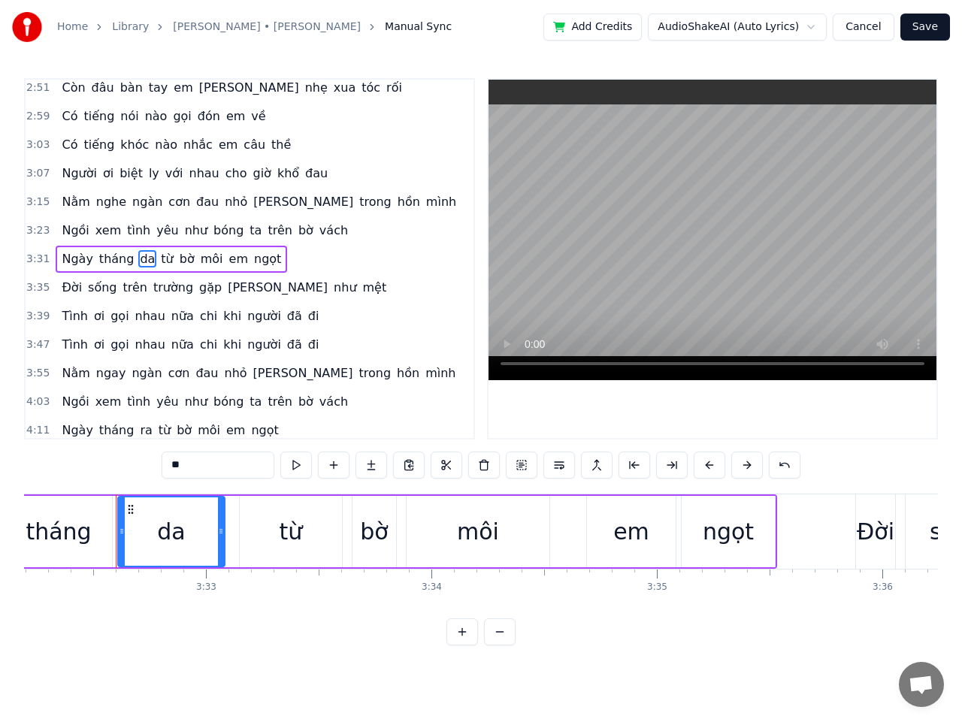
scroll to position [0, 47849]
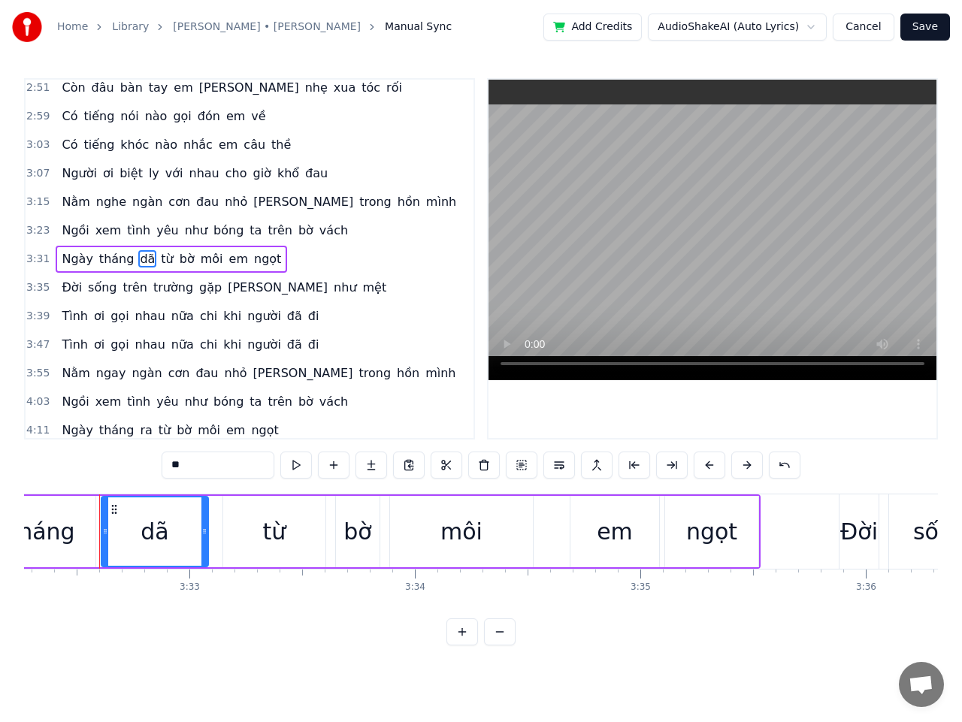
click at [361, 293] on span "mệt" at bounding box center [374, 287] width 27 height 17
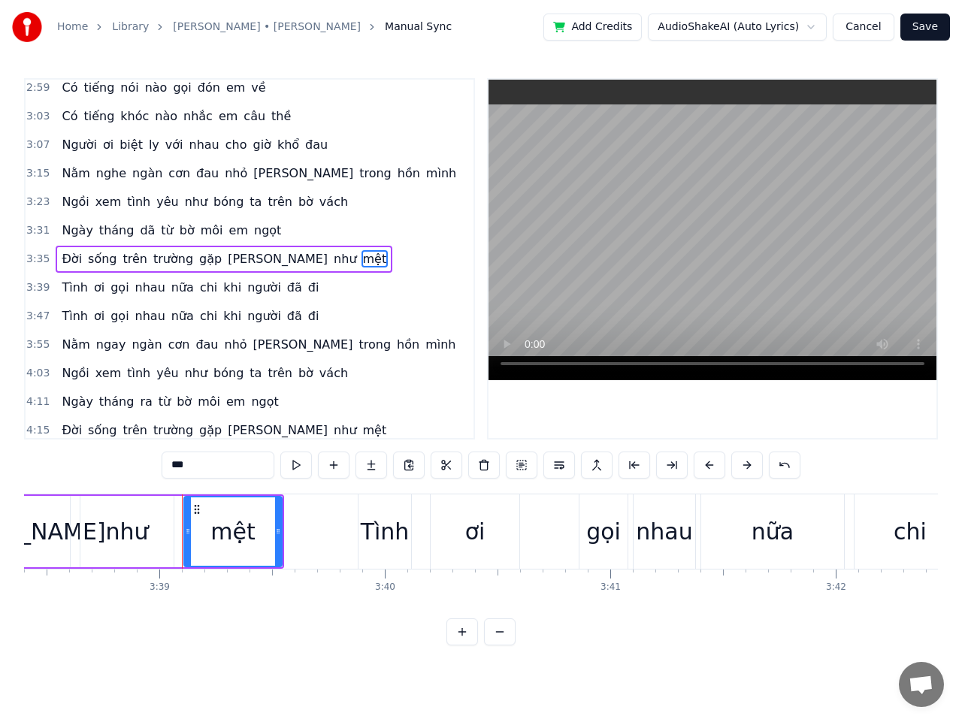
scroll to position [0, 49314]
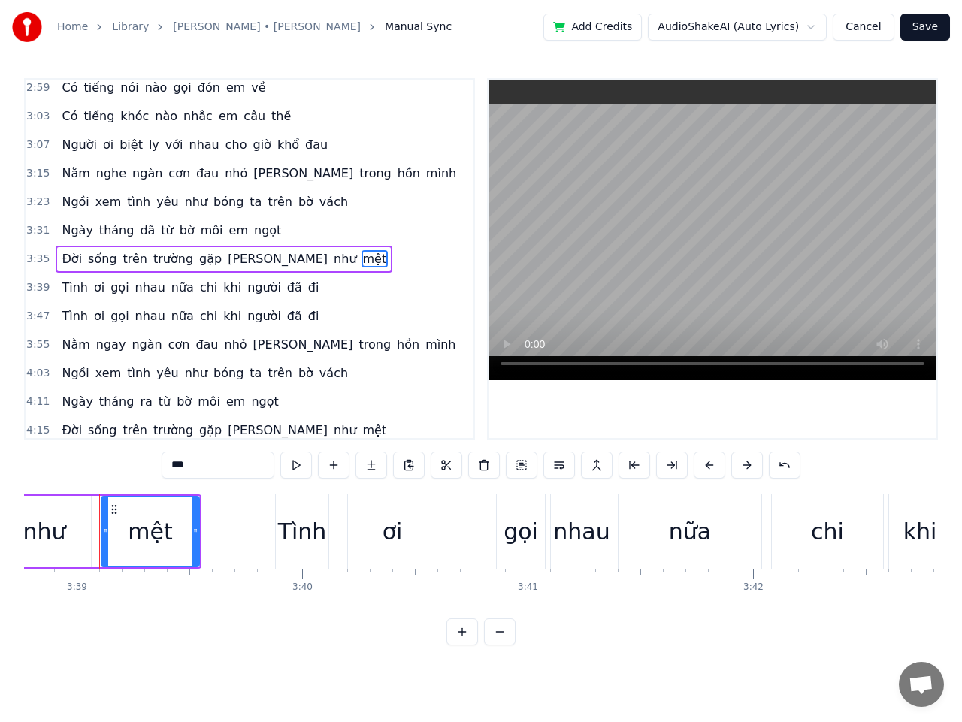
drag, startPoint x: 198, startPoint y: 465, endPoint x: 139, endPoint y: 465, distance: 59.4
click at [139, 465] on div "0:19 [PERSON_NAME] [PERSON_NAME] cơn gió đưa mây về cuối [PERSON_NAME] 0:27 Buồ…" at bounding box center [481, 361] width 914 height 567
click at [133, 255] on span "trên" at bounding box center [135, 258] width 27 height 17
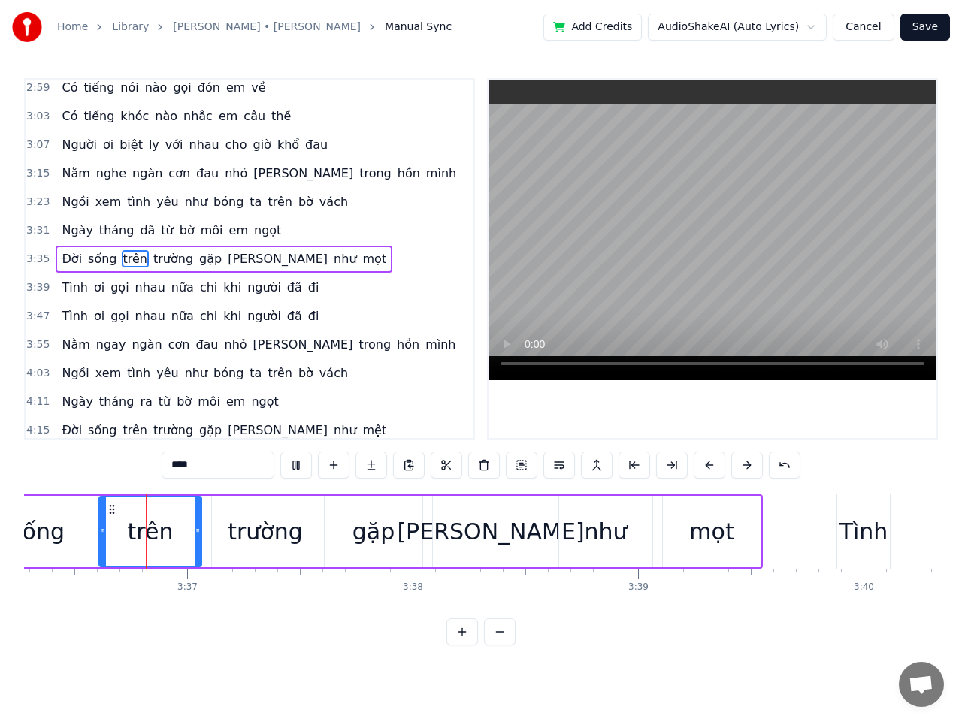
scroll to position [0, 48751]
drag, startPoint x: 201, startPoint y: 470, endPoint x: 153, endPoint y: 461, distance: 48.8
click at [153, 461] on div "0:19 [PERSON_NAME] [PERSON_NAME] cơn gió đưa mây về cuối [PERSON_NAME] 0:27 Buồ…" at bounding box center [481, 361] width 914 height 567
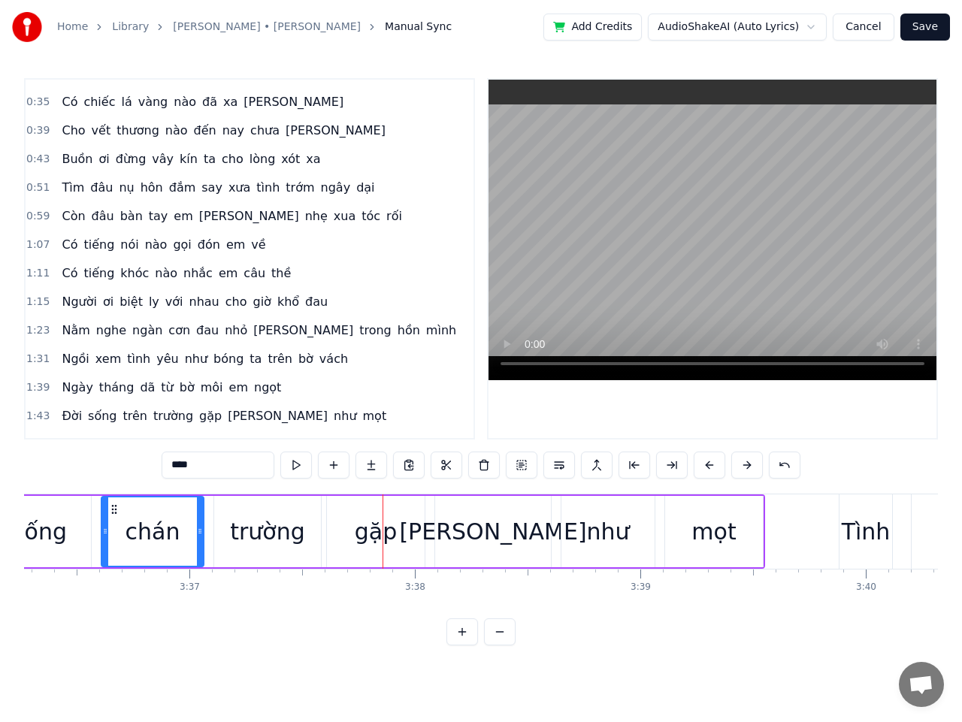
scroll to position [75, 0]
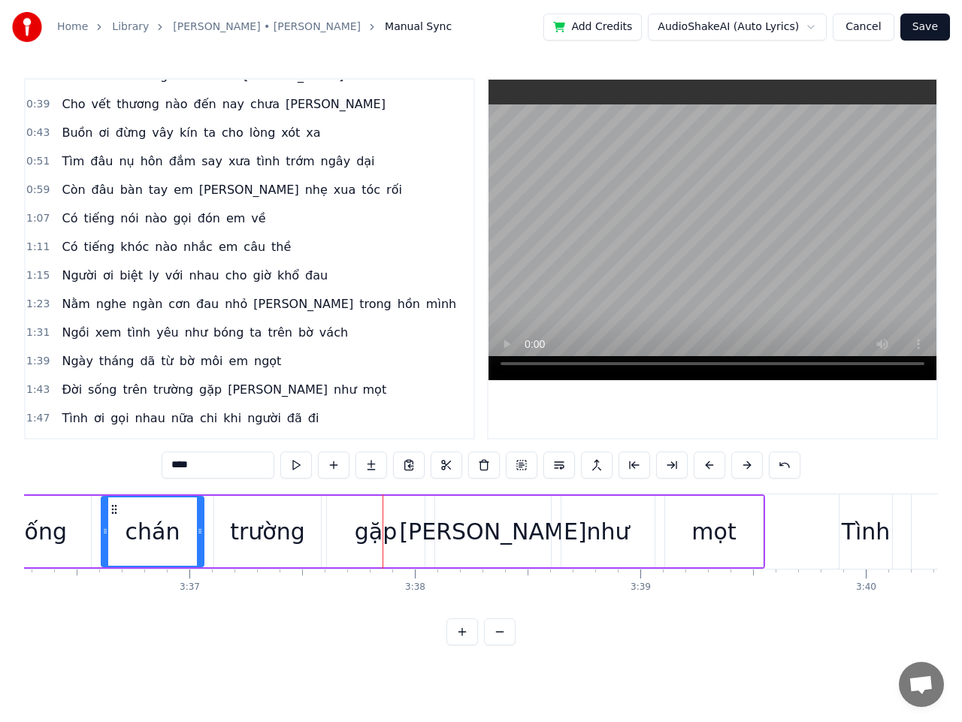
click at [130, 392] on span "trên" at bounding box center [135, 389] width 27 height 17
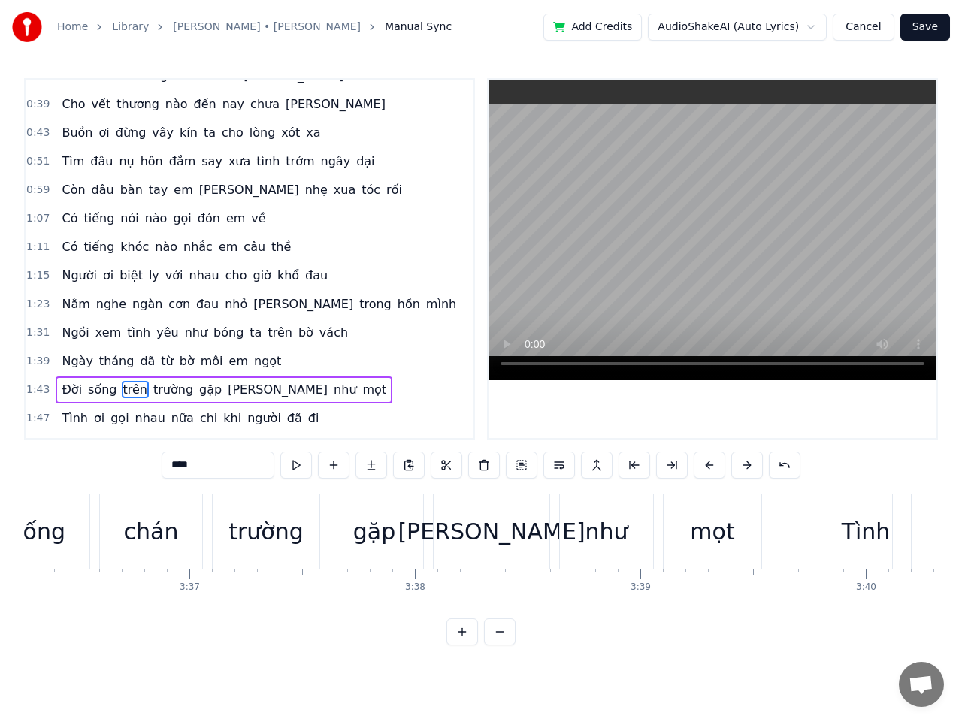
scroll to position [206, 0]
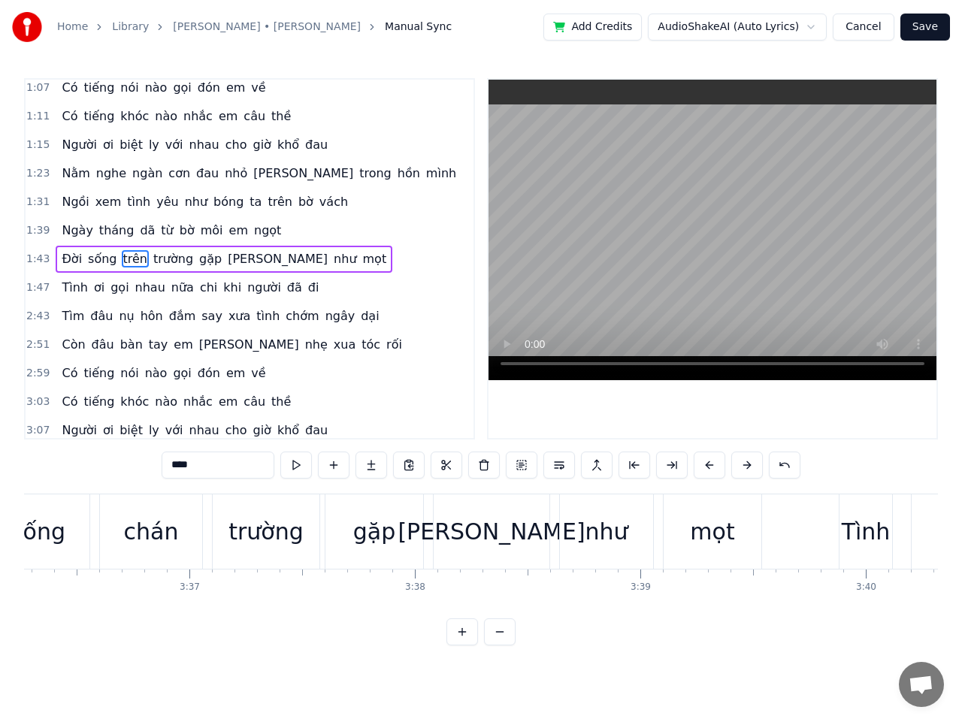
click at [153, 463] on div "0:19 [PERSON_NAME] [PERSON_NAME] cơn gió đưa mây về cuối [PERSON_NAME] 0:27 Buồ…" at bounding box center [481, 361] width 914 height 567
click at [196, 469] on input "****" at bounding box center [218, 465] width 113 height 27
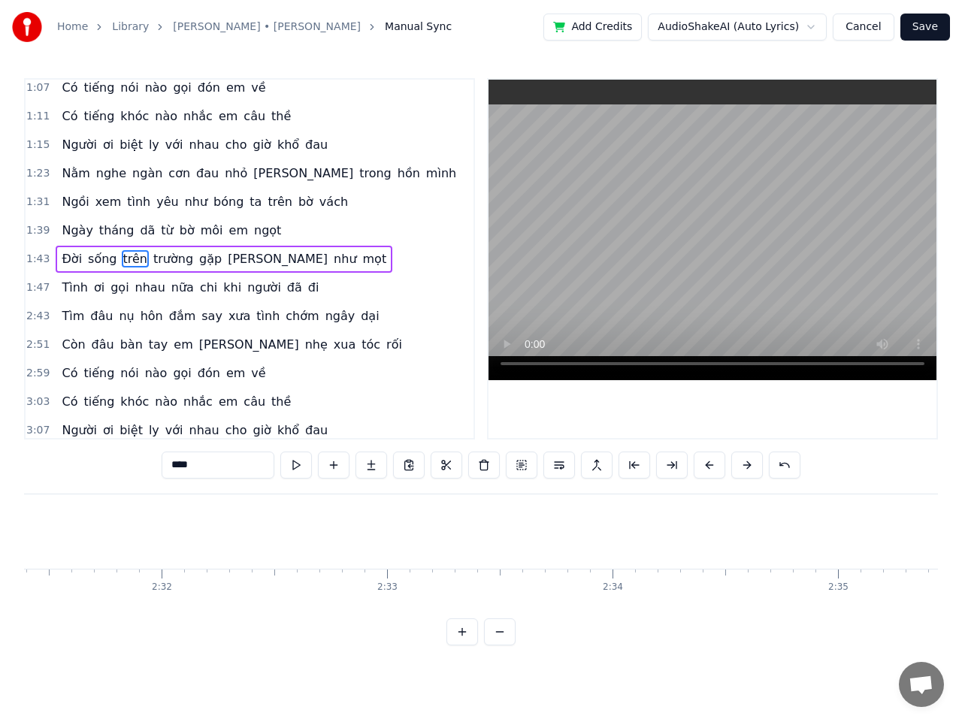
drag, startPoint x: 196, startPoint y: 469, endPoint x: 164, endPoint y: 469, distance: 32.3
click at [164, 469] on input "****" at bounding box center [218, 465] width 113 height 27
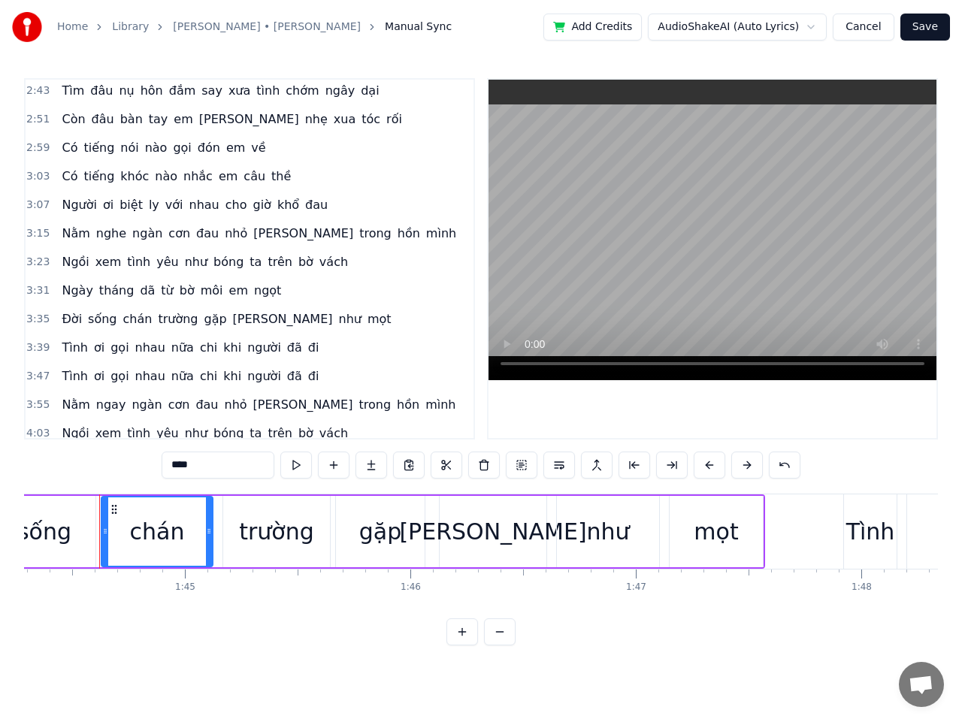
scroll to position [506, 0]
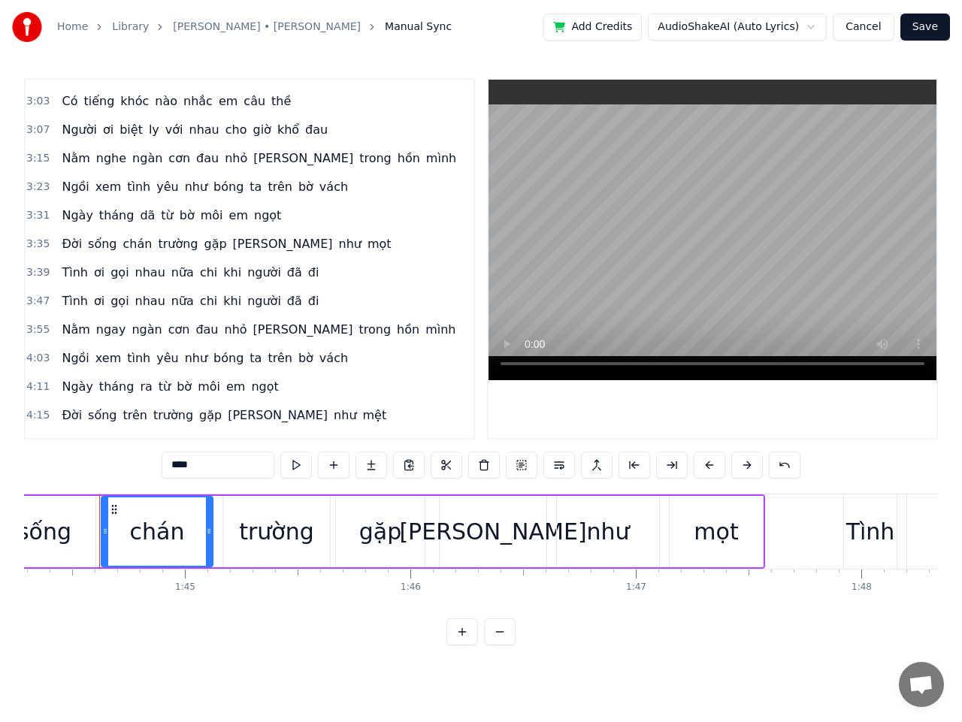
click at [61, 274] on span "Tình" at bounding box center [74, 272] width 29 height 17
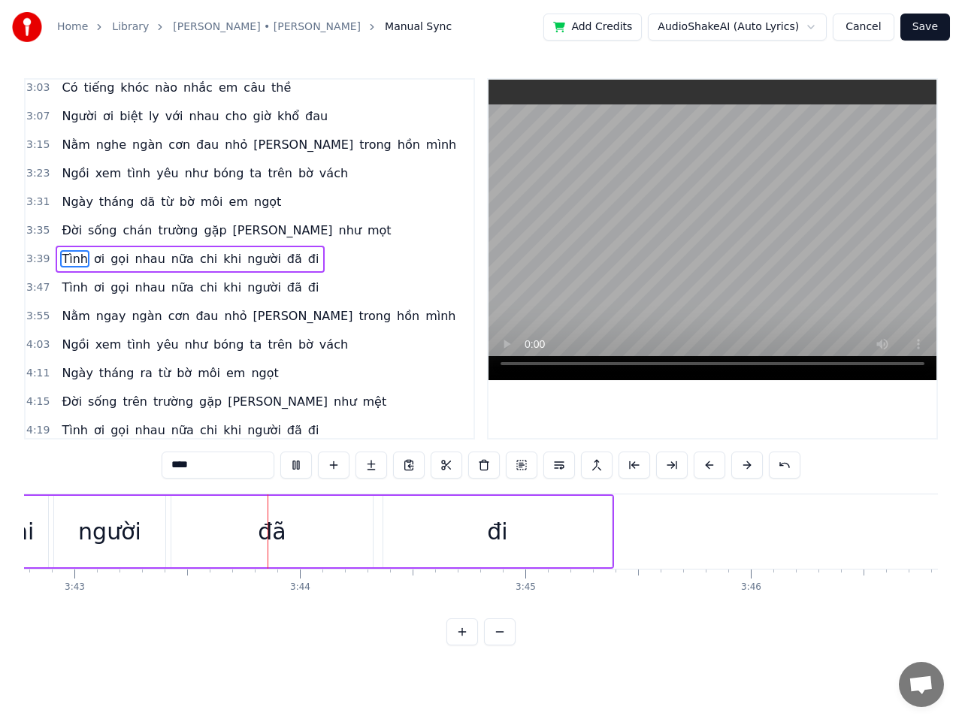
scroll to position [0, 50255]
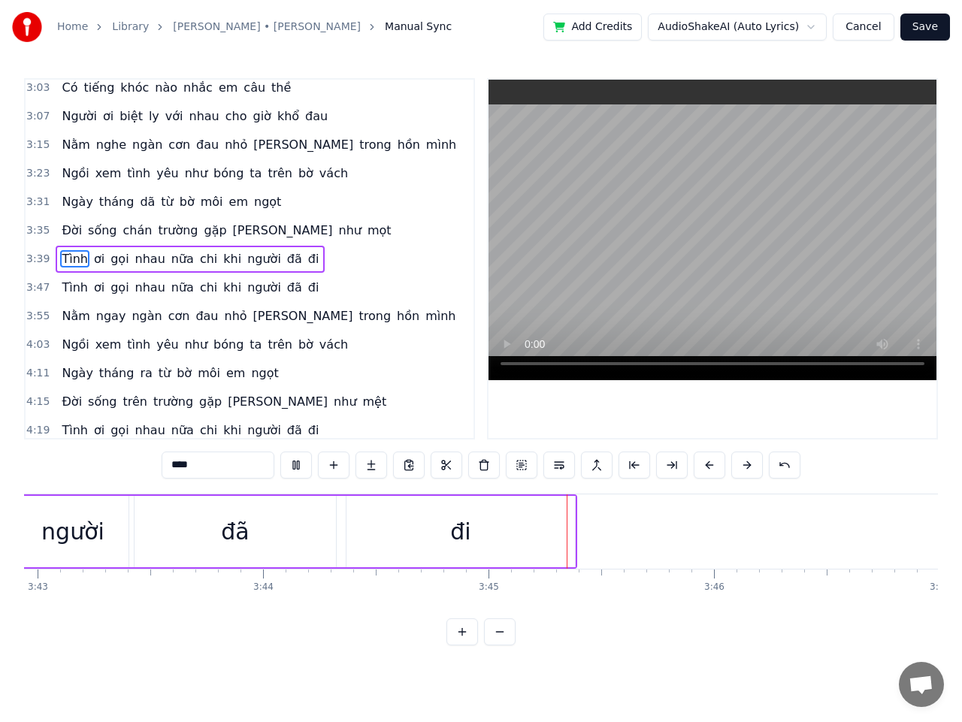
click at [307, 259] on span "đi" at bounding box center [314, 258] width 14 height 17
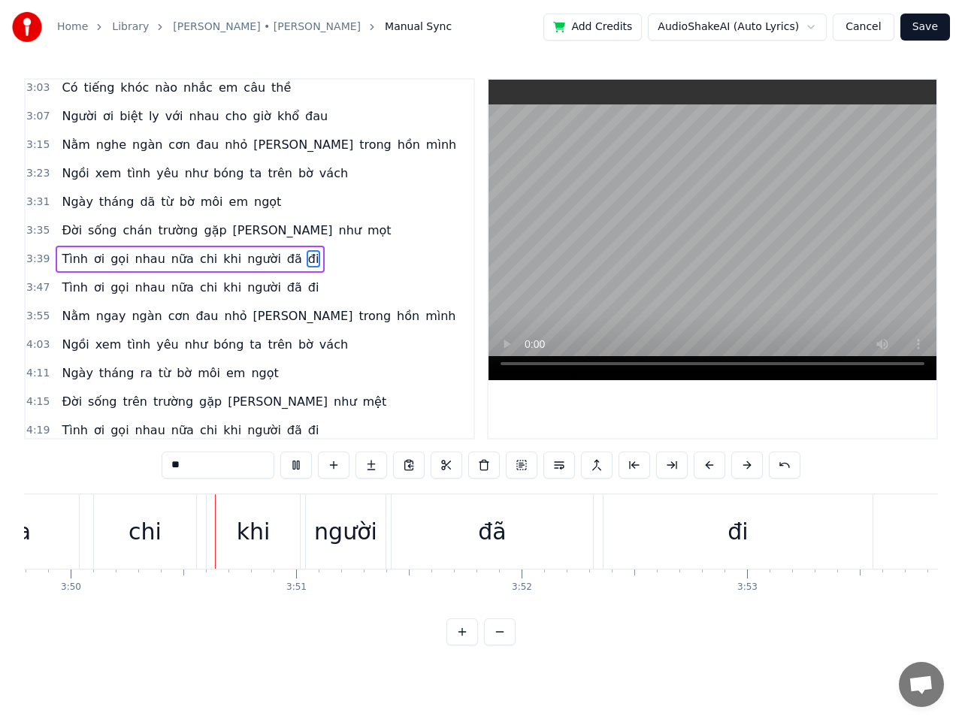
scroll to position [527, 0]
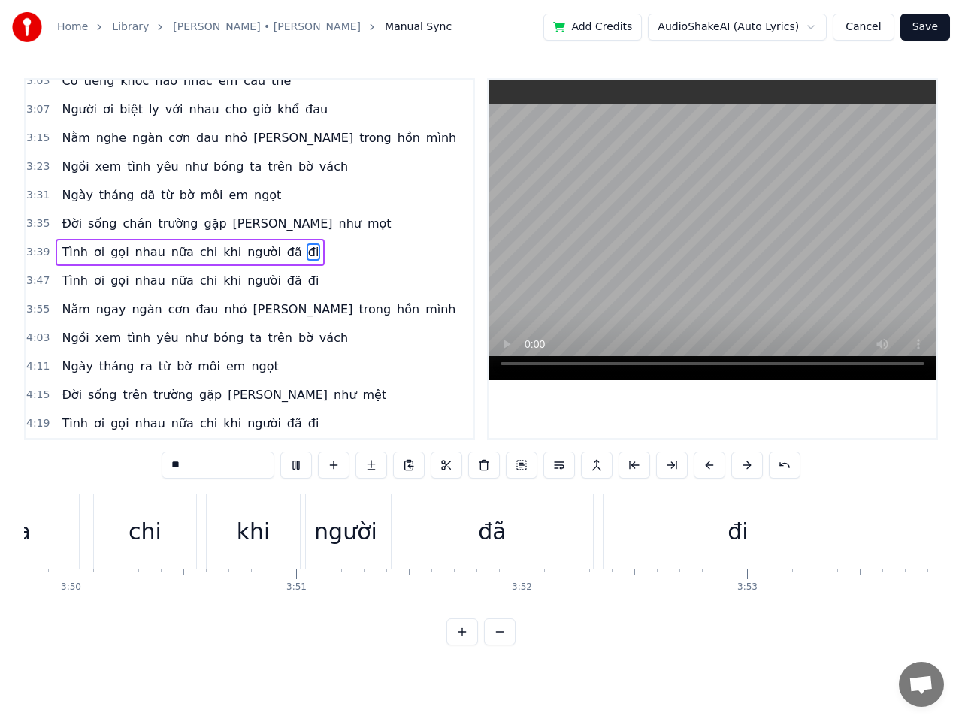
click at [95, 307] on span "ngay" at bounding box center [111, 309] width 33 height 17
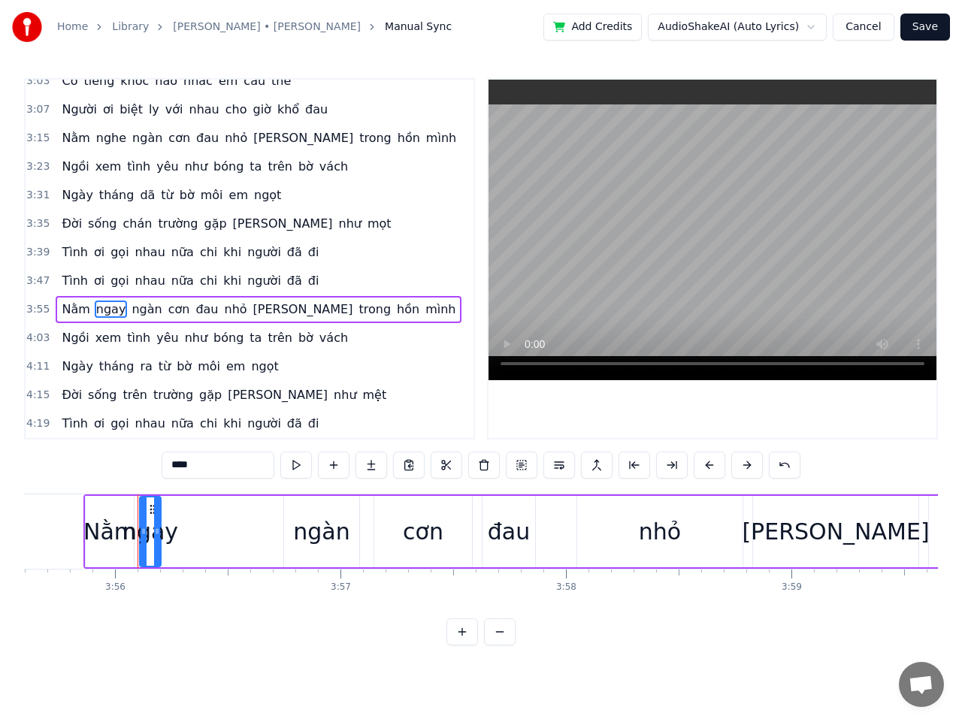
scroll to position [0, 53147]
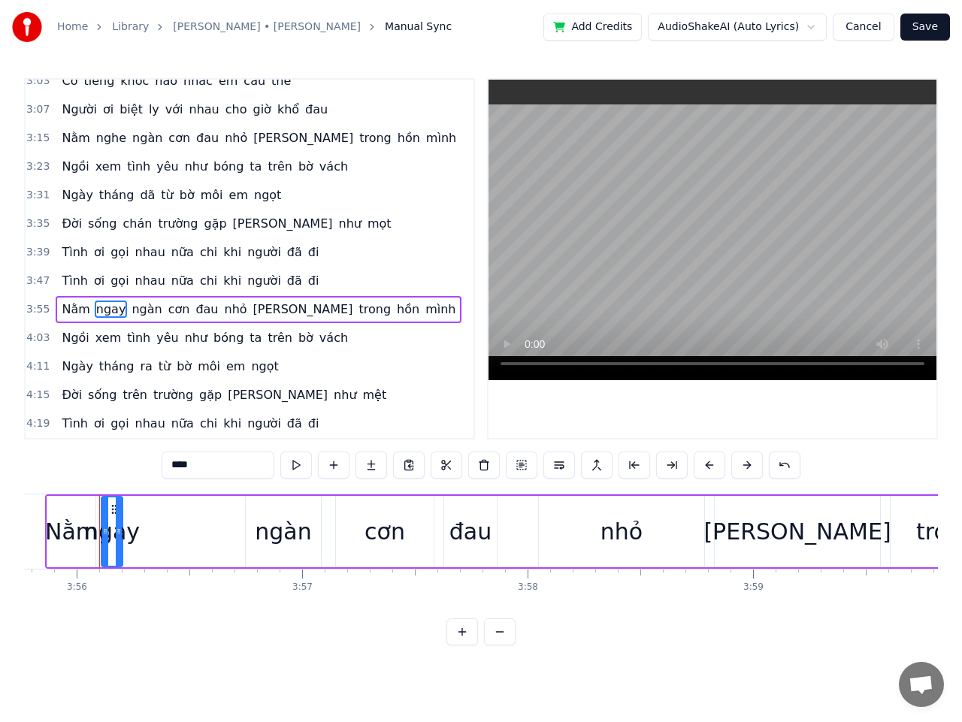
drag, startPoint x: 202, startPoint y: 469, endPoint x: 132, endPoint y: 460, distance: 70.5
click at [133, 460] on div "0:19 [PERSON_NAME] [PERSON_NAME] cơn gió đưa mây về cuối [PERSON_NAME] 0:27 Buồ…" at bounding box center [481, 361] width 914 height 567
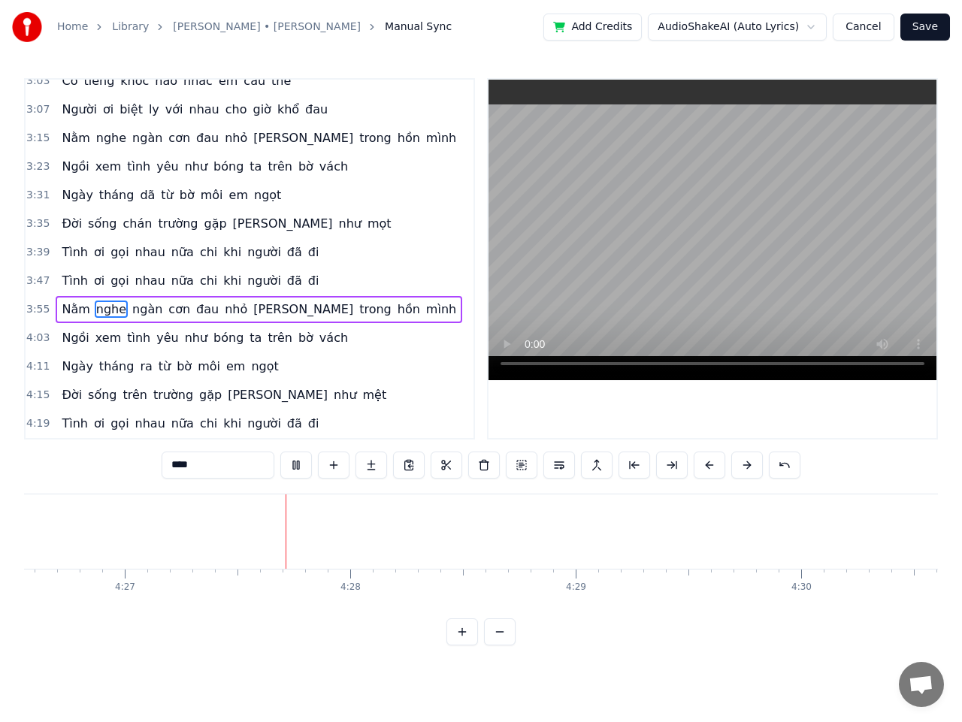
scroll to position [0, 60145]
click at [138, 370] on span "ra" at bounding box center [145, 366] width 15 height 17
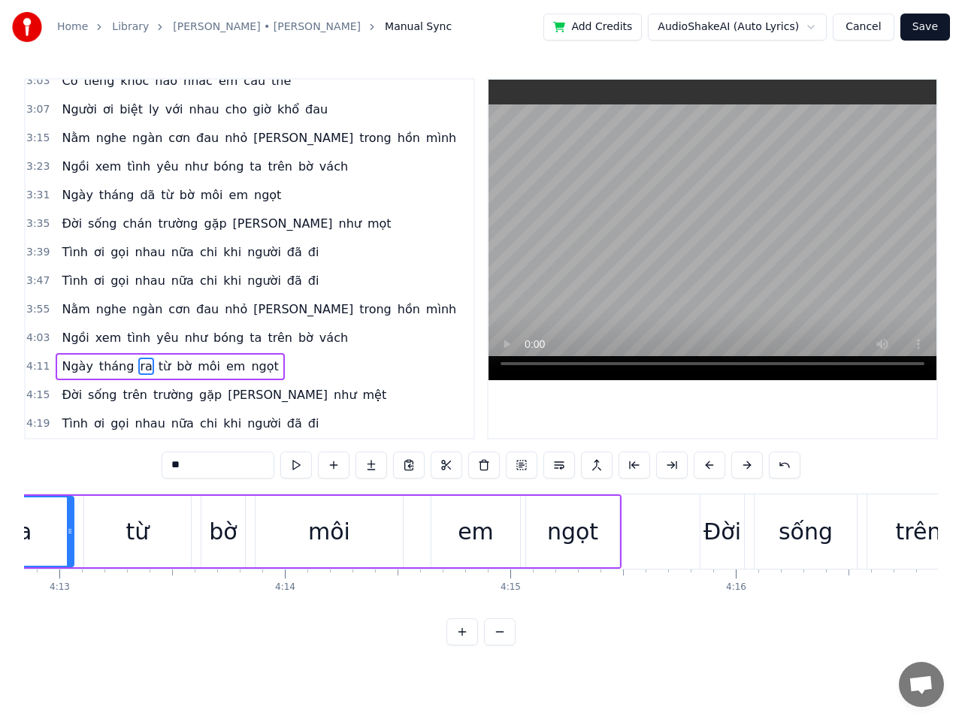
scroll to position [0, 56861]
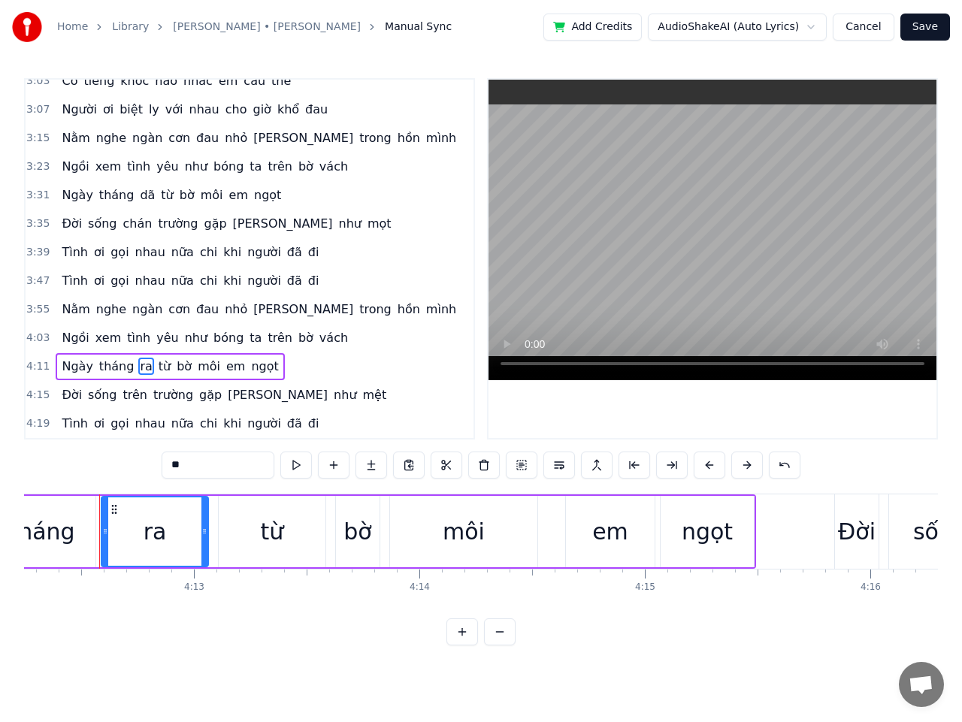
drag, startPoint x: 188, startPoint y: 469, endPoint x: 139, endPoint y: 464, distance: 49.0
click at [139, 464] on div "0:19 [PERSON_NAME] [PERSON_NAME] cơn gió đưa mây về cuối [PERSON_NAME] 0:27 Buồ…" at bounding box center [481, 361] width 914 height 567
type input "*"
click at [361, 396] on span "mệt" at bounding box center [374, 394] width 27 height 17
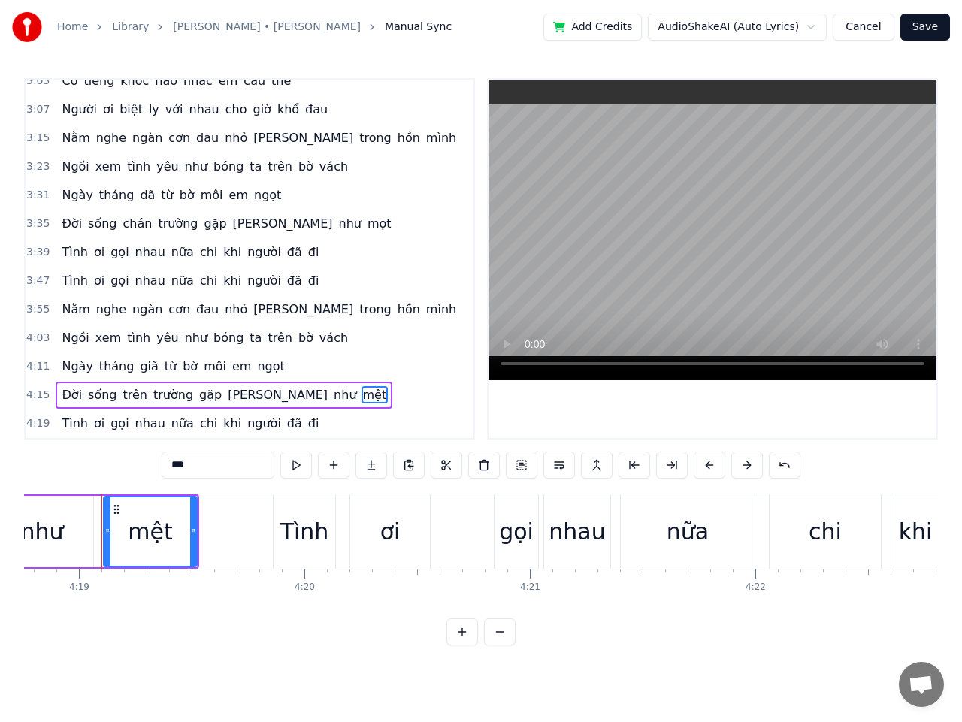
scroll to position [0, 58331]
drag, startPoint x: 194, startPoint y: 470, endPoint x: 150, endPoint y: 470, distance: 43.6
click at [150, 470] on div "0:19 [PERSON_NAME] [PERSON_NAME] cơn gió đưa mây về cuối [PERSON_NAME] 0:27 Buồ…" at bounding box center [481, 361] width 914 height 567
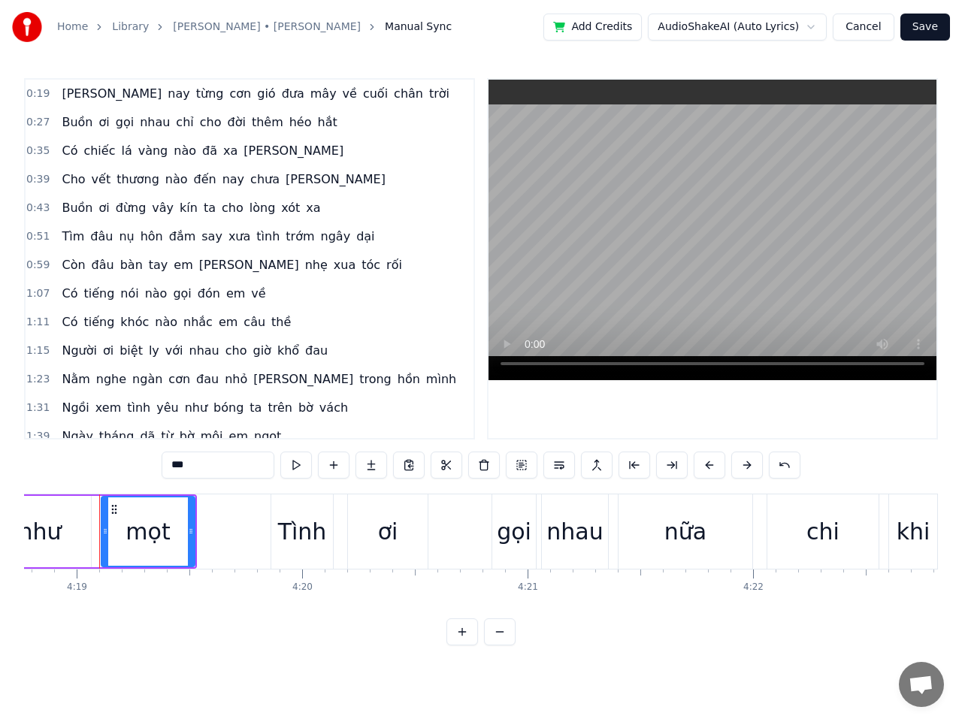
scroll to position [75, 0]
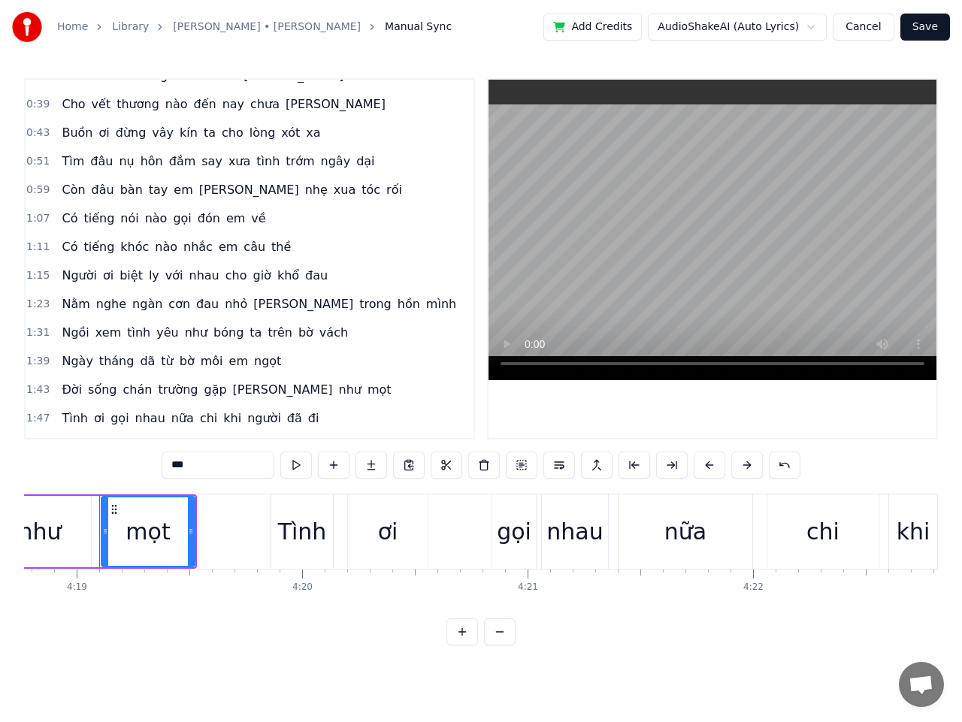
type input "***"
click at [917, 25] on button "Save" at bounding box center [925, 27] width 50 height 27
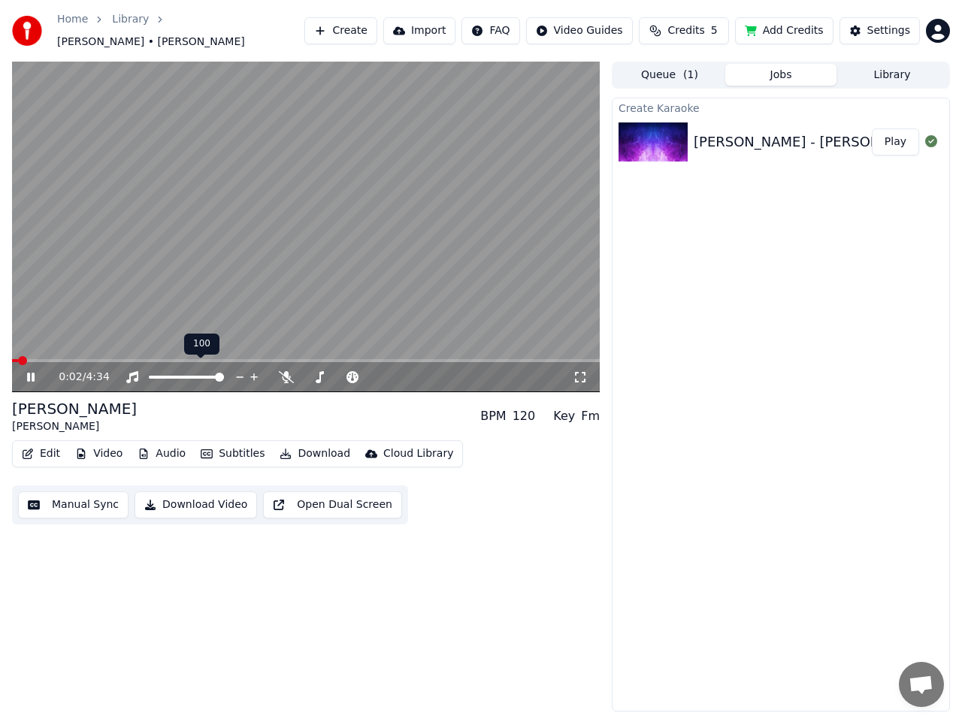
click at [189, 376] on span at bounding box center [186, 377] width 75 height 3
click at [182, 373] on span at bounding box center [186, 377] width 9 height 9
click at [59, 406] on div "[PERSON_NAME]" at bounding box center [74, 408] width 125 height 21
click at [56, 406] on div "[PERSON_NAME]" at bounding box center [74, 408] width 125 height 21
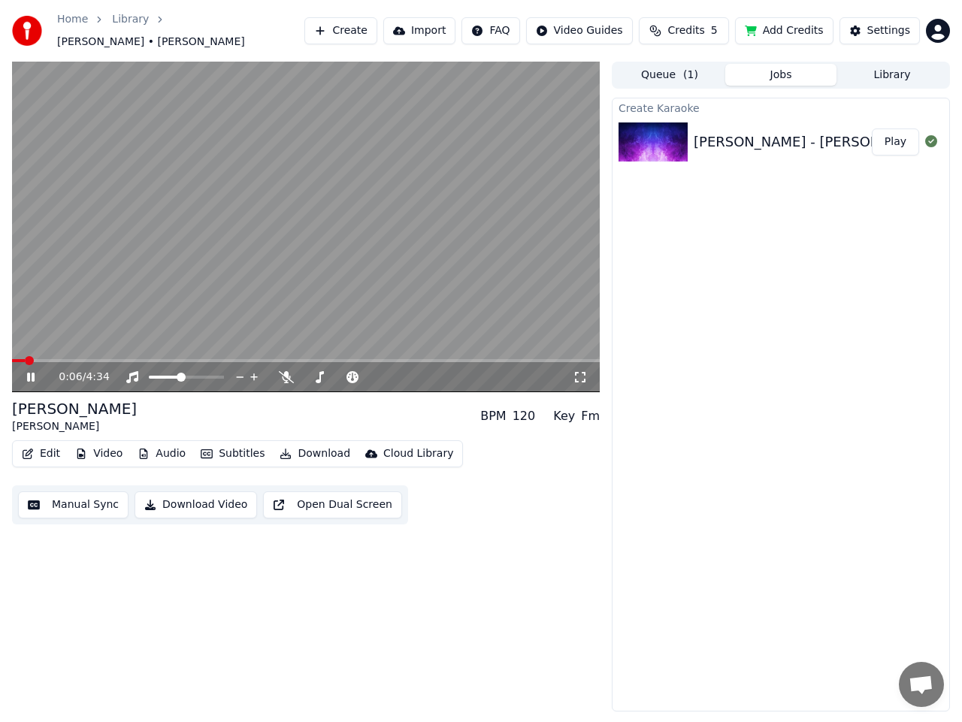
click at [55, 419] on div "[PERSON_NAME]" at bounding box center [74, 426] width 125 height 15
click at [198, 495] on button "Download Video" at bounding box center [196, 504] width 122 height 27
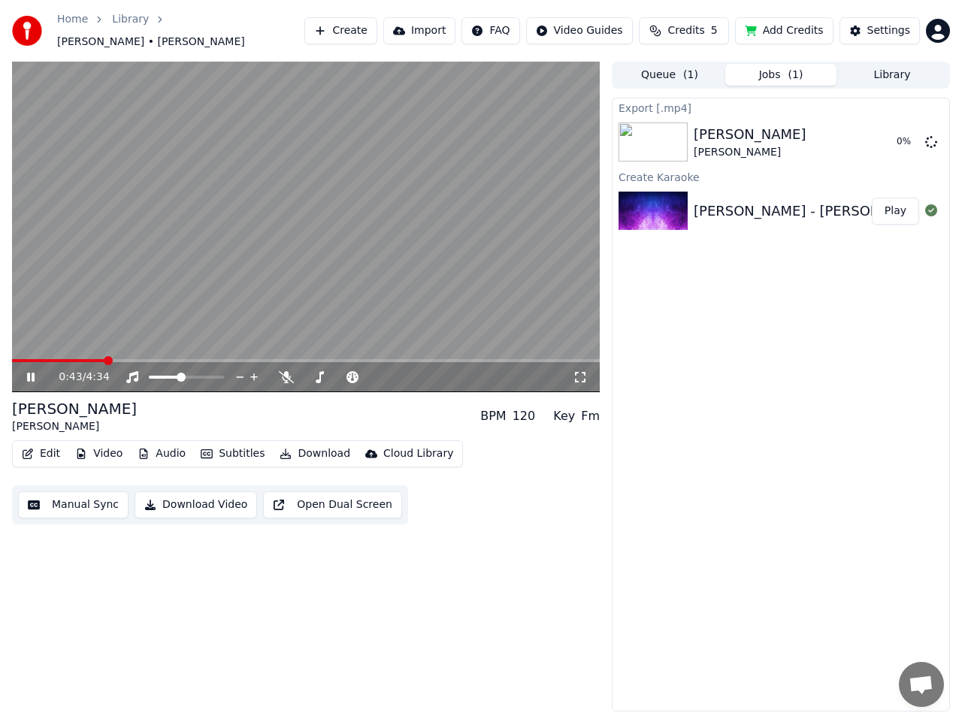
click at [23, 370] on div "0:43 / 4:34" at bounding box center [306, 377] width 576 height 15
click at [31, 375] on icon at bounding box center [41, 377] width 35 height 12
click at [32, 371] on icon at bounding box center [41, 377] width 35 height 12
click at [899, 135] on button "Show" at bounding box center [892, 141] width 54 height 27
click at [440, 32] on button "Import" at bounding box center [419, 30] width 72 height 27
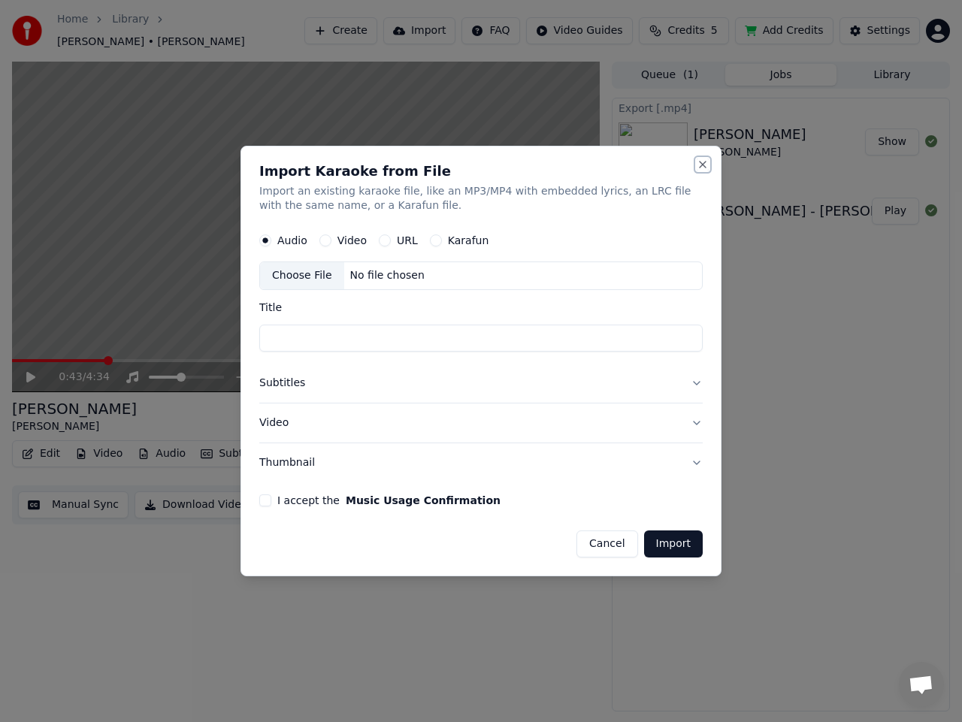
click at [699, 164] on button "Close" at bounding box center [703, 165] width 12 height 12
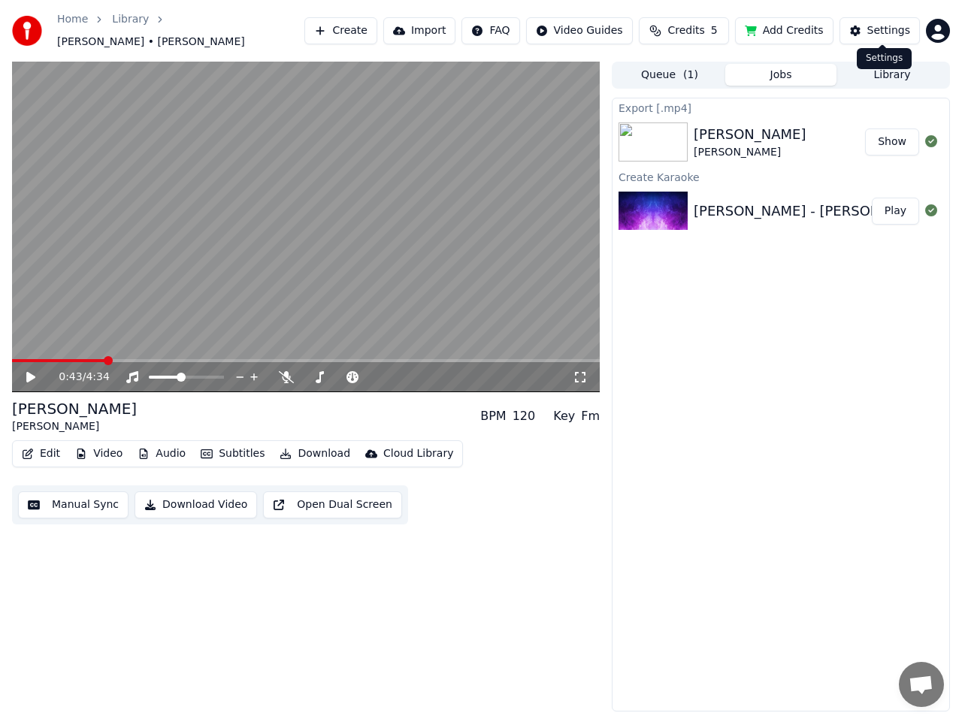
click at [875, 29] on div "Settings" at bounding box center [888, 30] width 43 height 15
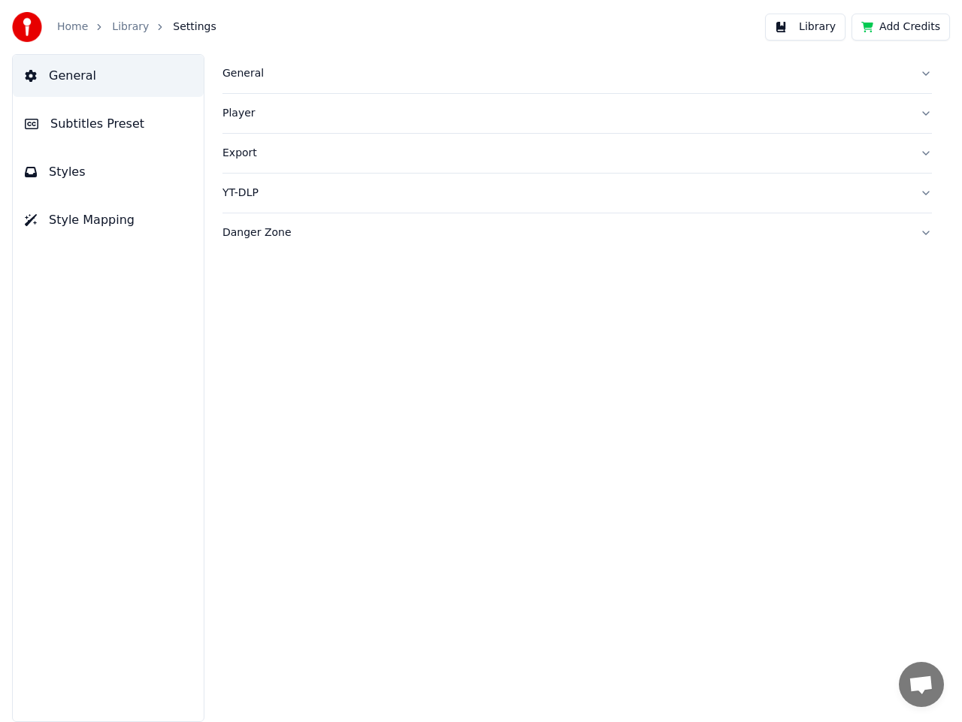
click at [108, 130] on span "Subtitles Preset" at bounding box center [97, 124] width 94 height 18
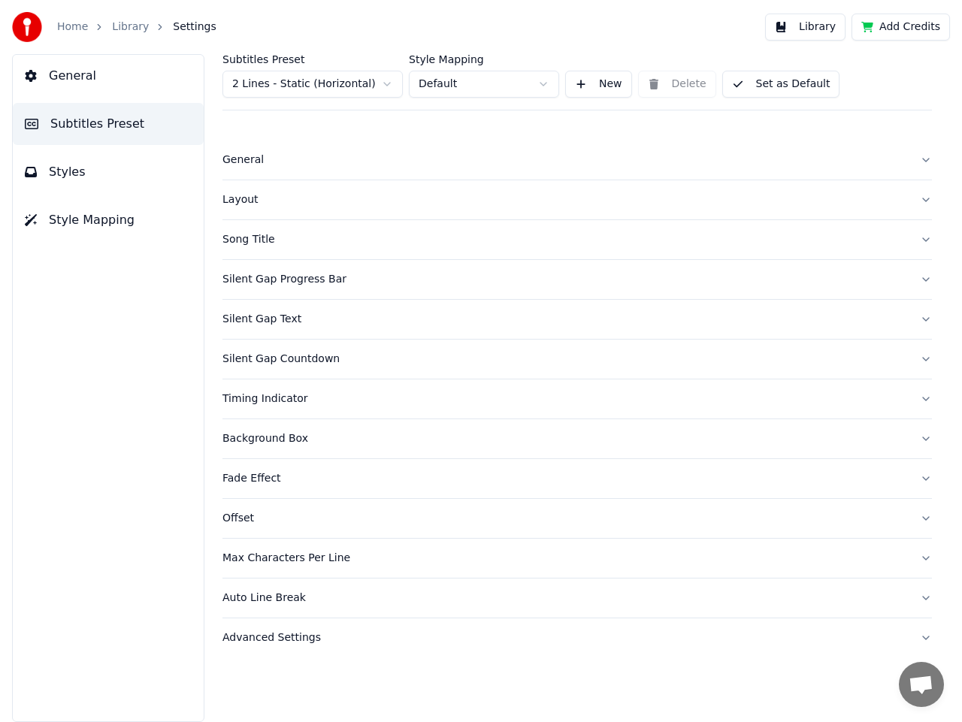
click at [78, 81] on span "General" at bounding box center [72, 76] width 47 height 18
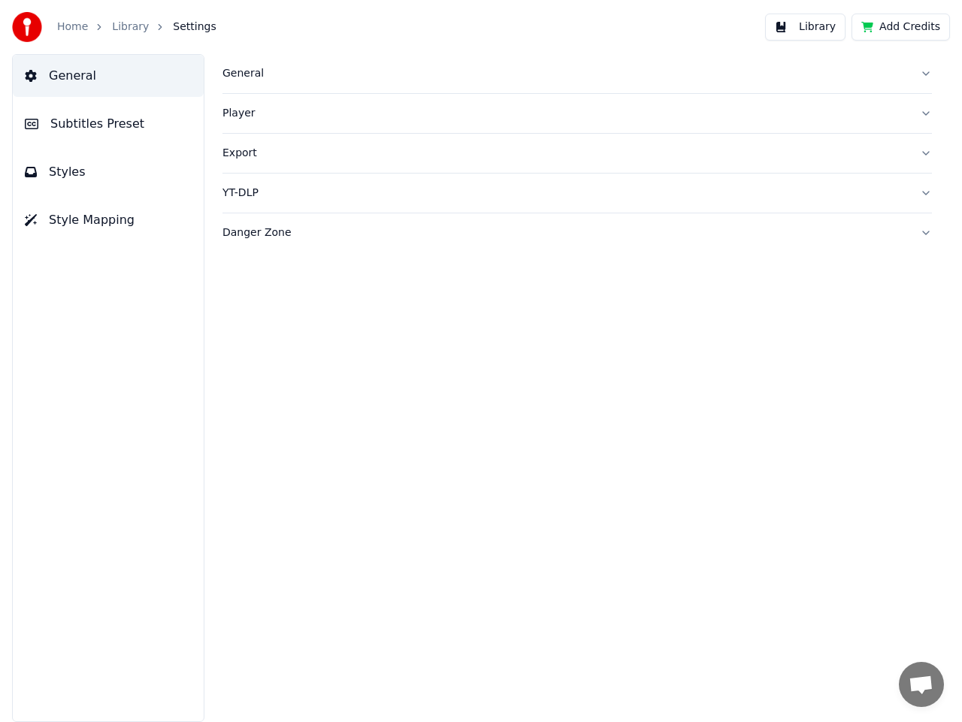
click at [246, 156] on div "Export" at bounding box center [564, 153] width 685 height 15
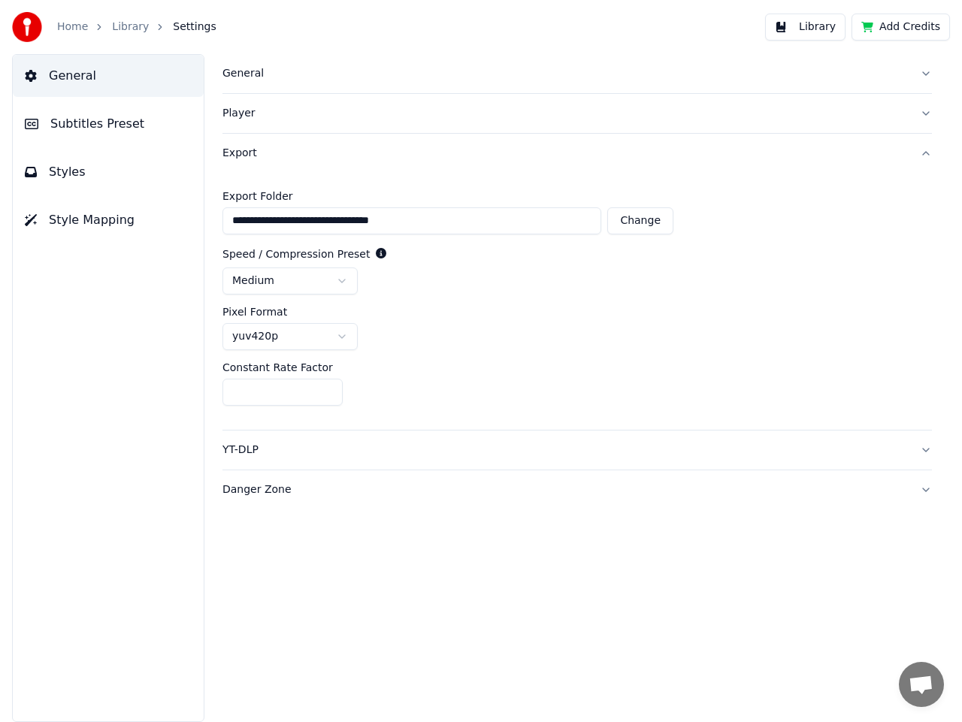
click at [255, 280] on html "**********" at bounding box center [481, 361] width 962 height 722
click at [153, 260] on div "General Subtitles Preset Styles Style Mapping" at bounding box center [108, 388] width 192 height 668
click at [261, 340] on html "**********" at bounding box center [481, 361] width 962 height 722
click at [261, 339] on html "**********" at bounding box center [481, 361] width 962 height 722
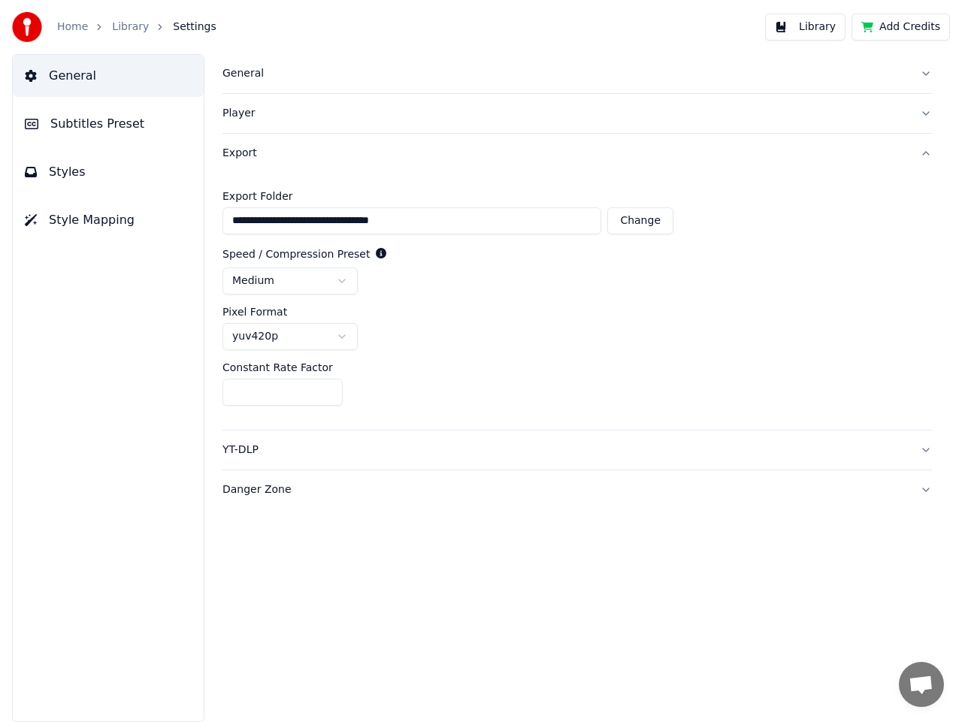
click at [74, 180] on span "Styles" at bounding box center [67, 172] width 37 height 18
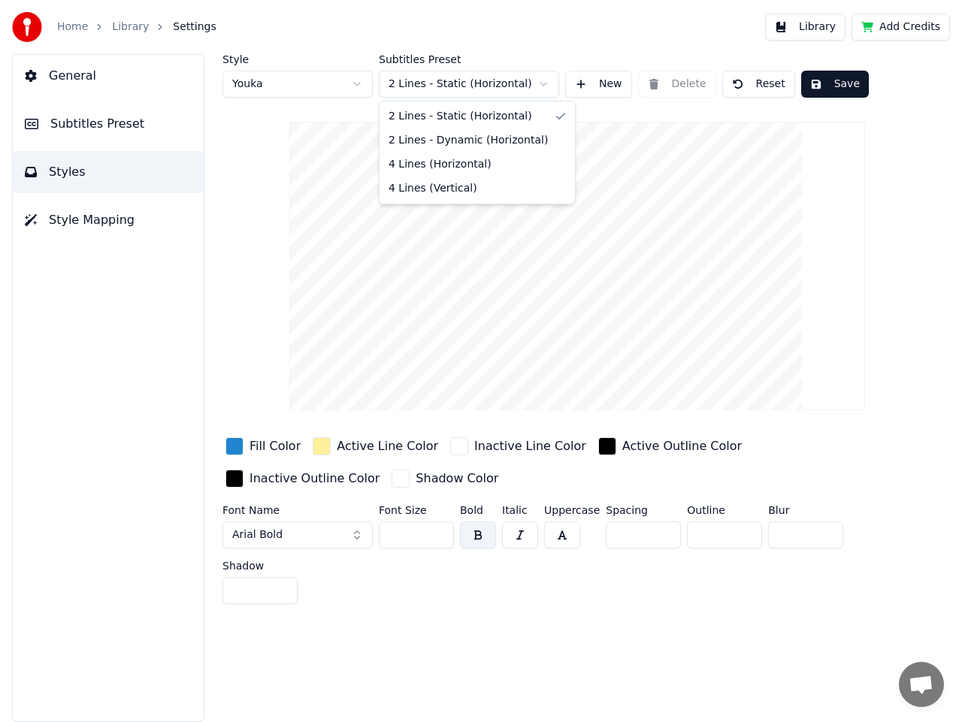
click at [452, 87] on html "Home Library Settings Library Add Credits General Subtitles Preset Styles Style…" at bounding box center [481, 361] width 962 height 722
click at [316, 86] on html "Home Library Settings Library Add Credits General Subtitles Preset Styles Style…" at bounding box center [481, 361] width 962 height 722
click at [270, 446] on div "Fill Color" at bounding box center [274, 446] width 51 height 18
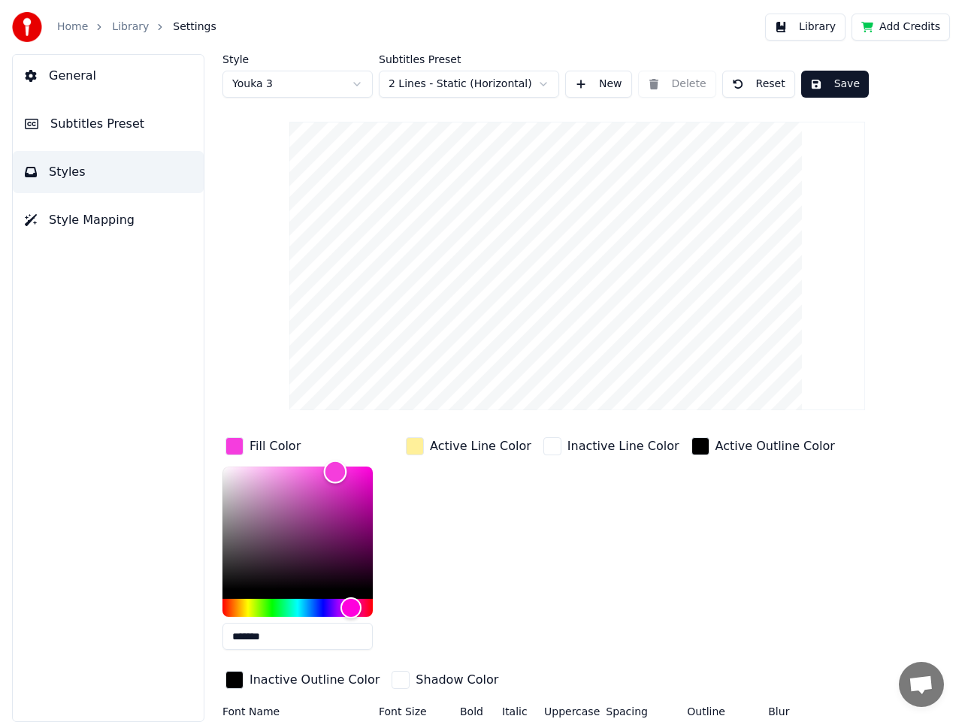
click at [264, 473] on div "Color" at bounding box center [297, 528] width 150 height 123
click at [237, 332] on div "Style Youka 3 Subtitles Preset 2 Lines - Static (Horizontal) New Delete Reset S…" at bounding box center [576, 432] width 709 height 757
click at [334, 81] on html "Home Library Settings Library Add Credits General Subtitles Preset Styles Style…" at bounding box center [481, 361] width 962 height 722
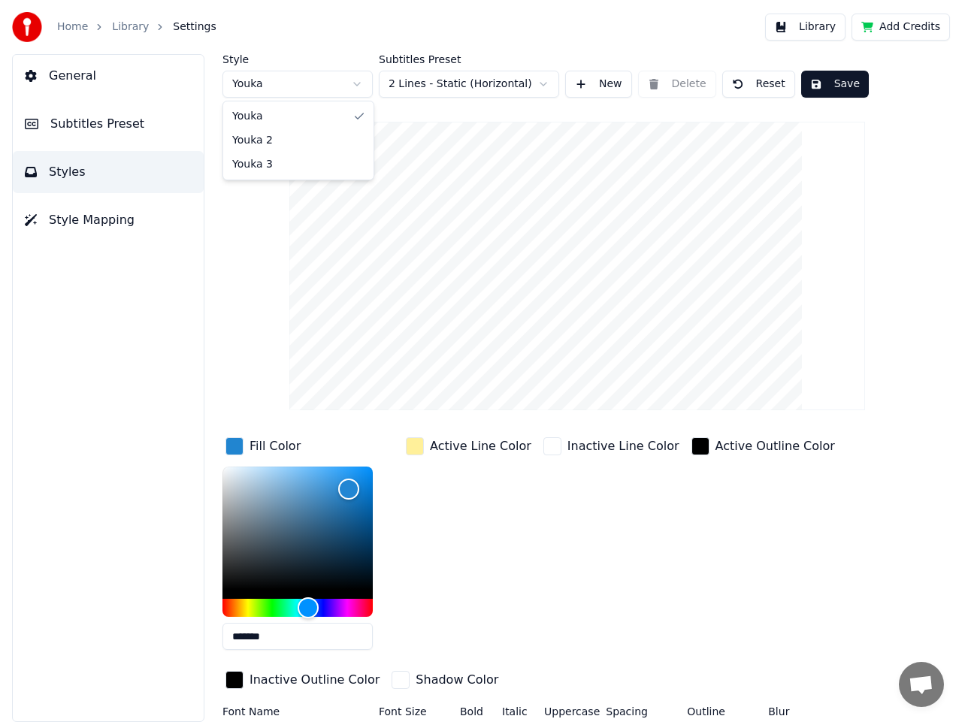
click at [292, 88] on html "Home Library Settings Library Add Credits General Subtitles Preset Styles Style…" at bounding box center [481, 361] width 962 height 722
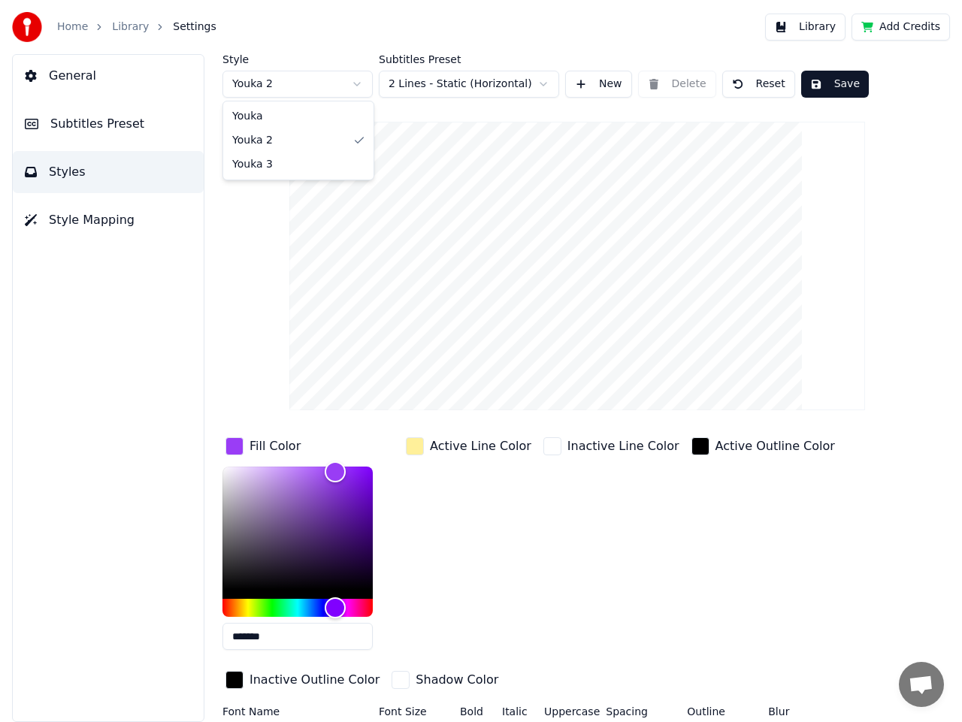
click at [301, 77] on html "Home Library Settings Library Add Credits General Subtitles Preset Styles Style…" at bounding box center [481, 361] width 962 height 722
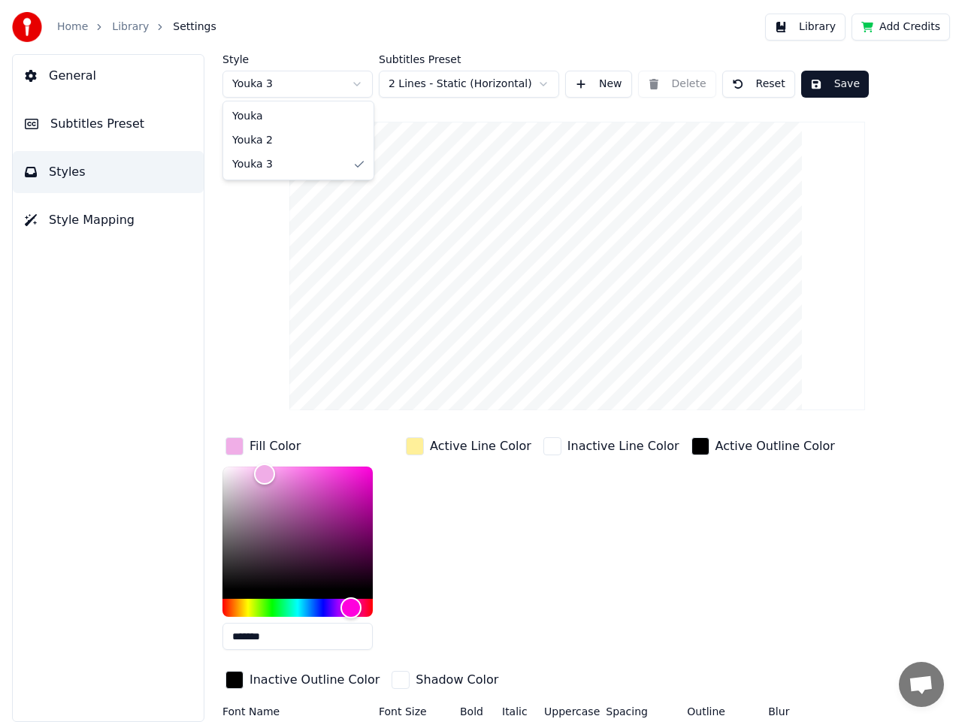
click at [266, 86] on html "Home Library Settings Library Add Credits General Subtitles Preset Styles Style…" at bounding box center [481, 361] width 962 height 722
type input "*******"
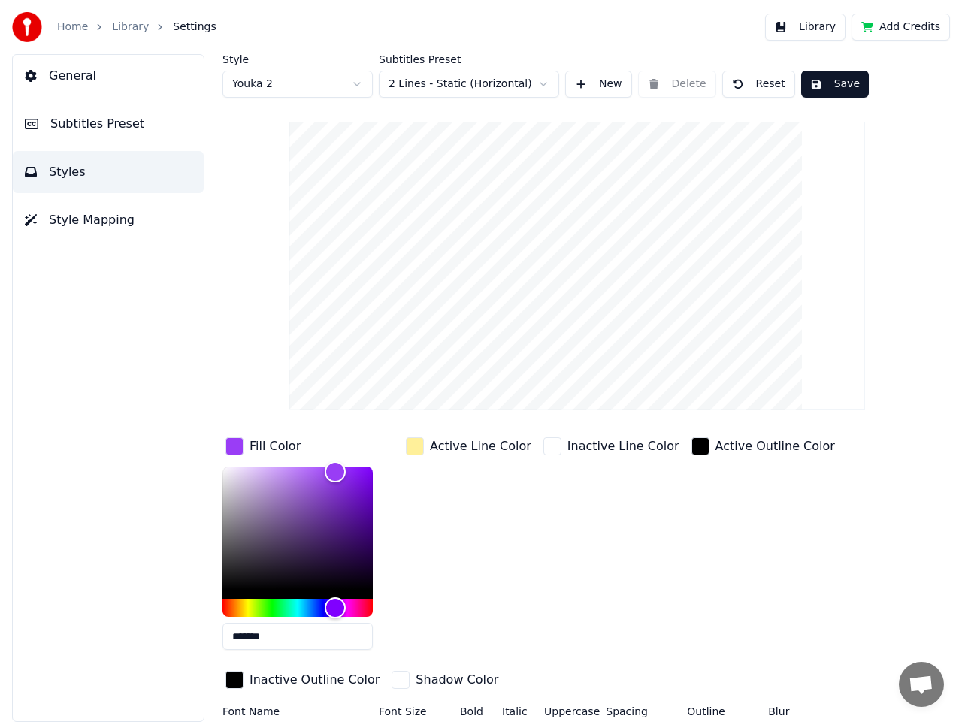
click at [201, 298] on div "Style Youka 2 Subtitles Preset 2 Lines - Static (Horizontal) New Delete Reset S…" at bounding box center [576, 388] width 769 height 668
click at [96, 125] on span "Subtitles Preset" at bounding box center [97, 124] width 94 height 18
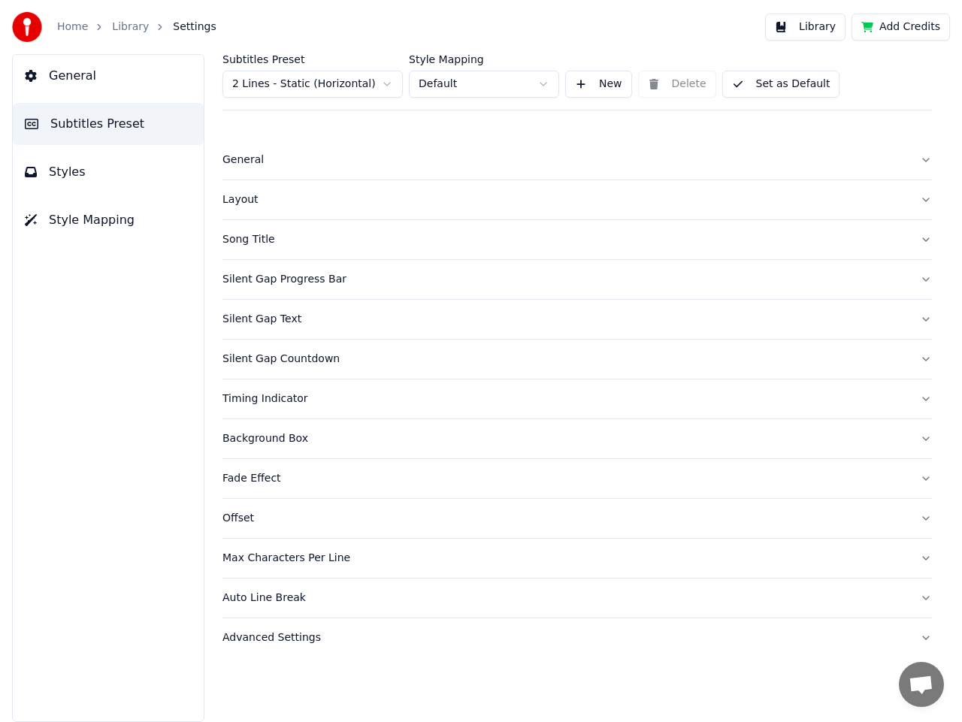
click at [684, 232] on div "Song Title" at bounding box center [564, 239] width 685 height 15
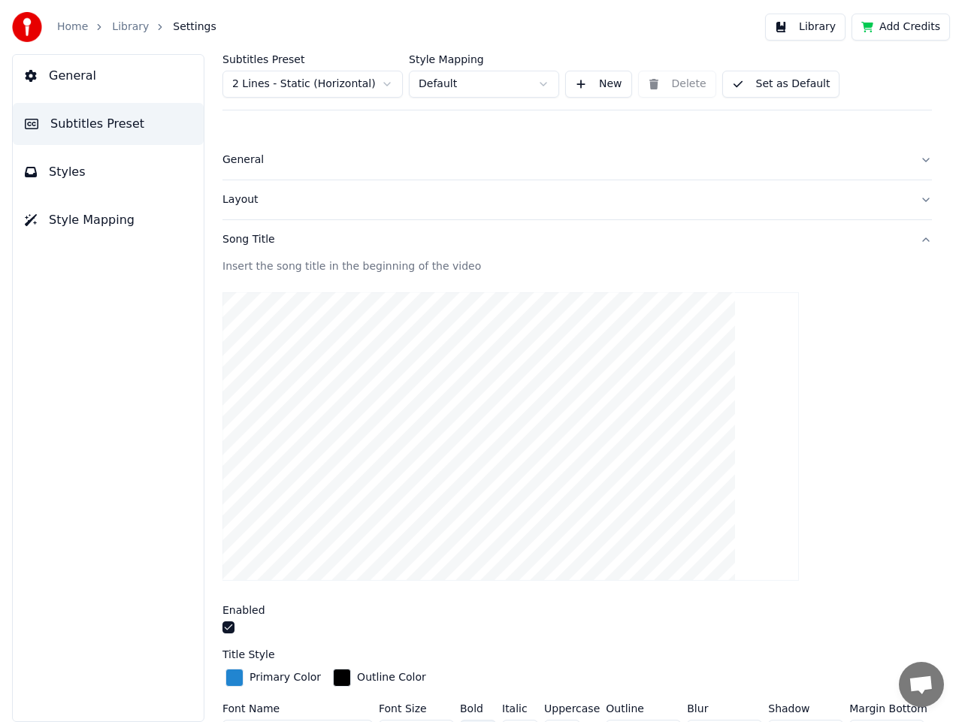
click at [225, 622] on button "button" at bounding box center [228, 627] width 12 height 12
click at [71, 172] on span "Styles" at bounding box center [67, 172] width 37 height 18
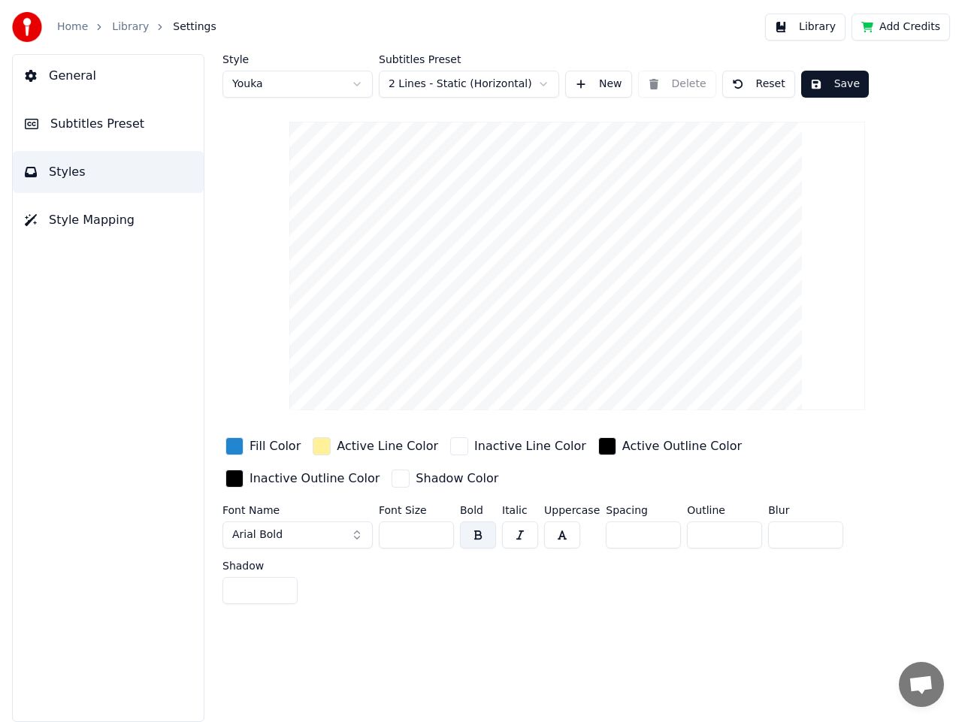
click at [75, 124] on span "Subtitles Preset" at bounding box center [97, 124] width 94 height 18
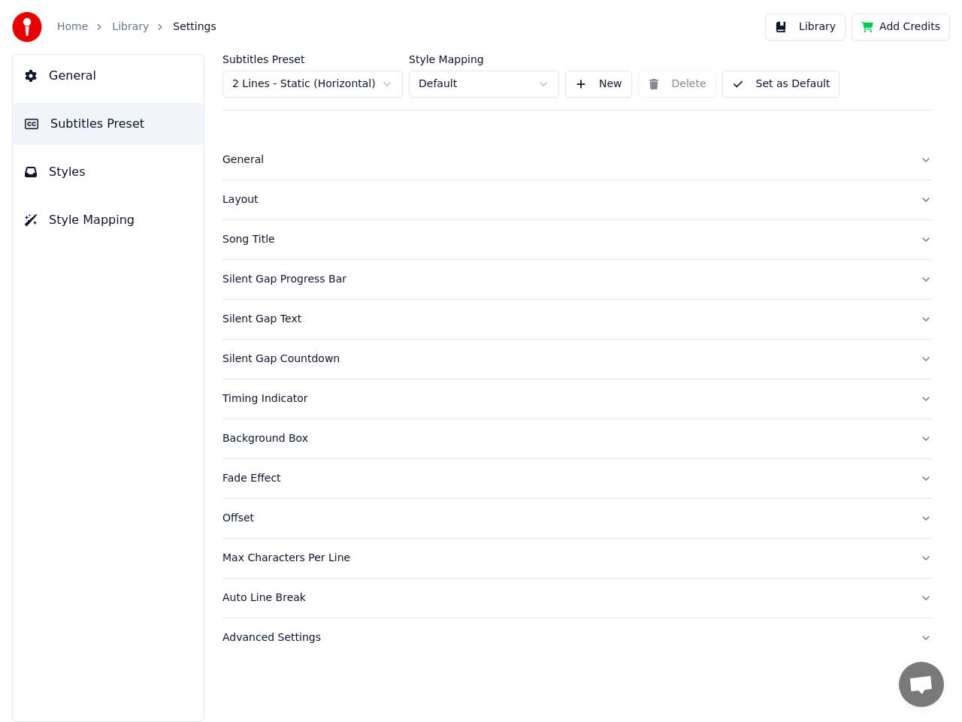
click at [264, 283] on div "Silent Gap Progress Bar" at bounding box center [564, 279] width 685 height 15
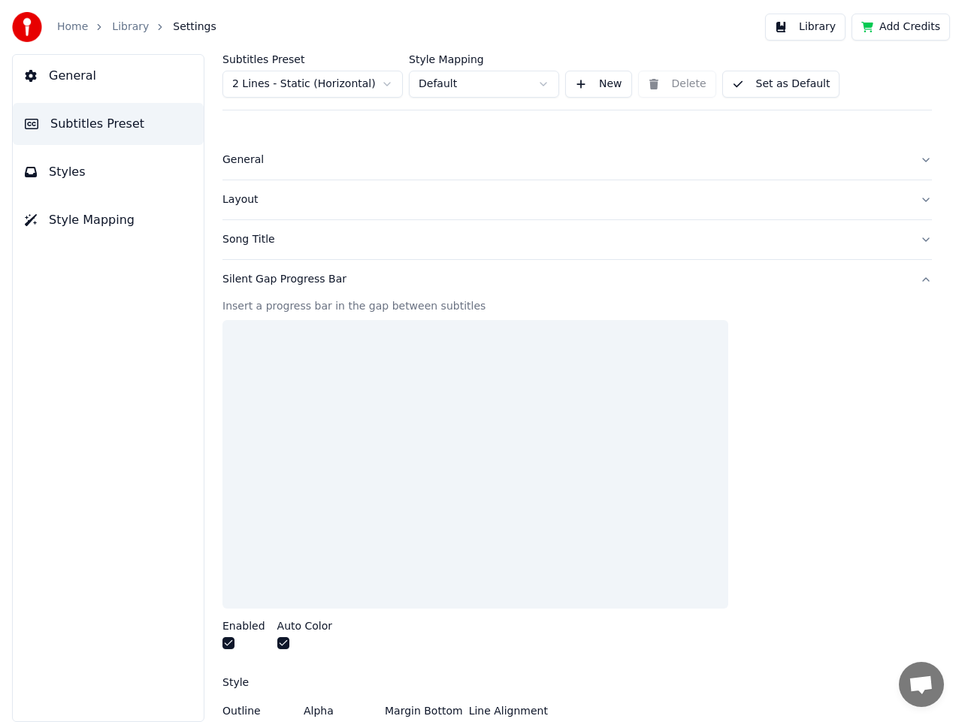
click at [296, 505] on div at bounding box center [475, 464] width 506 height 289
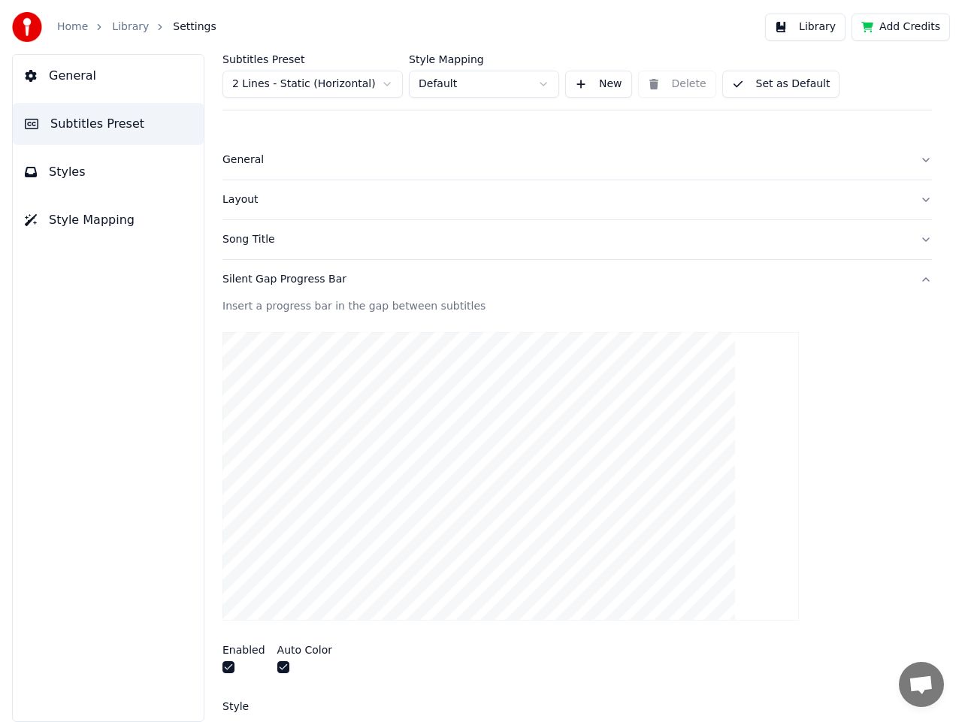
click at [228, 665] on button "button" at bounding box center [228, 667] width 12 height 12
click at [277, 668] on button "button" at bounding box center [283, 667] width 12 height 12
click at [283, 671] on button "button" at bounding box center [283, 667] width 12 height 12
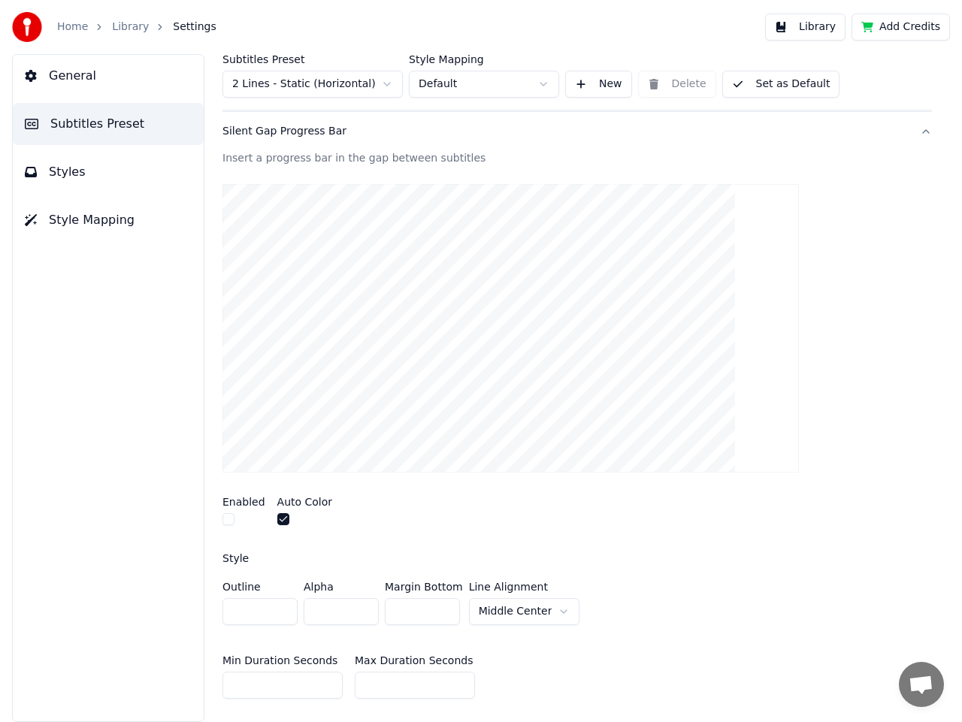
scroll to position [150, 0]
click at [234, 504] on label "Enabled" at bounding box center [243, 499] width 43 height 11
click at [234, 518] on button "button" at bounding box center [228, 517] width 12 height 12
click at [229, 519] on button "button" at bounding box center [228, 517] width 12 height 12
click at [277, 518] on button "button" at bounding box center [283, 517] width 12 height 12
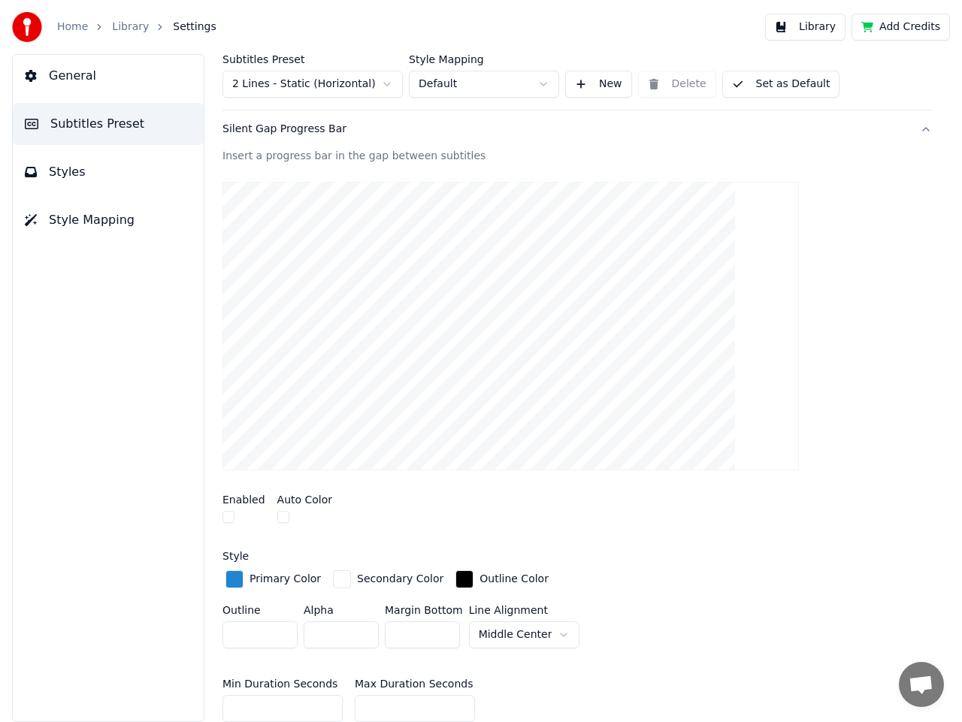
click at [237, 497] on label "Enabled" at bounding box center [243, 499] width 43 height 11
click at [243, 522] on div at bounding box center [243, 519] width 43 height 16
click at [241, 500] on label "Enabled" at bounding box center [243, 499] width 43 height 11
click at [301, 500] on label "Auto Color" at bounding box center [305, 499] width 56 height 11
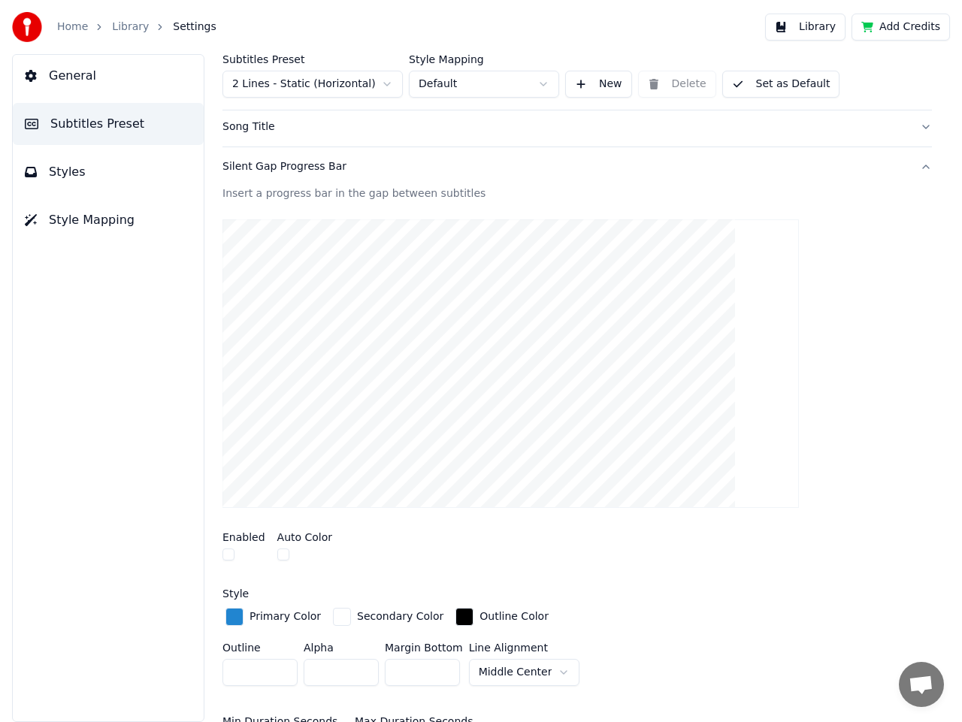
scroll to position [75, 0]
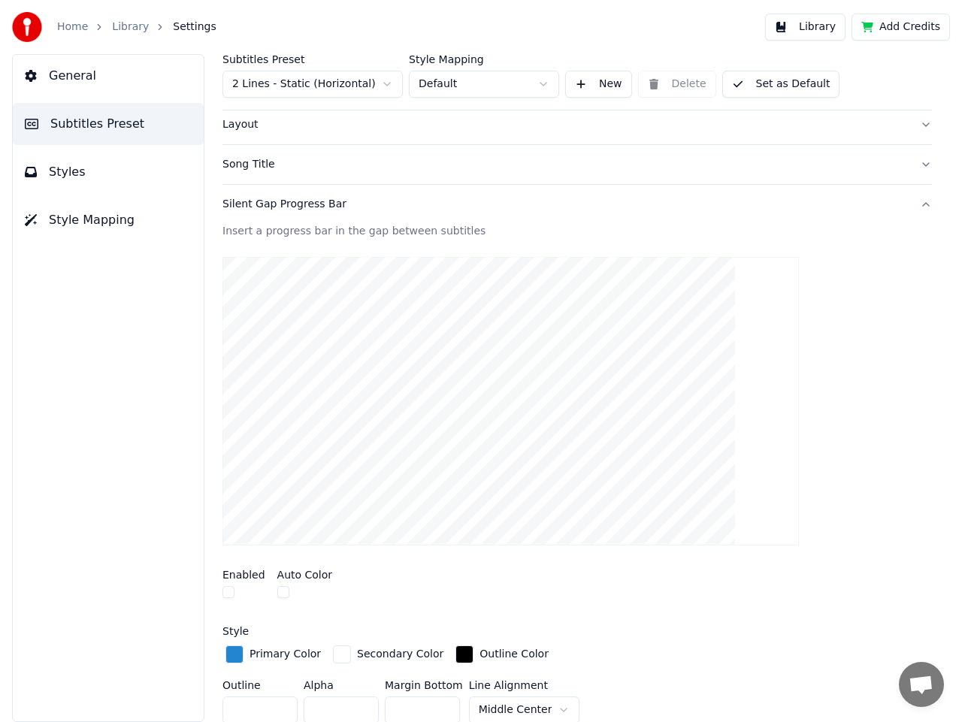
click at [303, 389] on video at bounding box center [510, 401] width 576 height 289
click at [291, 229] on div "Insert a progress bar in the gap between subtitles" at bounding box center [576, 231] width 709 height 15
click at [313, 208] on div "Silent Gap Progress Bar" at bounding box center [564, 204] width 685 height 15
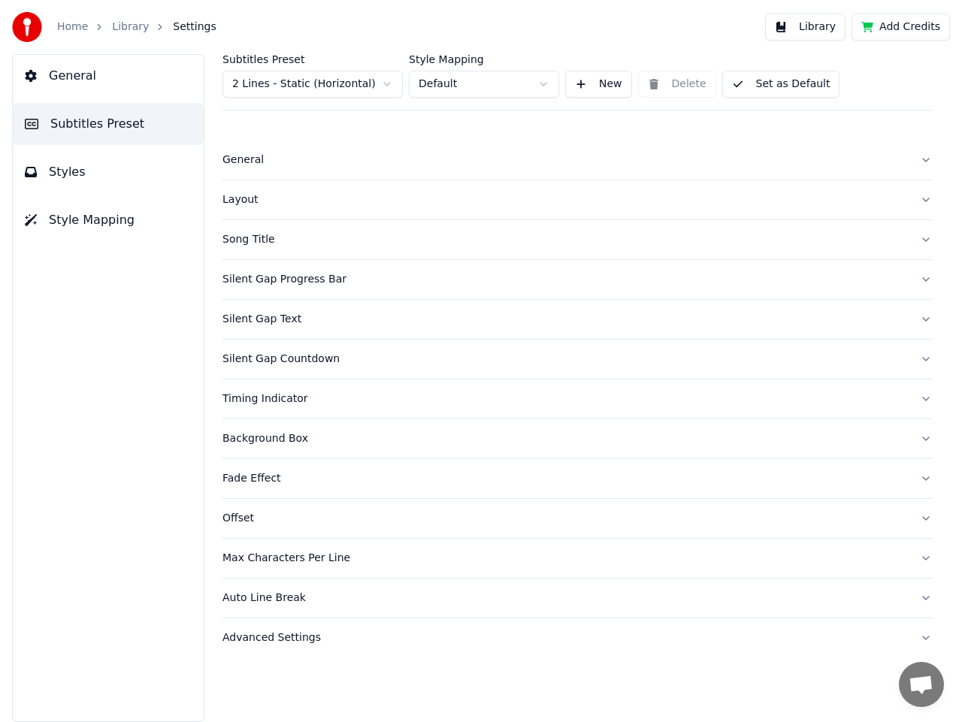
scroll to position [0, 0]
click at [263, 278] on div "Silent Gap Progress Bar" at bounding box center [564, 279] width 685 height 15
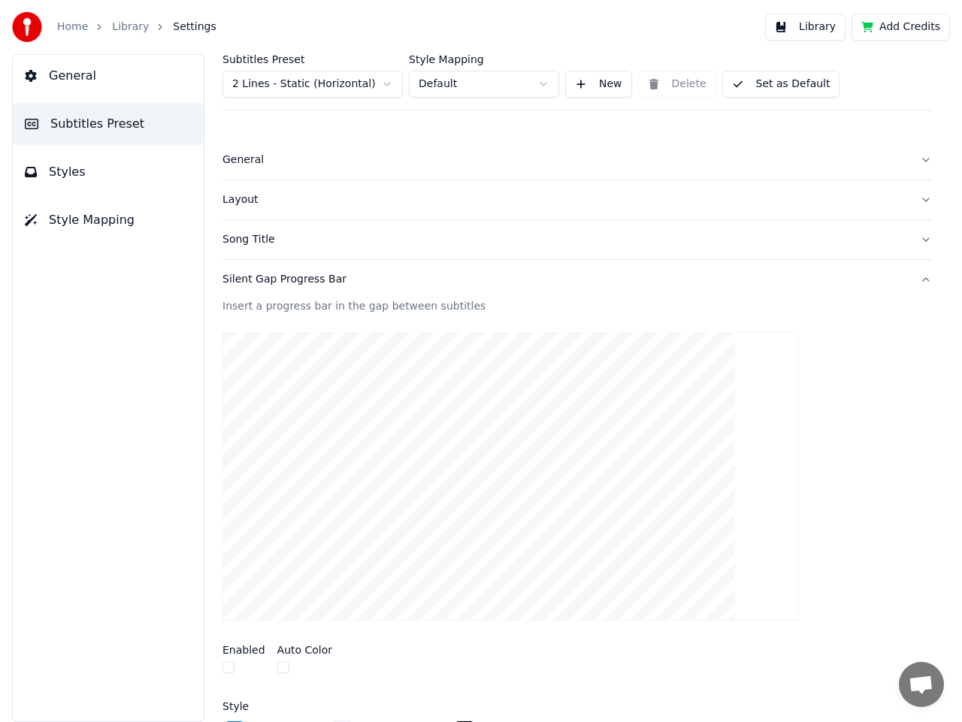
click at [244, 652] on label "Enabled" at bounding box center [243, 650] width 43 height 11
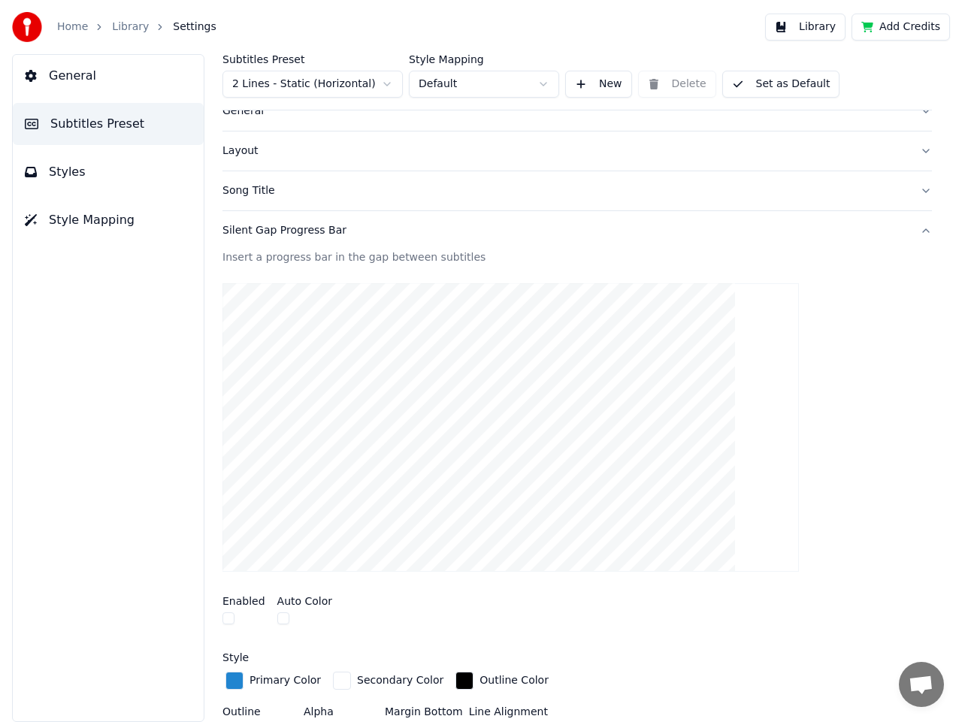
scroll to position [75, 0]
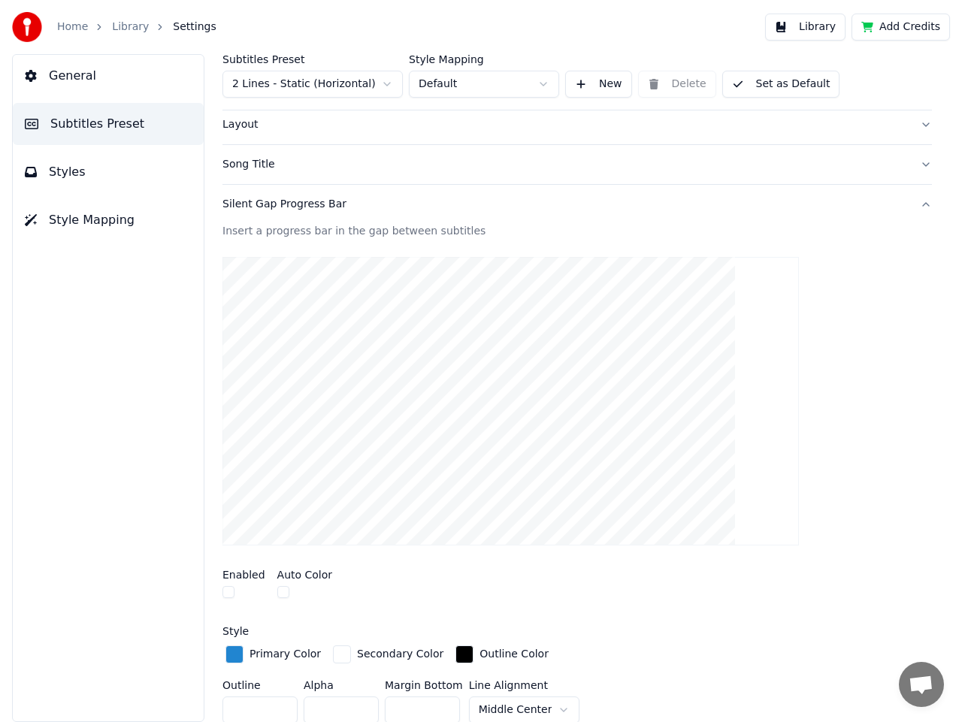
drag, startPoint x: 307, startPoint y: 571, endPoint x: 301, endPoint y: 577, distance: 9.0
click at [307, 573] on label "Auto Color" at bounding box center [305, 575] width 56 height 11
click at [256, 591] on div at bounding box center [243, 594] width 43 height 16
drag, startPoint x: 252, startPoint y: 606, endPoint x: 276, endPoint y: 522, distance: 86.6
click at [252, 605] on div "Enabled Auto Color" at bounding box center [576, 586] width 709 height 56
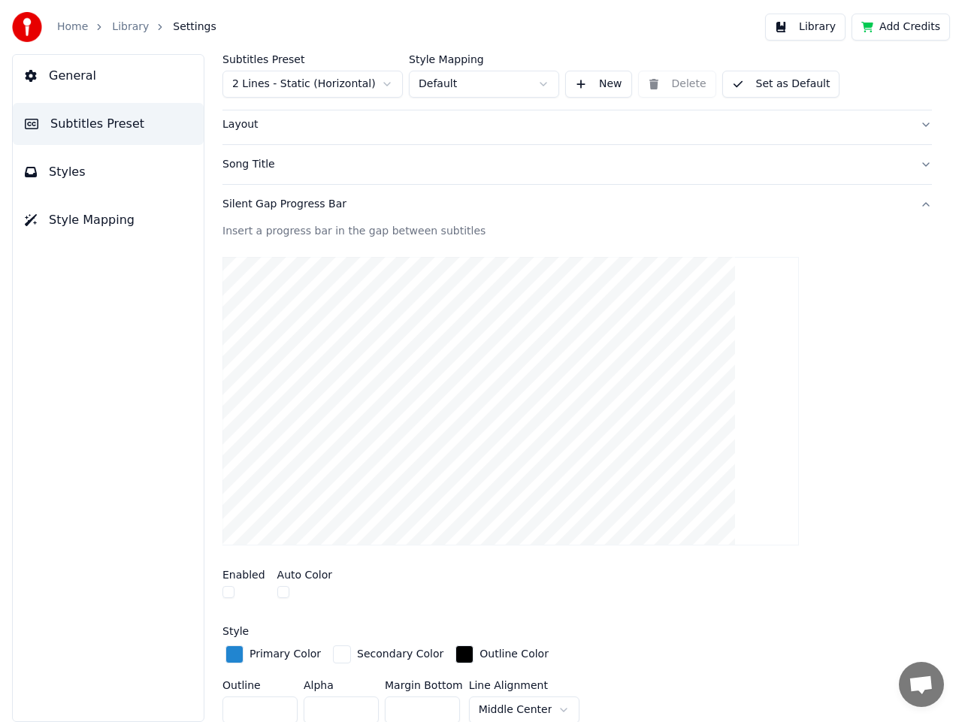
click at [285, 476] on video at bounding box center [510, 401] width 576 height 289
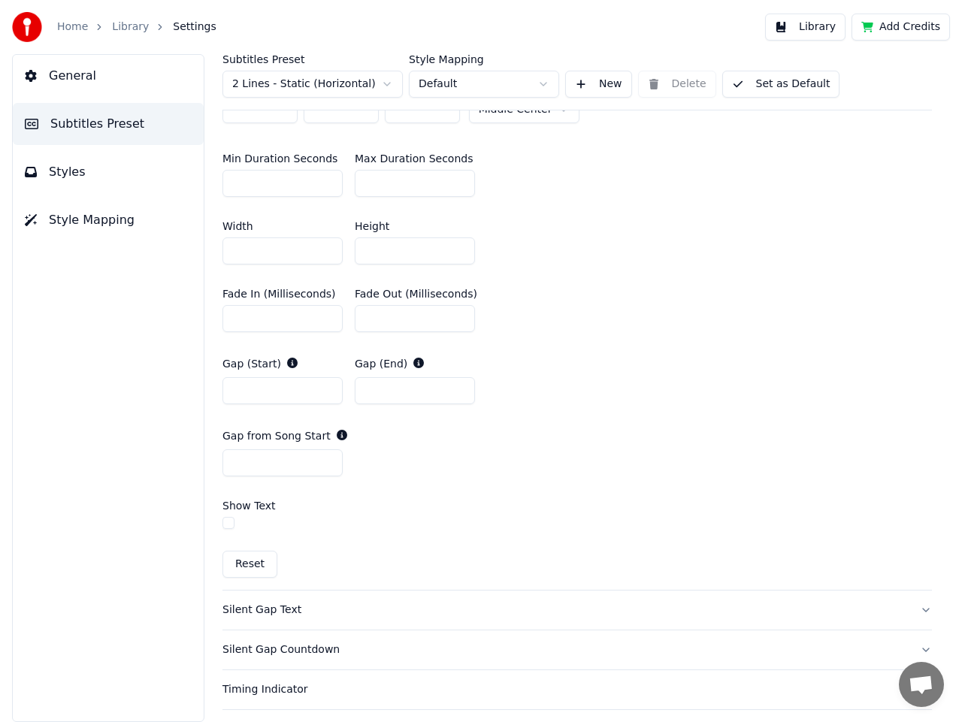
scroll to position [676, 0]
click at [248, 560] on button "Reset" at bounding box center [249, 563] width 55 height 27
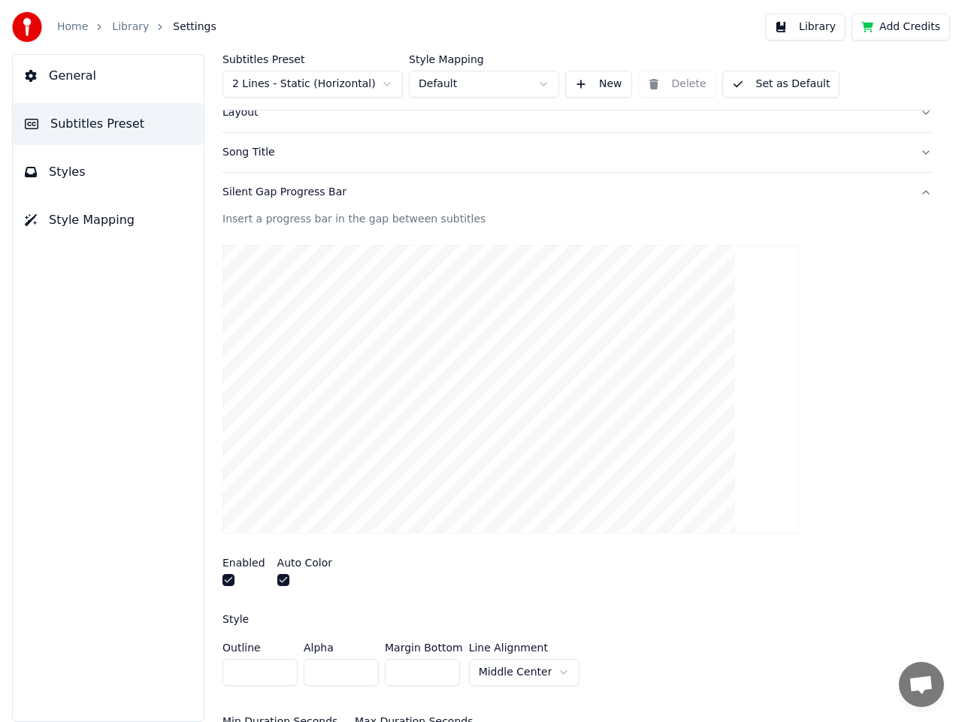
scroll to position [0, 0]
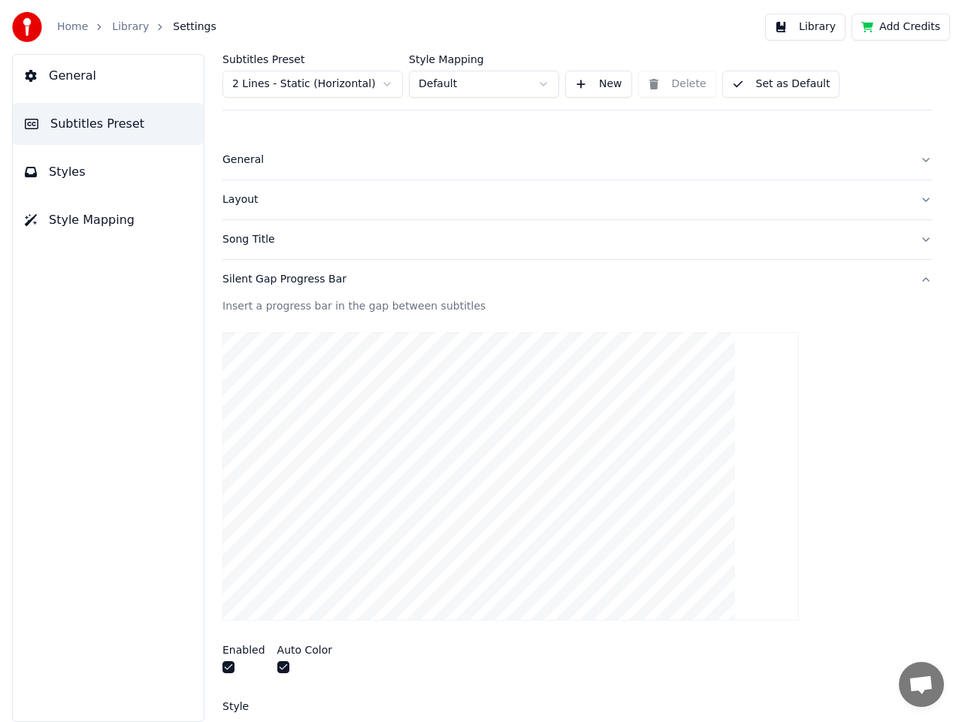
click at [66, 130] on span "Subtitles Preset" at bounding box center [97, 124] width 94 height 18
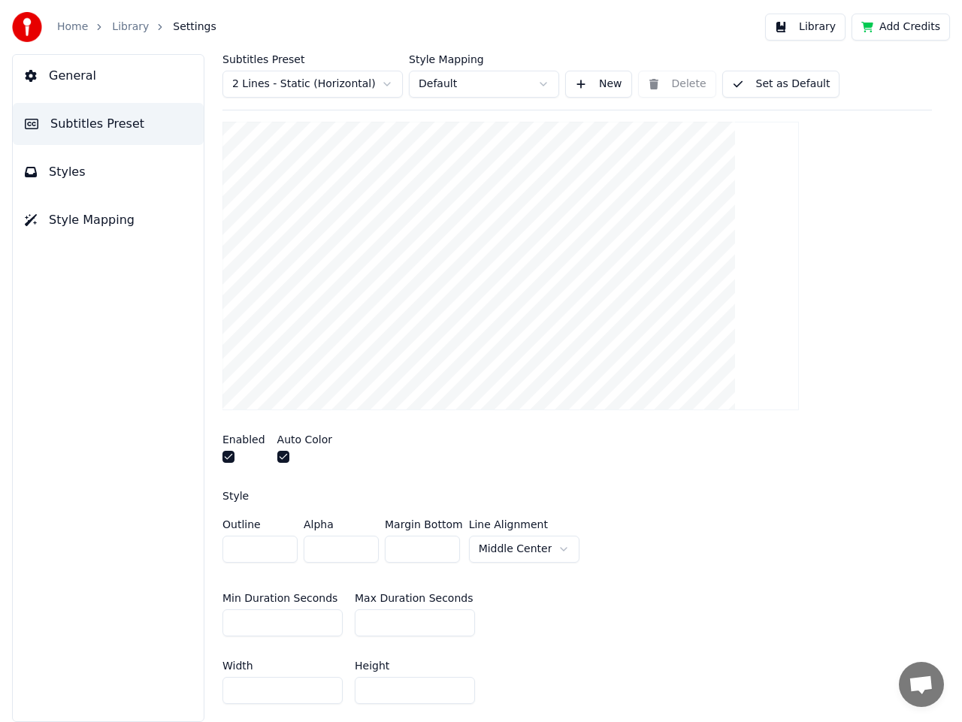
scroll to position [301, 0]
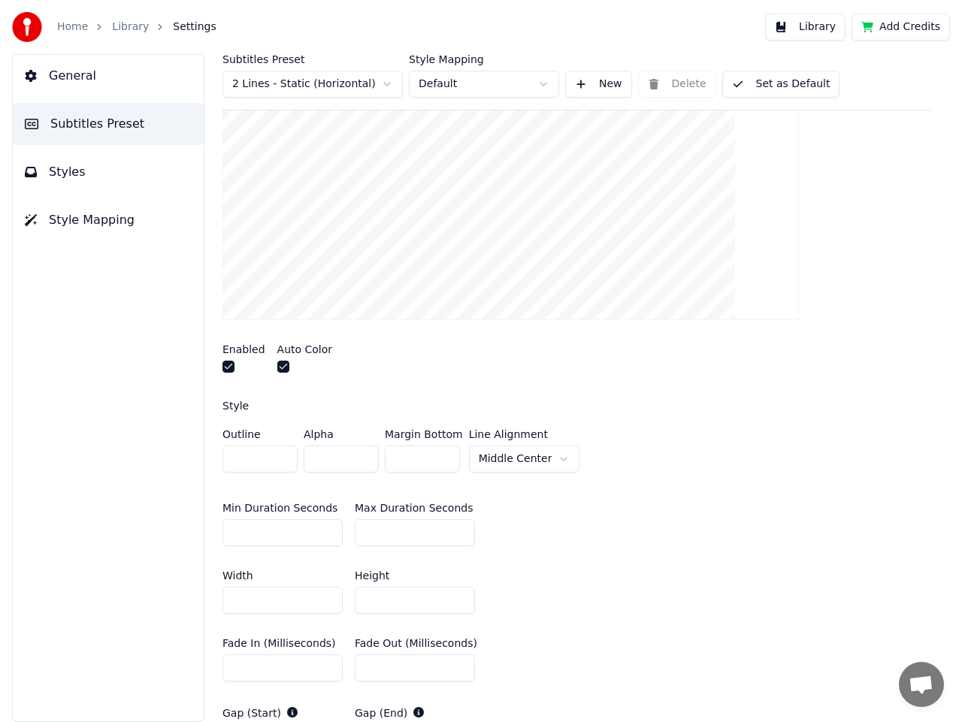
click at [278, 362] on button "button" at bounding box center [283, 367] width 12 height 12
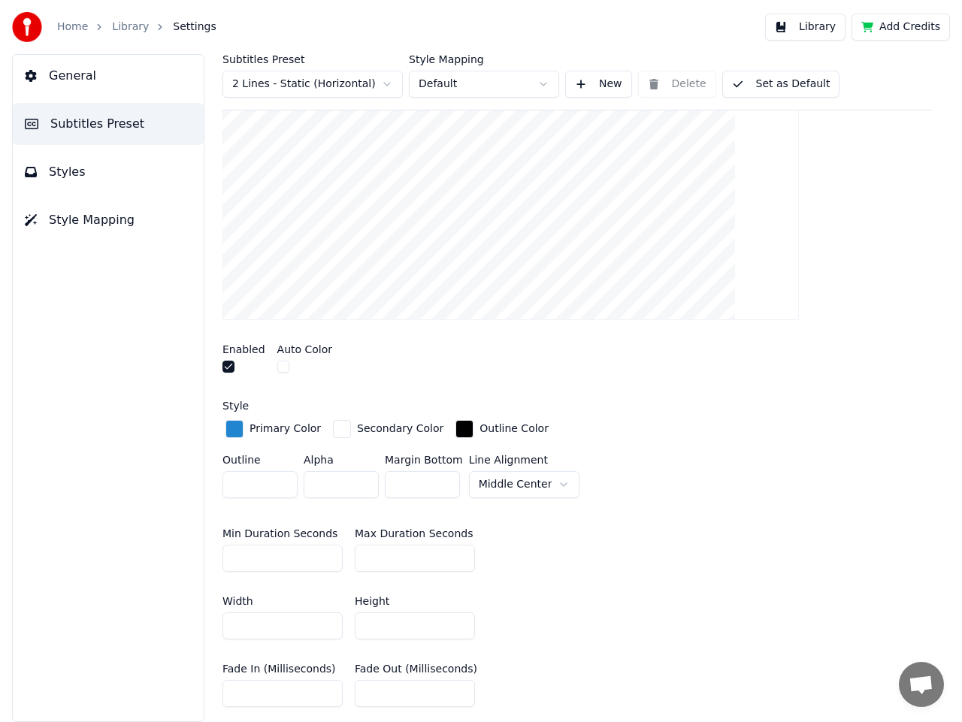
click at [245, 431] on div "Primary Color" at bounding box center [272, 429] width 101 height 24
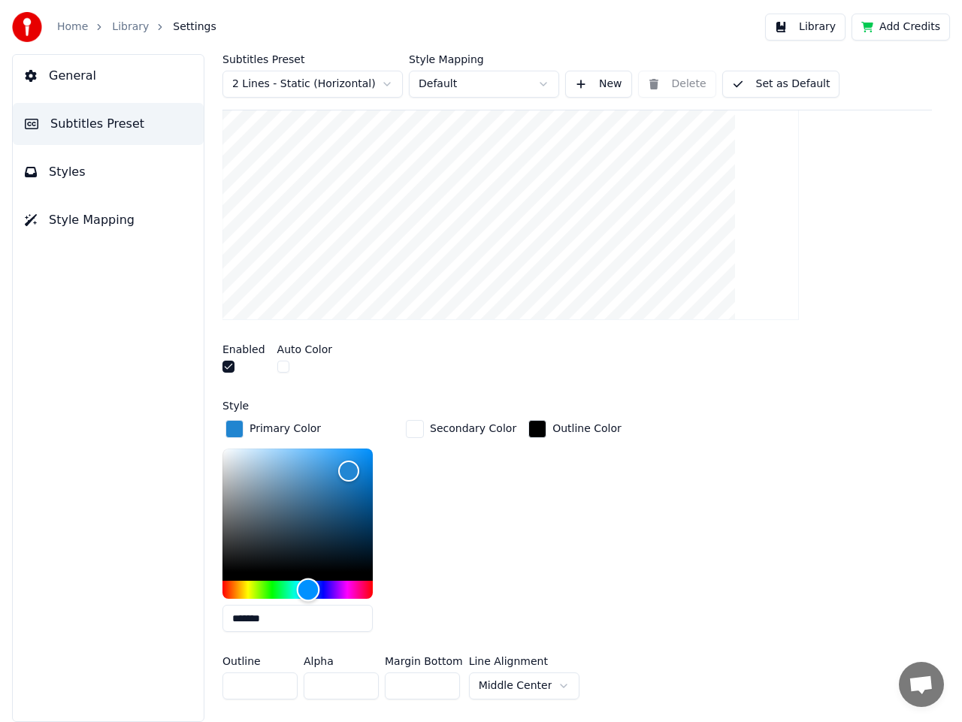
type input "*******"
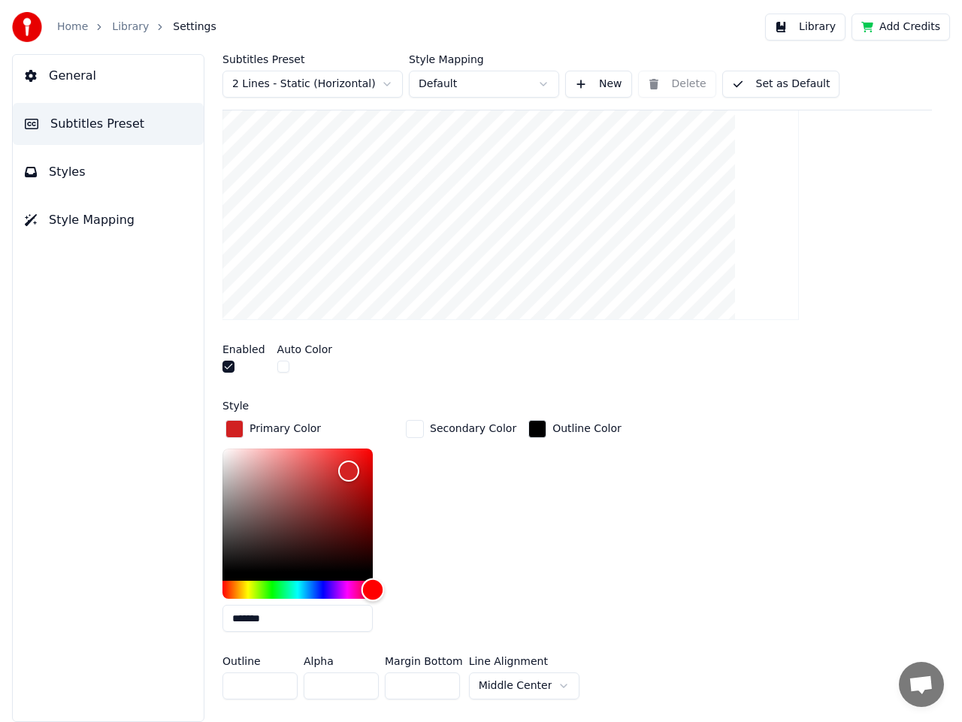
click at [373, 588] on div "Hue" at bounding box center [297, 590] width 150 height 18
click at [357, 352] on div "Enabled Auto Color" at bounding box center [576, 360] width 709 height 56
click at [357, 361] on div "Enabled Auto Color" at bounding box center [576, 360] width 709 height 56
click at [486, 520] on div "Secondary Color" at bounding box center [461, 530] width 116 height 227
click at [239, 424] on div "button" at bounding box center [234, 429] width 18 height 18
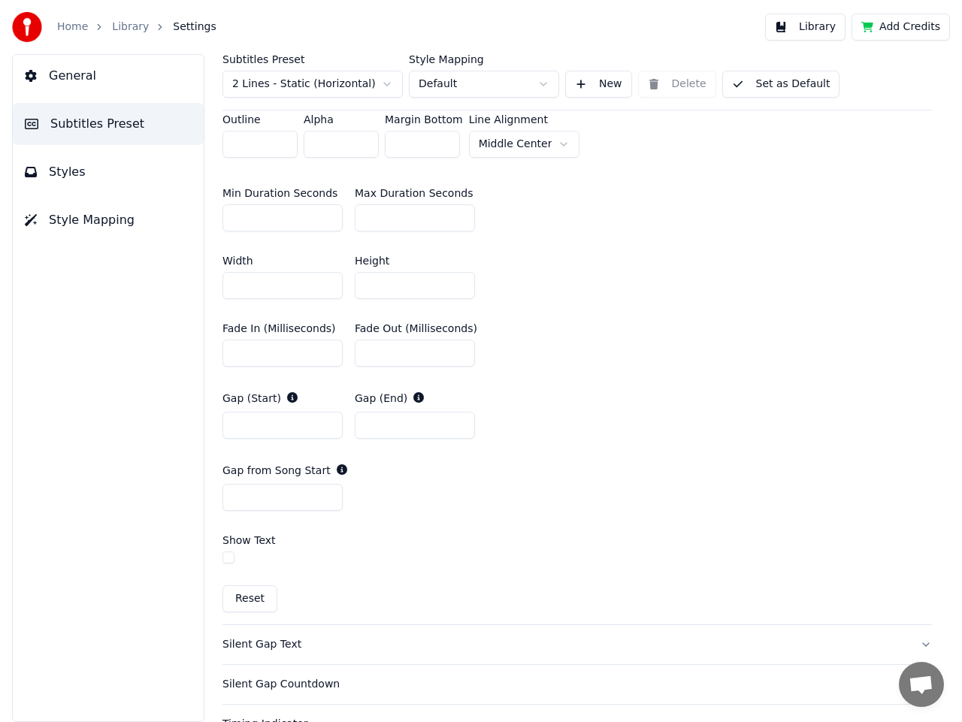
scroll to position [451, 0]
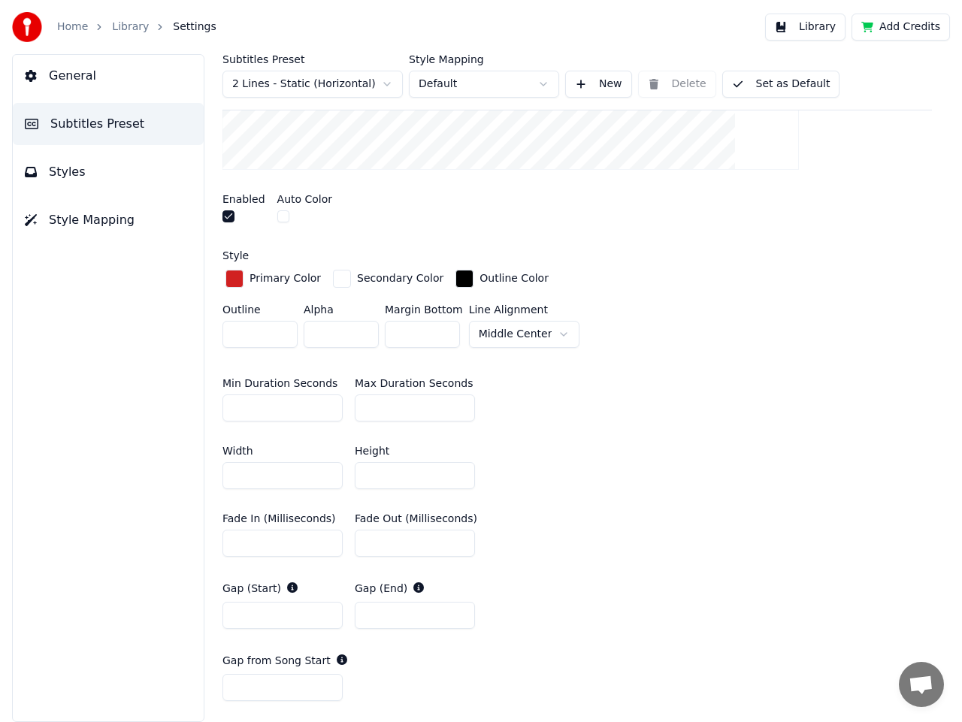
click at [122, 27] on link "Library" at bounding box center [130, 27] width 37 height 15
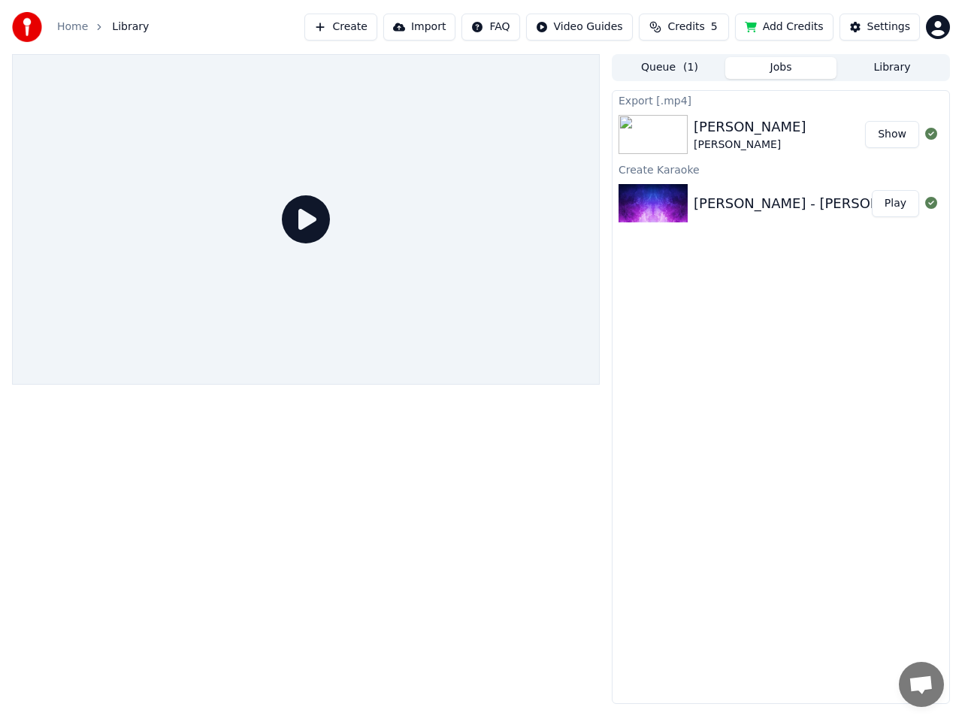
click at [307, 222] on icon at bounding box center [306, 219] width 48 height 48
click at [680, 74] on button "Queue ( 1 )" at bounding box center [669, 68] width 111 height 22
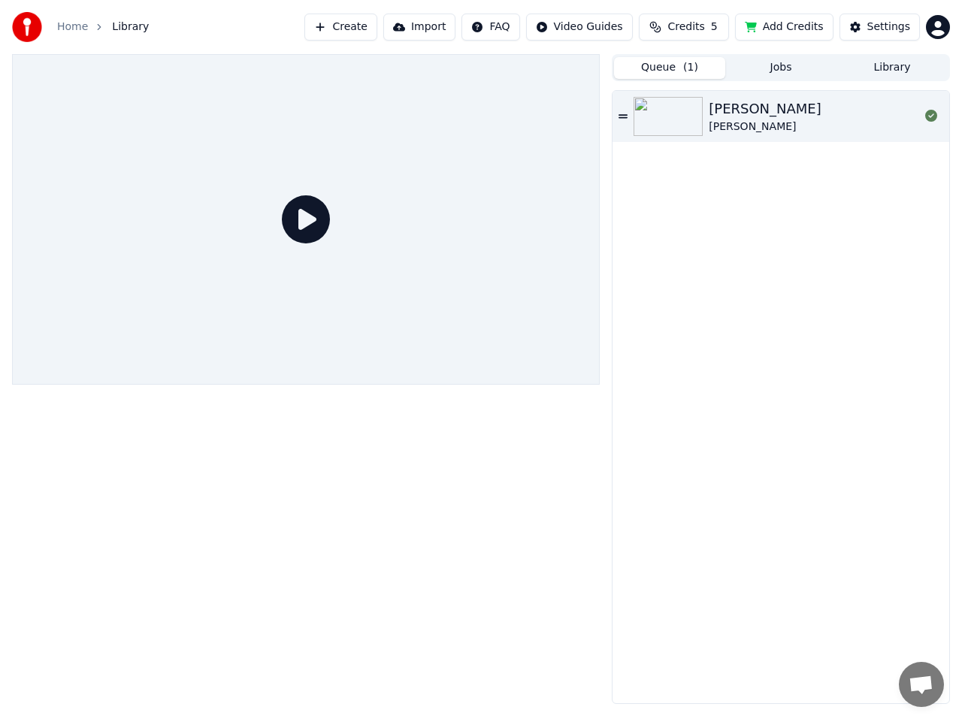
click at [667, 121] on img at bounding box center [667, 116] width 69 height 39
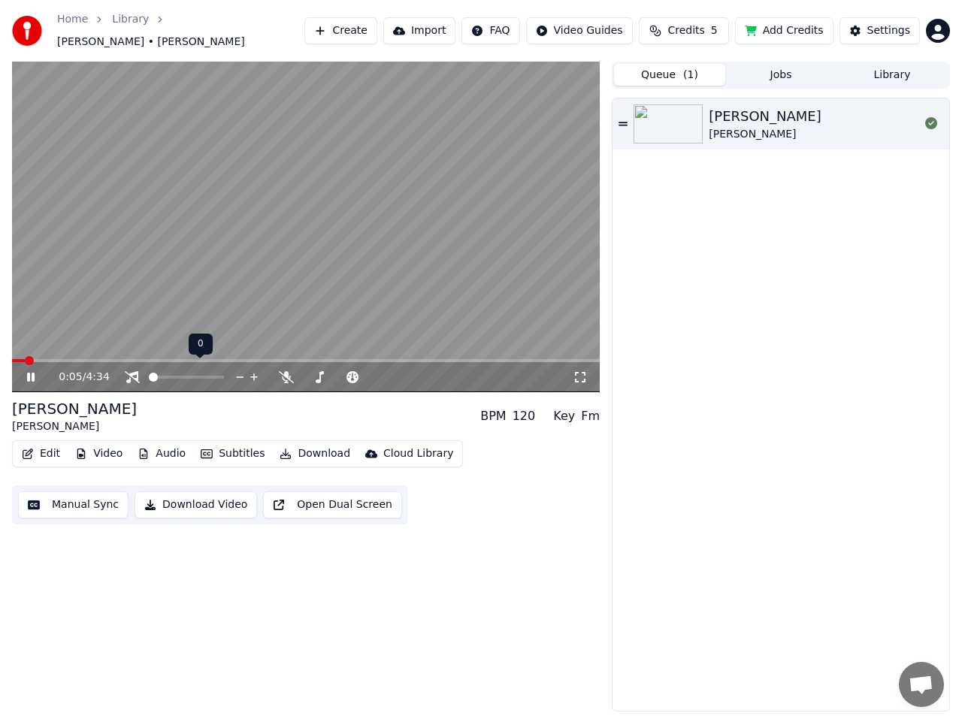
click at [149, 373] on span at bounding box center [153, 377] width 9 height 9
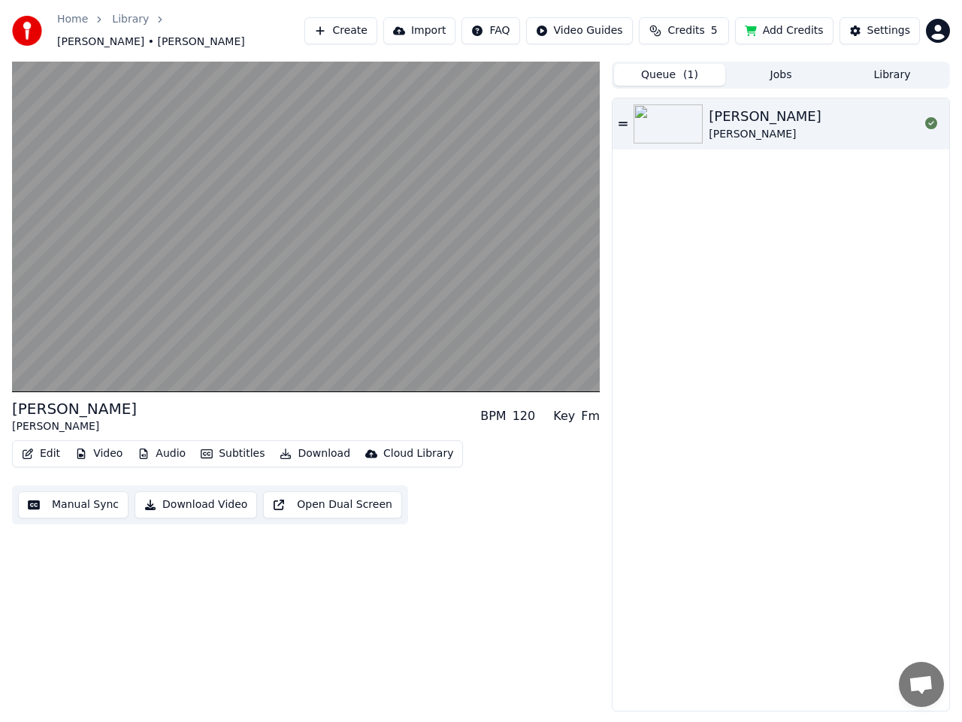
click at [206, 500] on button "Download Video" at bounding box center [196, 504] width 122 height 27
